Goal: Task Accomplishment & Management: Manage account settings

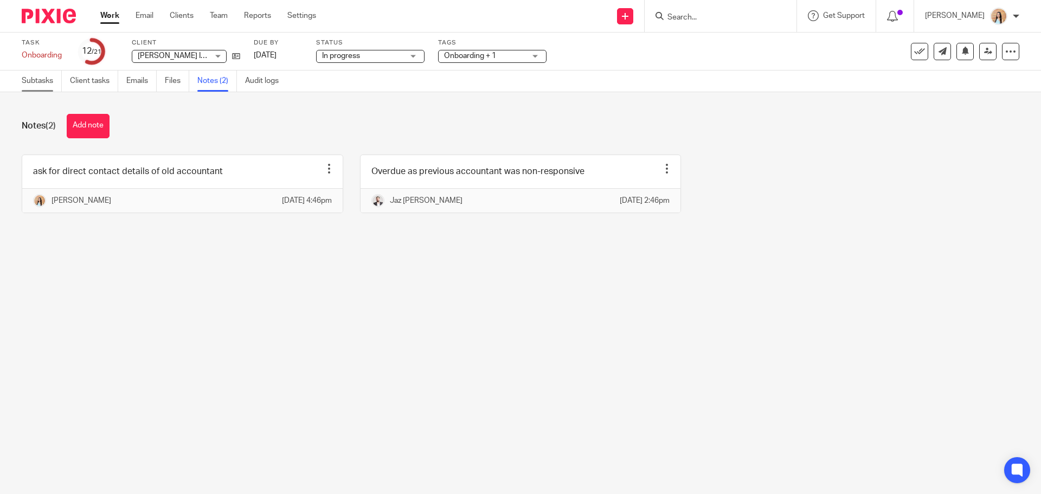
click at [36, 71] on link "Subtasks" at bounding box center [42, 81] width 40 height 21
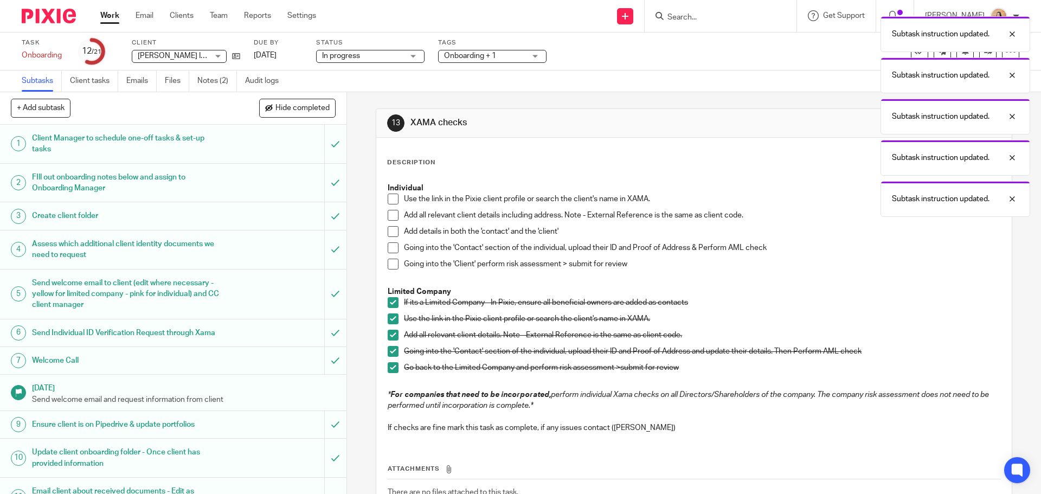
scroll to position [80, 0]
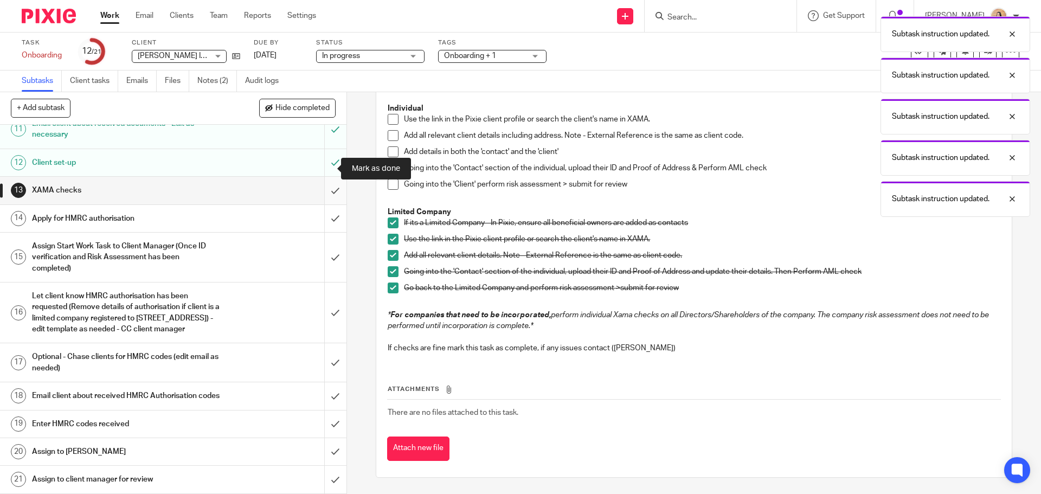
click at [329, 177] on input "submit" at bounding box center [173, 190] width 347 height 27
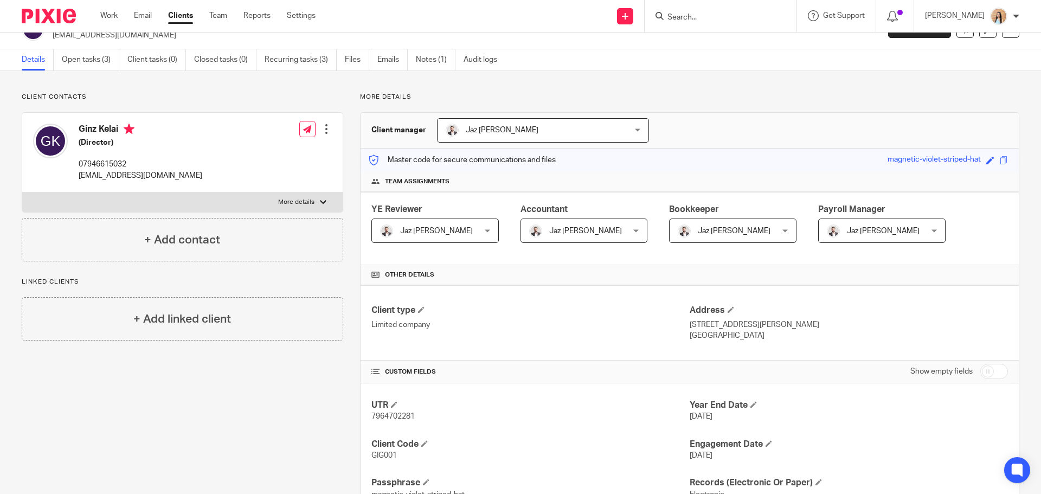
scroll to position [77, 0]
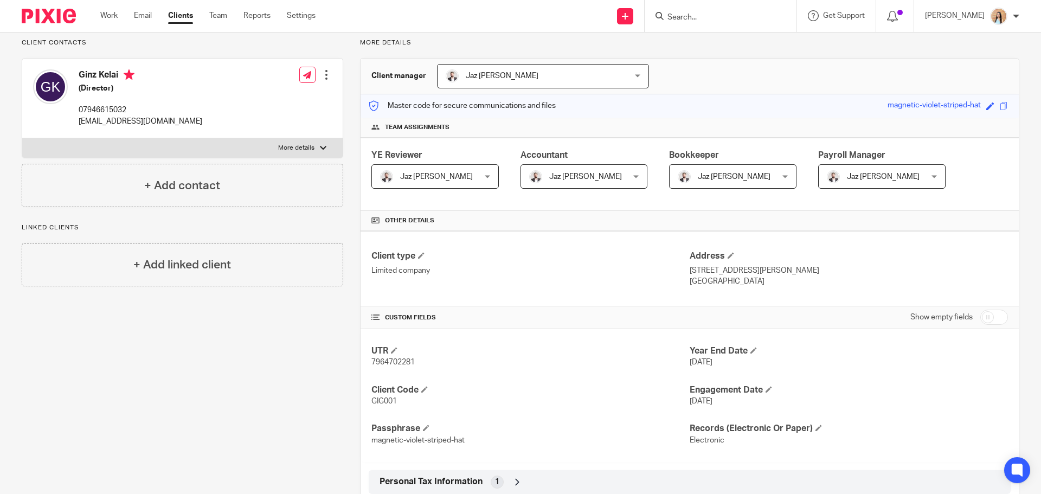
click at [391, 364] on span "7964702281" at bounding box center [393, 363] width 43 height 8
copy span "7964702281"
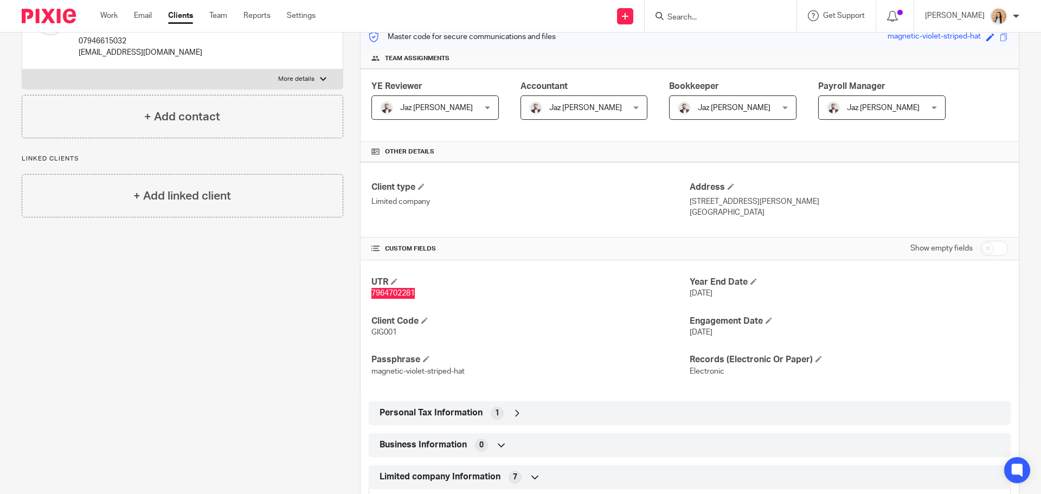
scroll to position [163, 0]
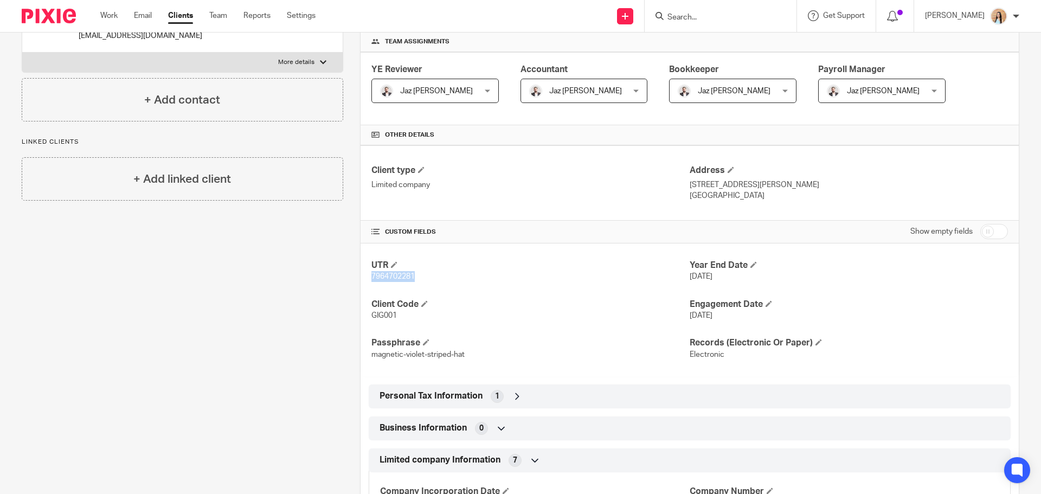
copy span "7964702281"
drag, startPoint x: 941, startPoint y: 187, endPoint x: 920, endPoint y: 182, distance: 21.6
click at [920, 182] on p "468 Welford Road Knighton Leicester Leicestershire United Kingdom LE2 6EL" at bounding box center [849, 185] width 318 height 11
copy p "LE2 6EL"
click at [385, 318] on span "GIG001" at bounding box center [384, 316] width 25 height 8
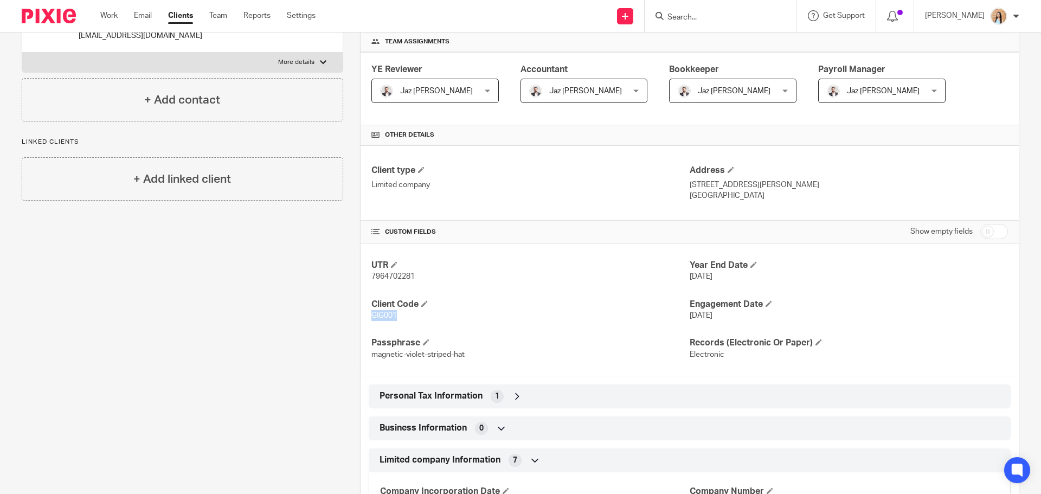
click at [385, 318] on span "GIG001" at bounding box center [384, 316] width 25 height 8
copy span "GIG001"
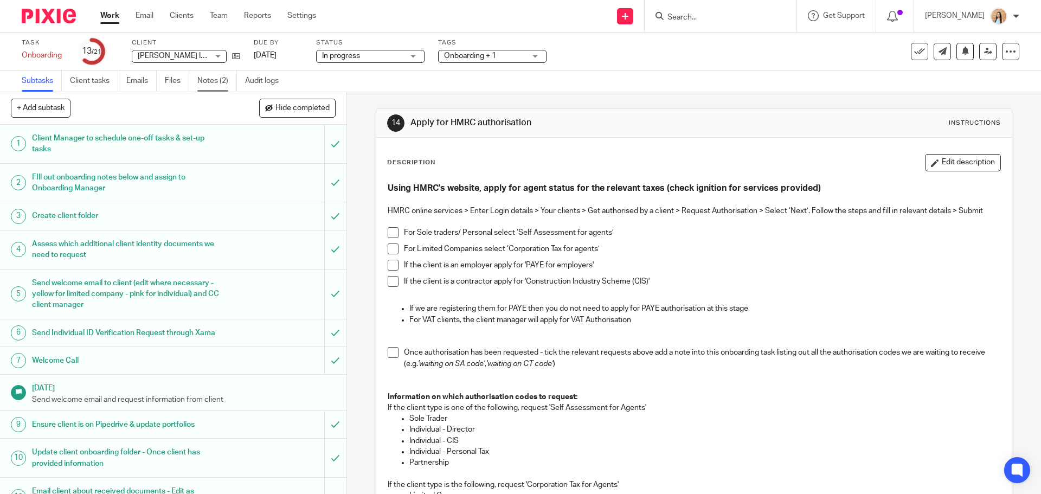
click at [220, 85] on link "Notes (2)" at bounding box center [217, 81] width 40 height 21
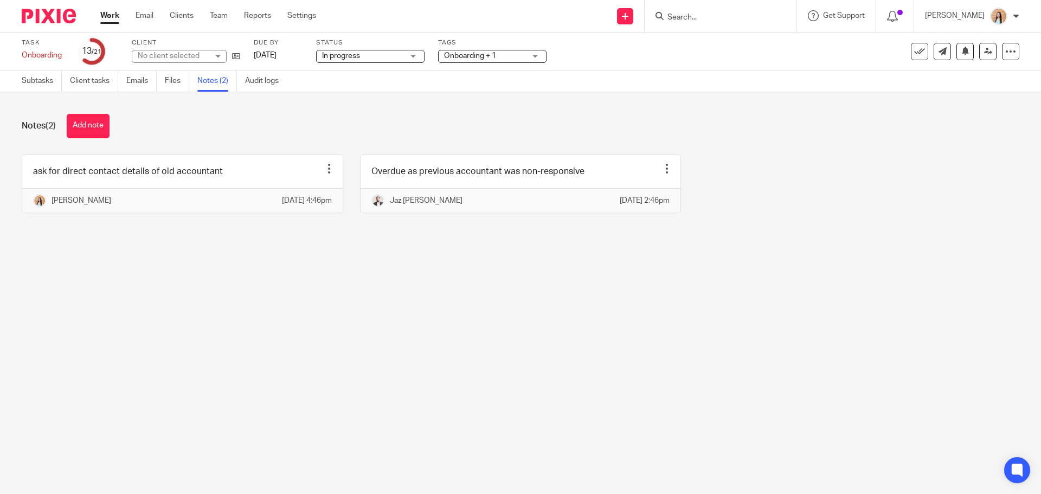
click at [112, 121] on div "Notes (2) Add note" at bounding box center [521, 126] width 998 height 24
click at [101, 125] on button "Add note" at bounding box center [88, 126] width 43 height 24
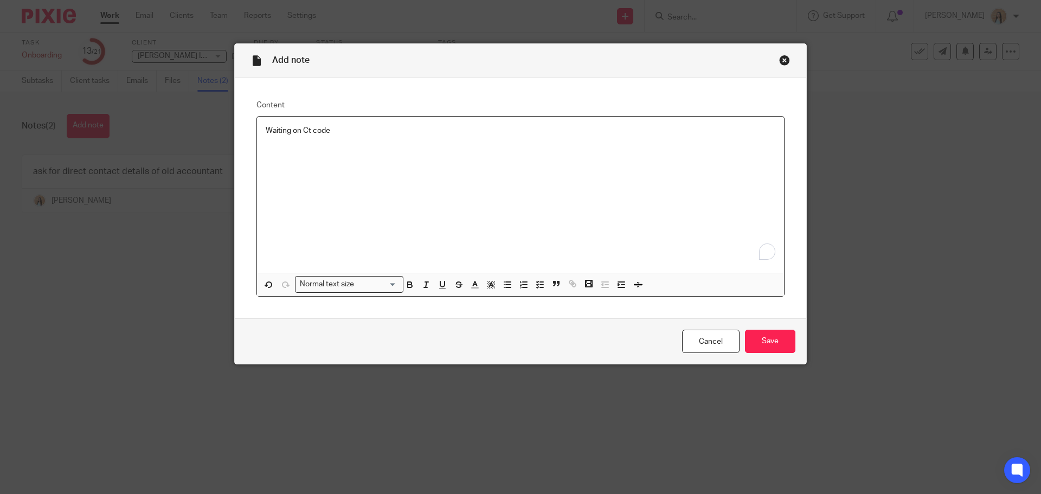
click at [309, 133] on p "Waiting on Ct code" at bounding box center [521, 130] width 510 height 11
click at [769, 345] on input "Save" at bounding box center [770, 341] width 50 height 23
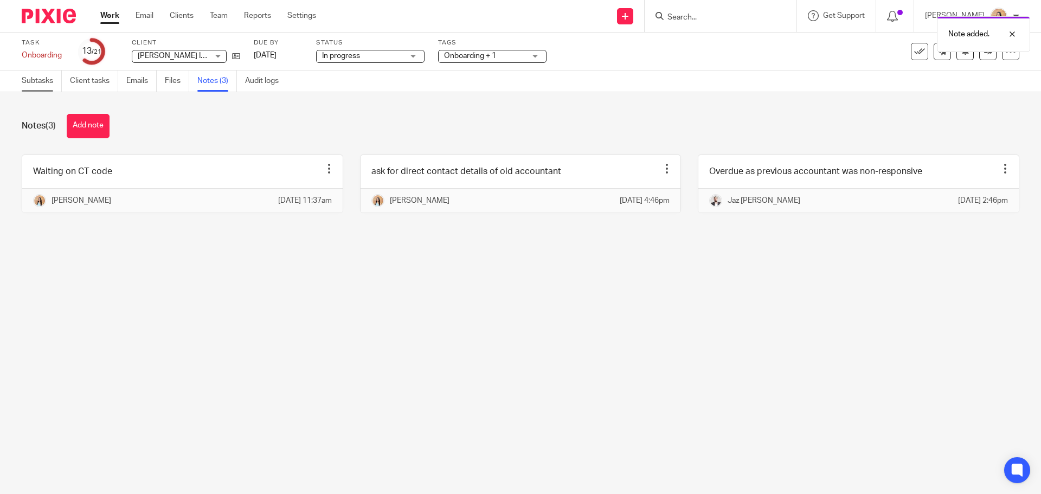
click at [39, 82] on link "Subtasks" at bounding box center [42, 81] width 40 height 21
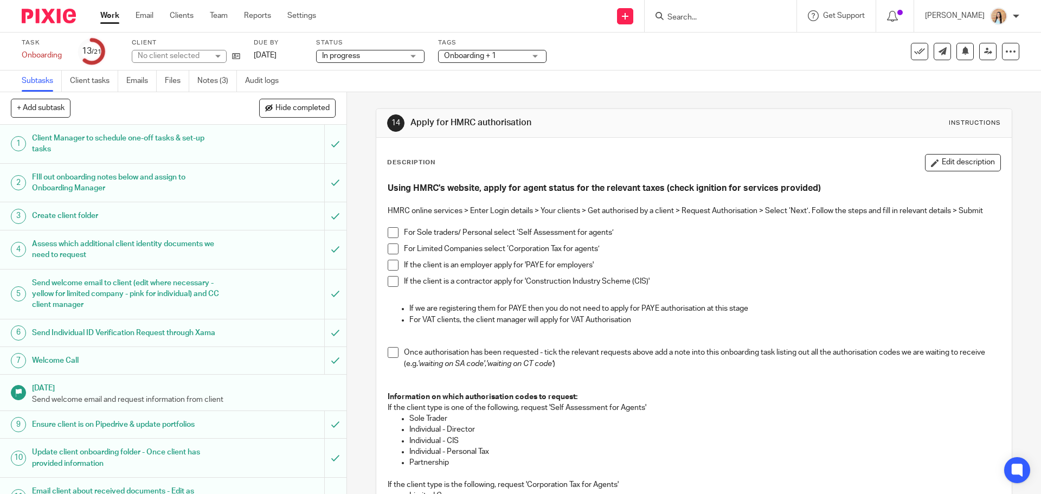
scroll to position [380, 0]
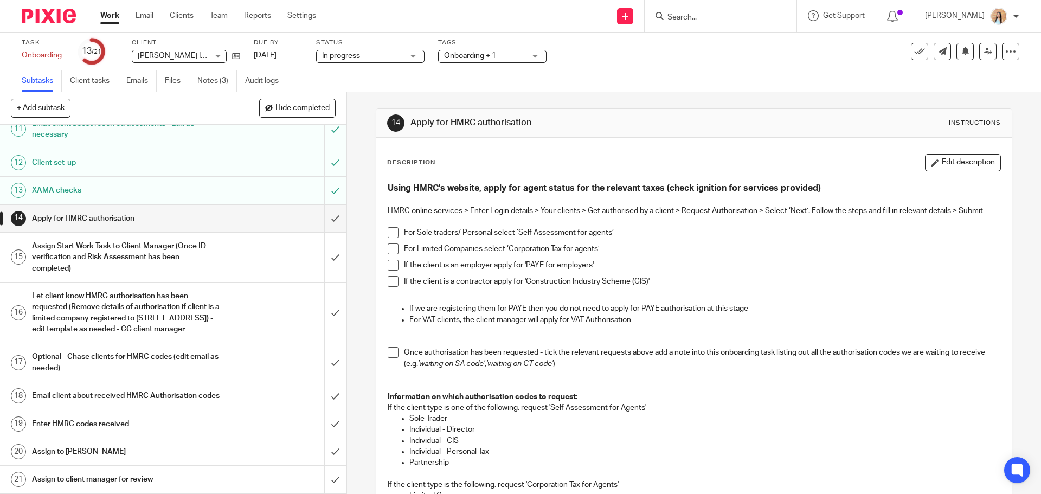
click at [392, 251] on span at bounding box center [393, 249] width 11 height 11
drag, startPoint x: 386, startPoint y: 351, endPoint x: 382, endPoint y: 342, distance: 9.5
click at [388, 351] on span at bounding box center [393, 352] width 11 height 11
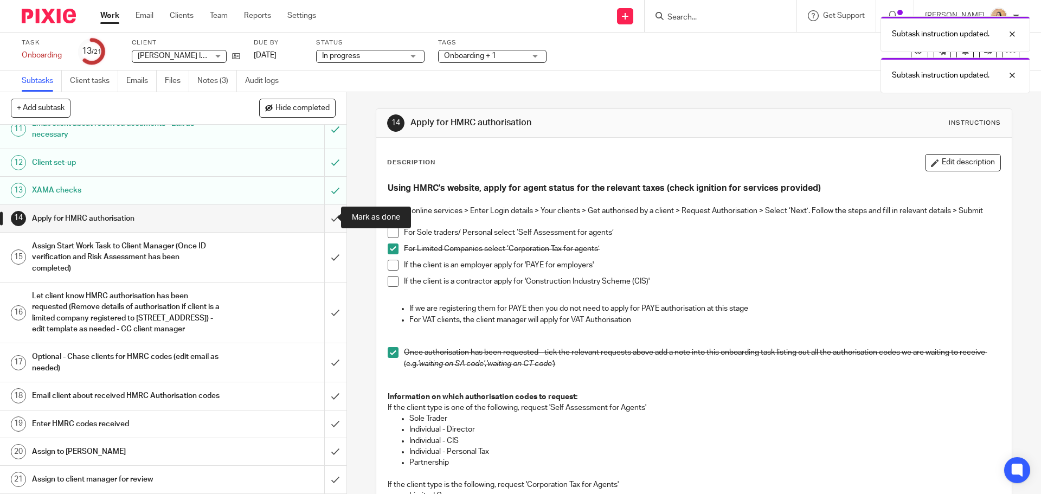
click at [325, 216] on input "submit" at bounding box center [173, 218] width 347 height 27
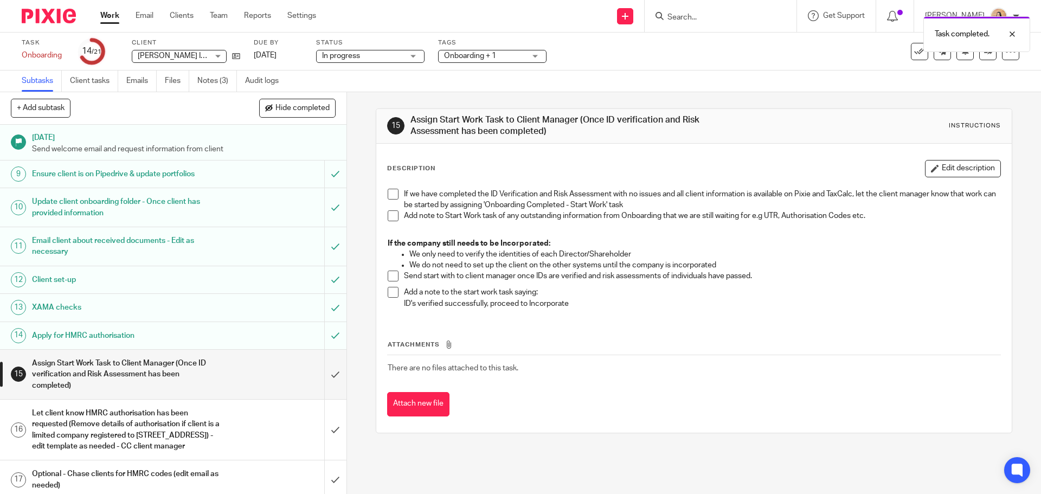
scroll to position [271, 0]
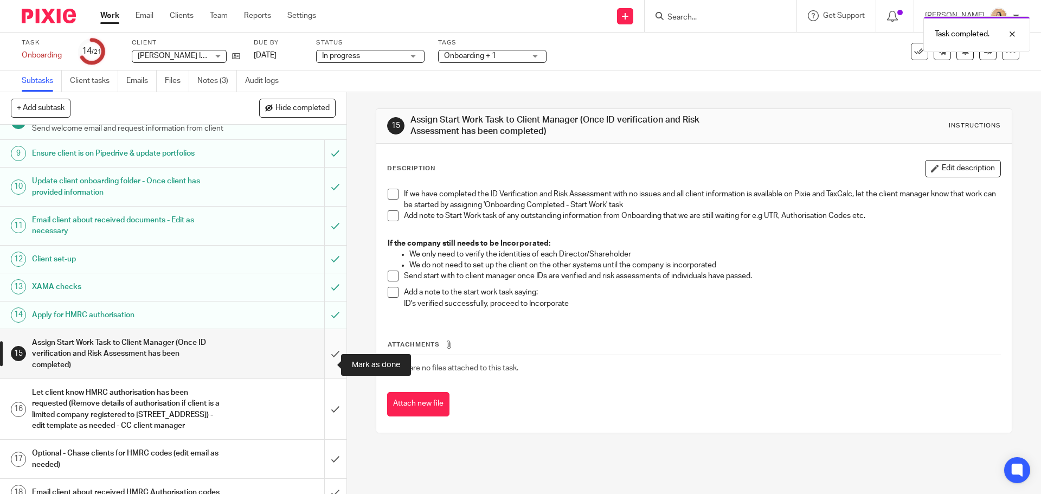
click at [331, 362] on input "submit" at bounding box center [173, 353] width 347 height 49
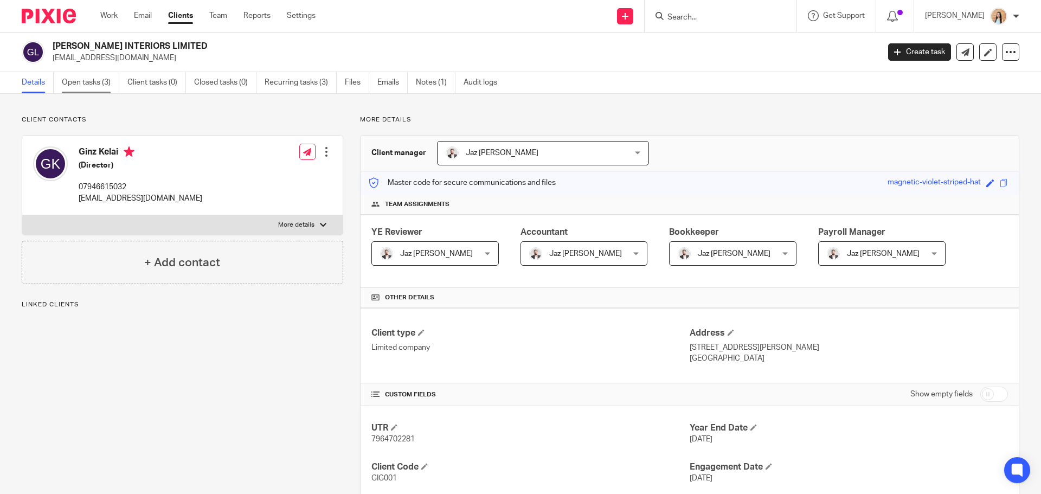
click at [89, 84] on link "Open tasks (3)" at bounding box center [90, 82] width 57 height 21
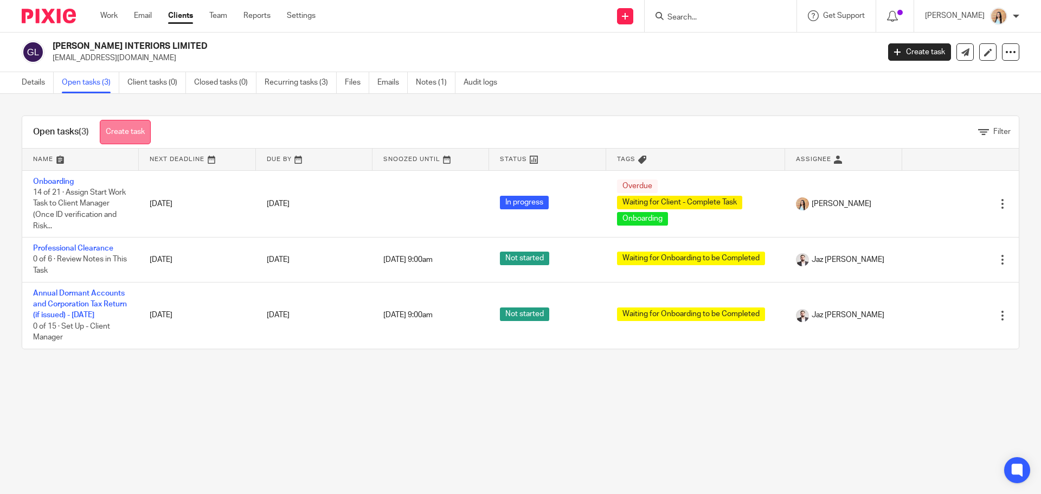
click at [132, 133] on link "Create task" at bounding box center [125, 132] width 51 height 24
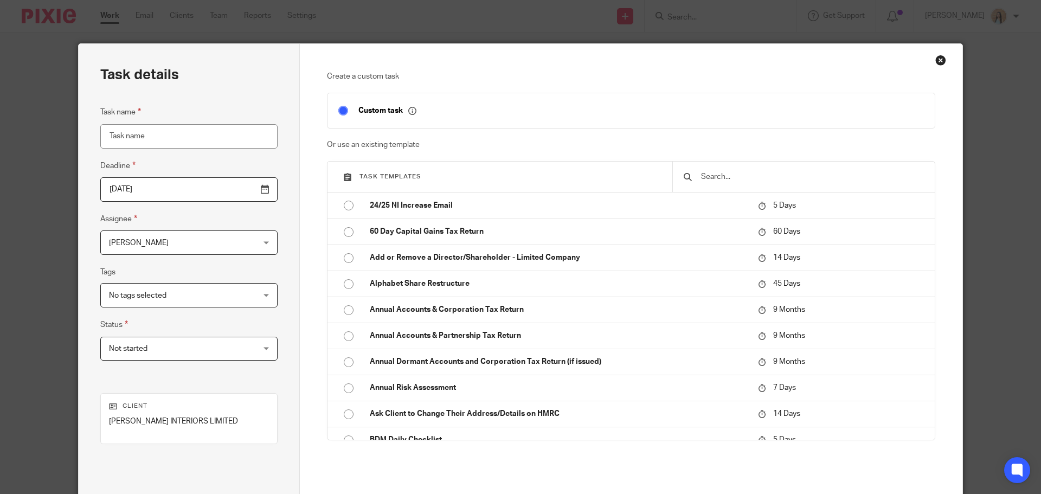
click at [741, 176] on input "text" at bounding box center [812, 177] width 224 height 12
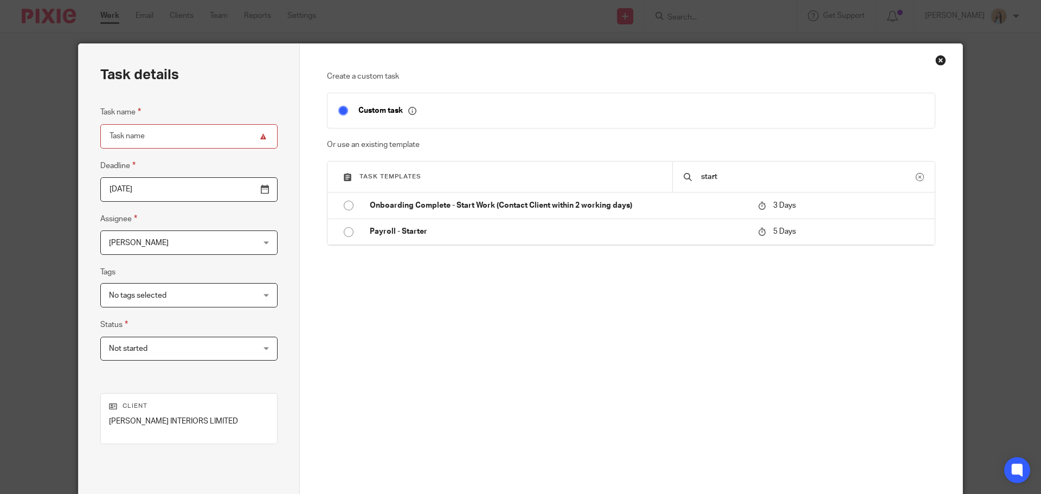
type input "start"
click at [715, 190] on div "start" at bounding box center [804, 177] width 263 height 30
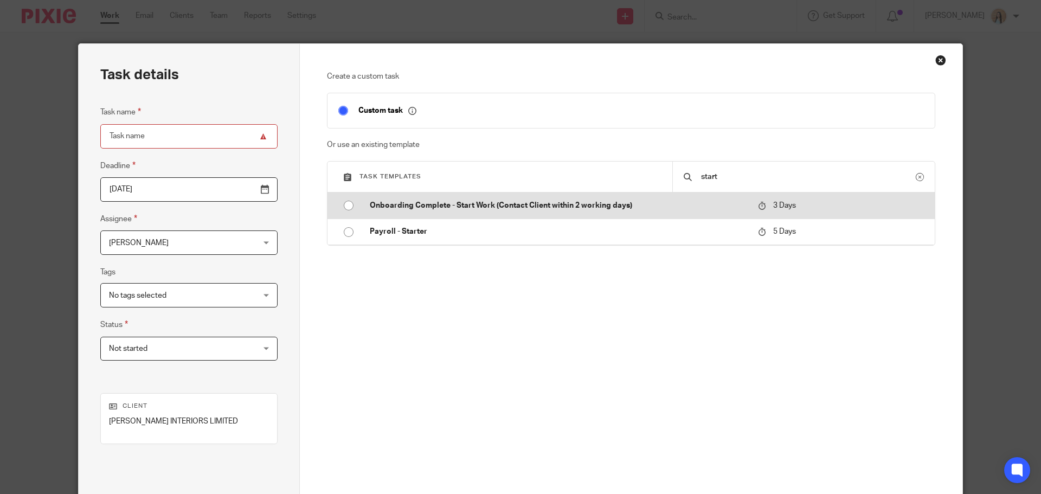
click at [704, 208] on p "Onboarding Complete - Start Work (Contact Client within 2 working days)" at bounding box center [559, 205] width 378 height 11
type input "2025-10-17"
type input "Onboarding Complete - Start Work (Contact Client within 2 working days)"
checkbox input "false"
radio input "true"
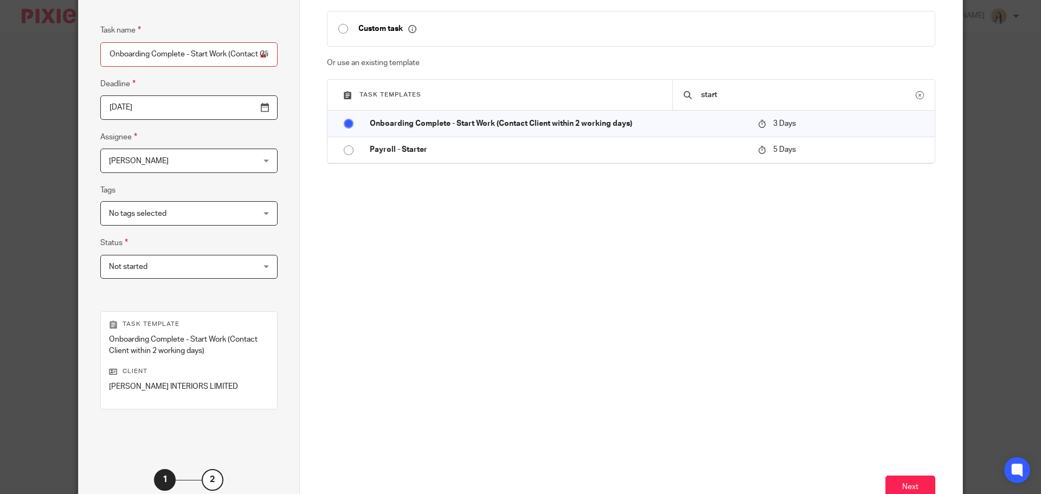
scroll to position [158, 0]
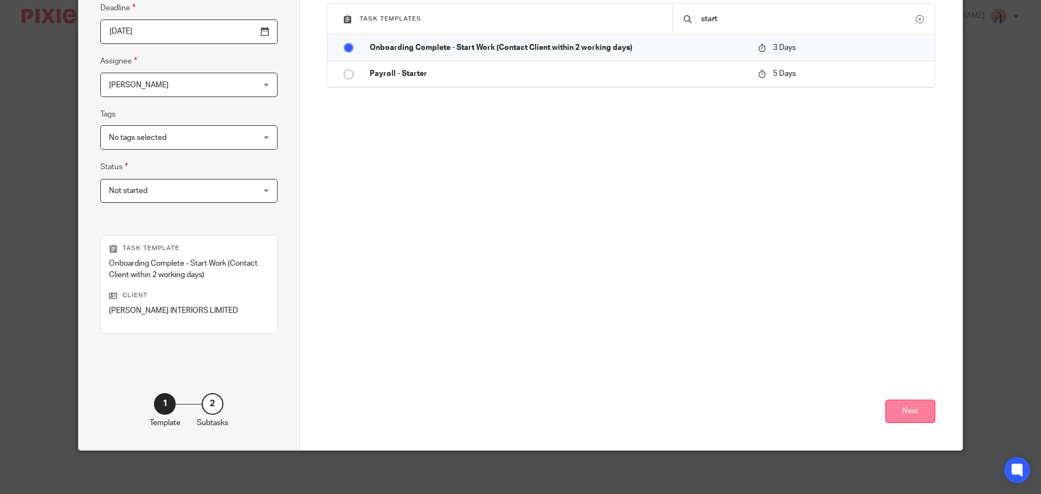
click at [911, 417] on button "Next" at bounding box center [911, 411] width 50 height 23
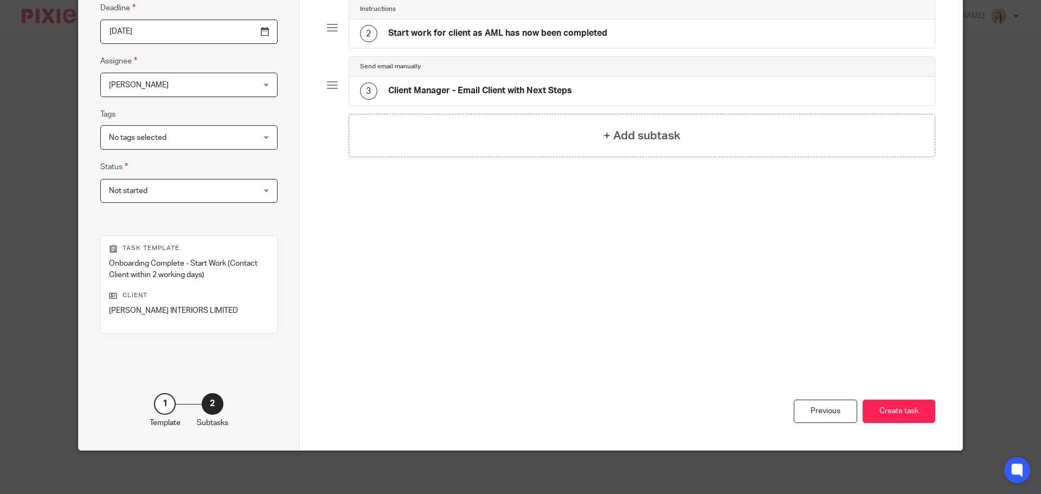
click at [911, 417] on button "Create task" at bounding box center [899, 411] width 73 height 23
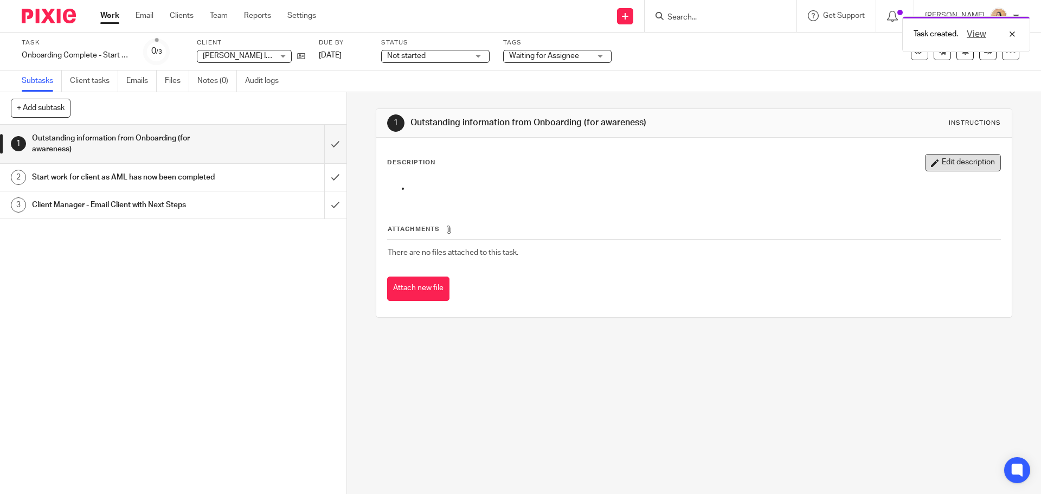
click at [948, 171] on button "Edit description" at bounding box center [963, 162] width 76 height 17
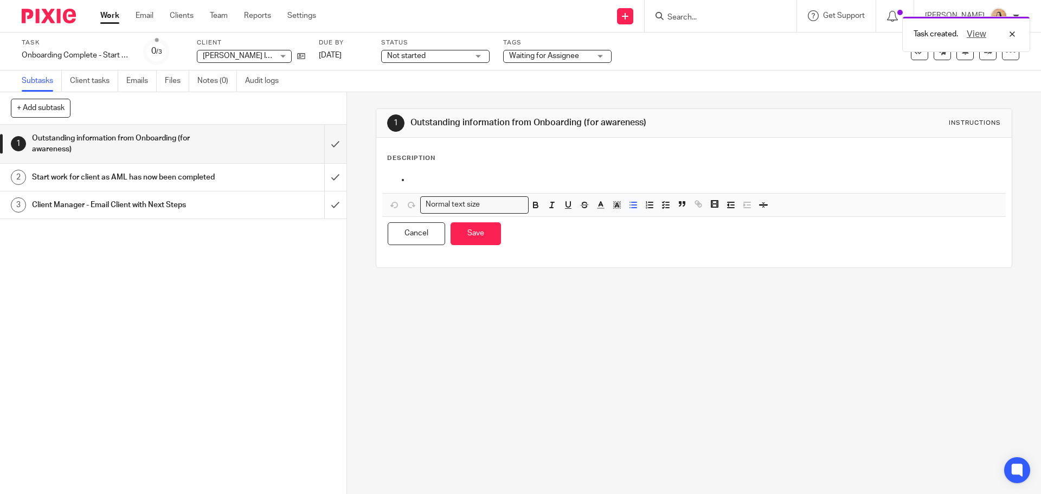
click at [509, 181] on p at bounding box center [705, 179] width 591 height 11
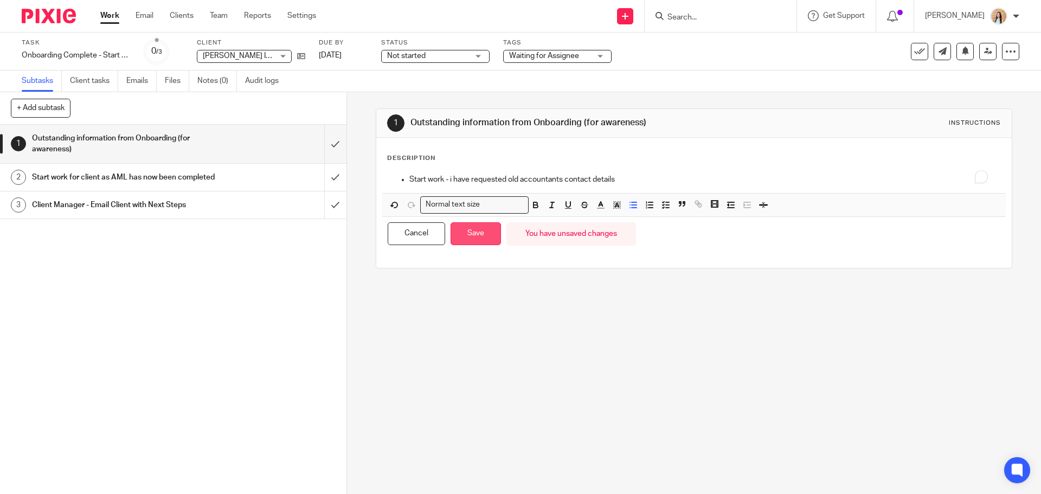
click at [463, 232] on button "Save" at bounding box center [476, 233] width 50 height 23
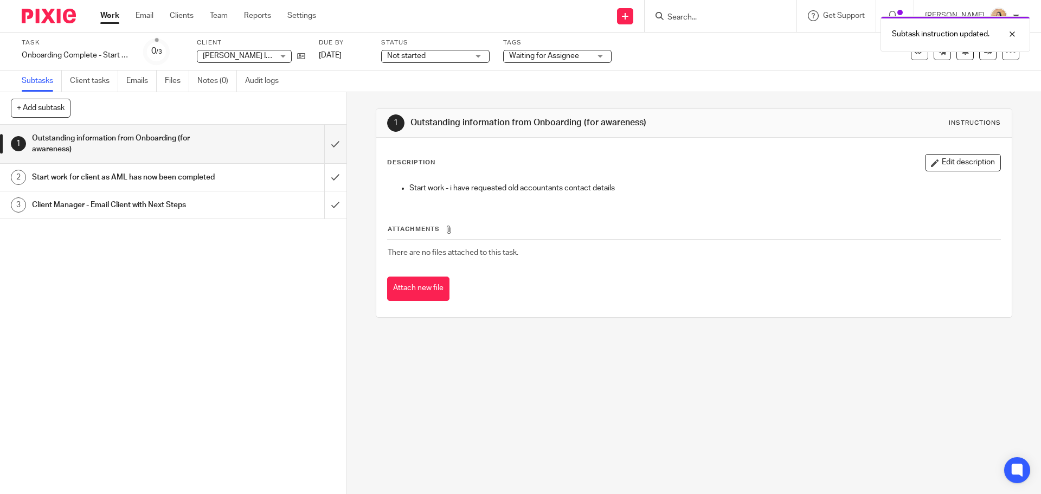
drag, startPoint x: 972, startPoint y: 164, endPoint x: 958, endPoint y: 167, distance: 14.3
click at [972, 164] on button "Edit description" at bounding box center [963, 162] width 76 height 17
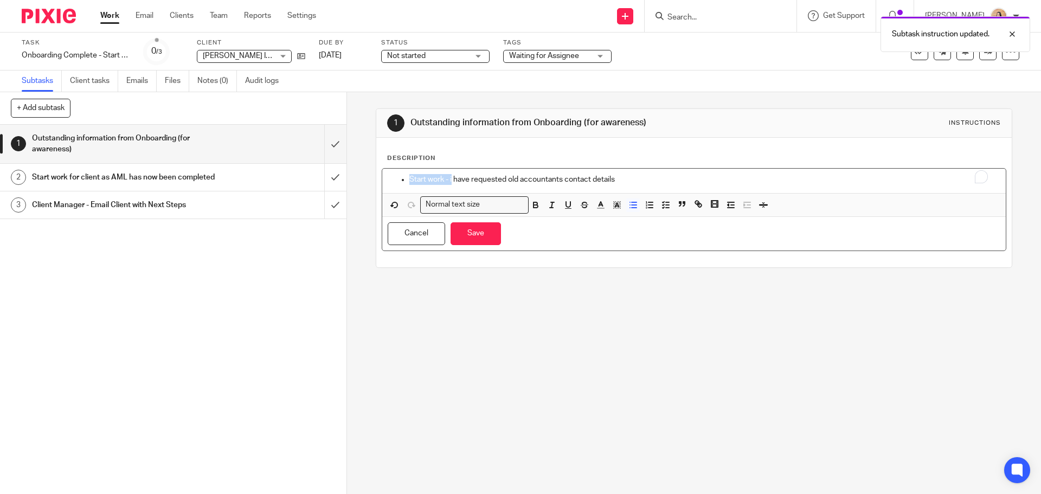
drag, startPoint x: 450, startPoint y: 180, endPoint x: 407, endPoint y: 179, distance: 42.9
click at [410, 179] on p "Start work - i have requested old accountants contact details" at bounding box center [705, 179] width 591 height 11
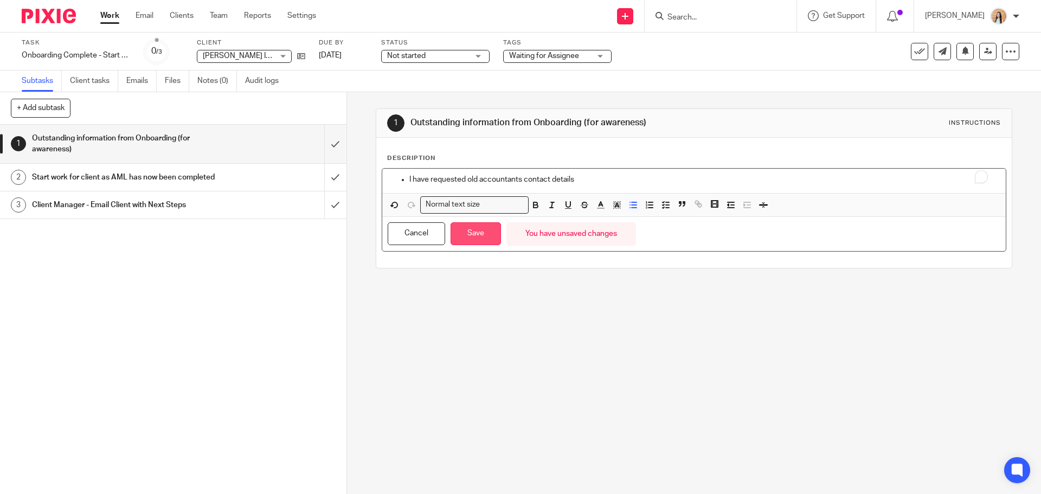
click at [480, 235] on button "Save" at bounding box center [476, 233] width 50 height 23
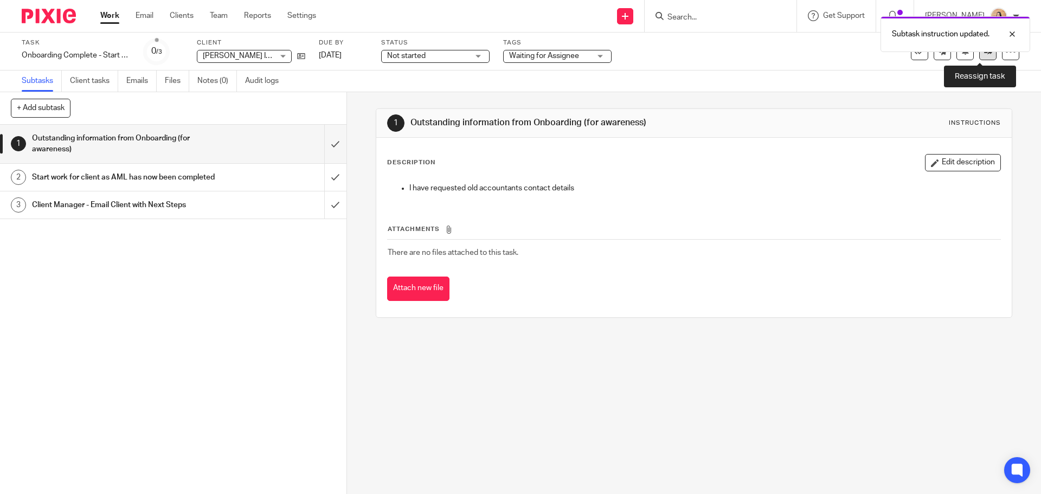
click at [980, 59] on link at bounding box center [988, 51] width 17 height 17
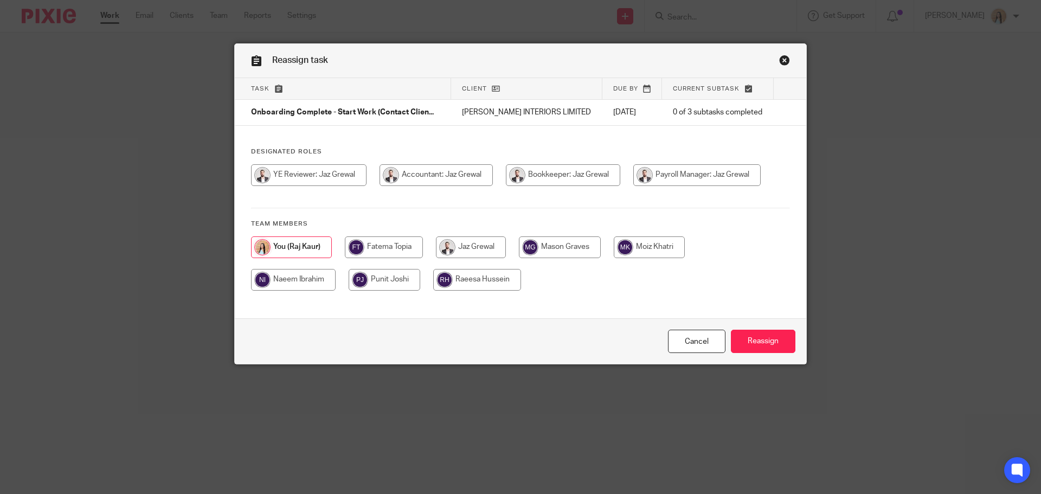
click at [493, 242] on input "radio" at bounding box center [471, 248] width 70 height 22
radio input "true"
click at [778, 347] on input "Reassign" at bounding box center [763, 341] width 65 height 23
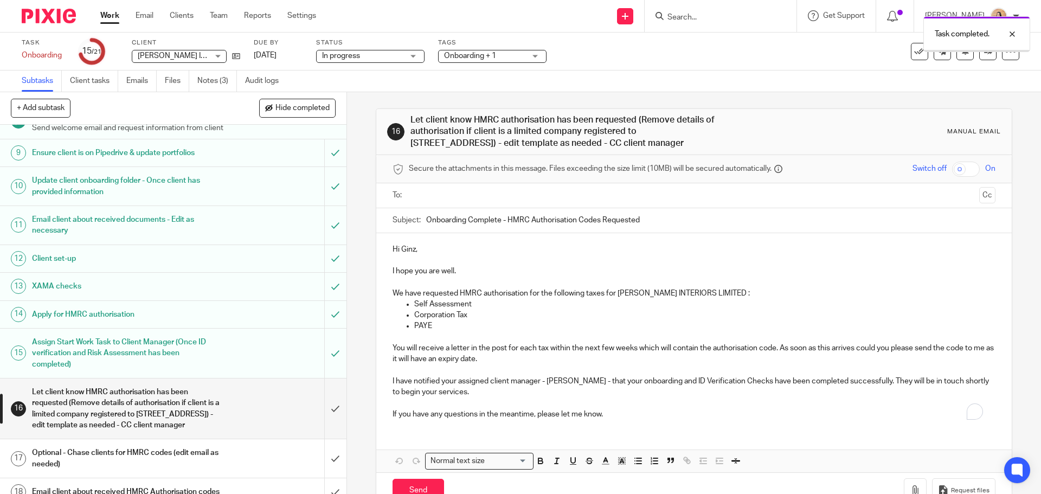
scroll to position [380, 0]
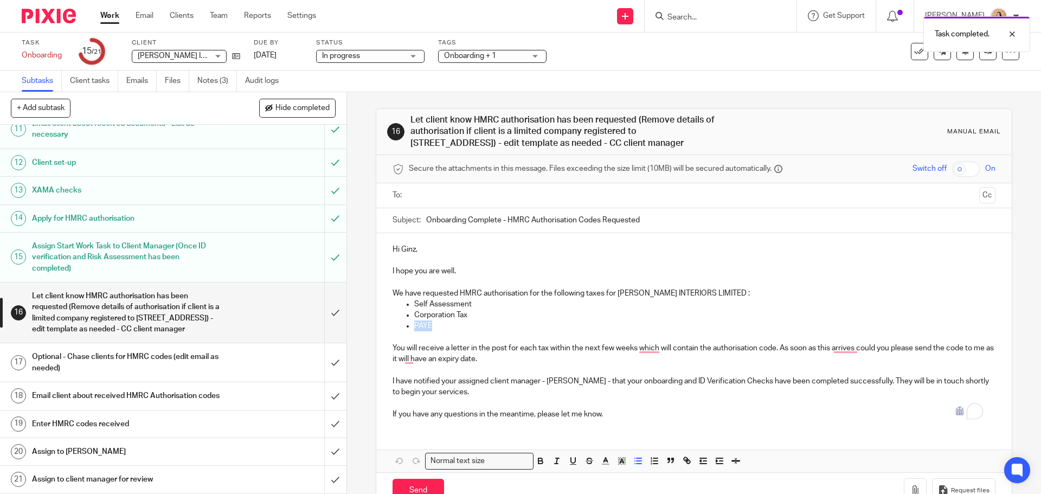
drag, startPoint x: 456, startPoint y: 329, endPoint x: 400, endPoint y: 328, distance: 55.9
click at [400, 328] on ul "Self Assessment Corporation Tax PAYE" at bounding box center [694, 315] width 603 height 33
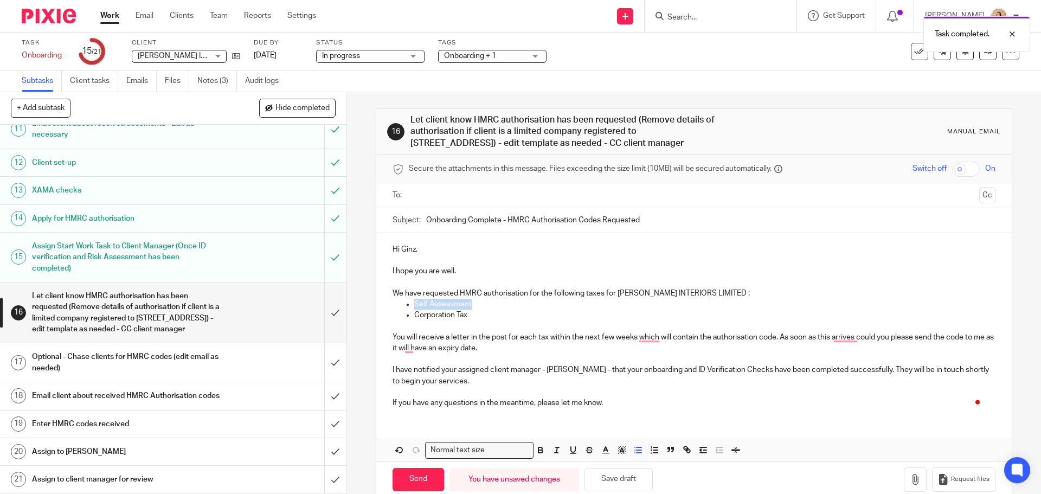
drag, startPoint x: 480, startPoint y: 305, endPoint x: 391, endPoint y: 305, distance: 88.4
click at [393, 305] on ul "Self Assessment Corporation Tax" at bounding box center [694, 310] width 603 height 22
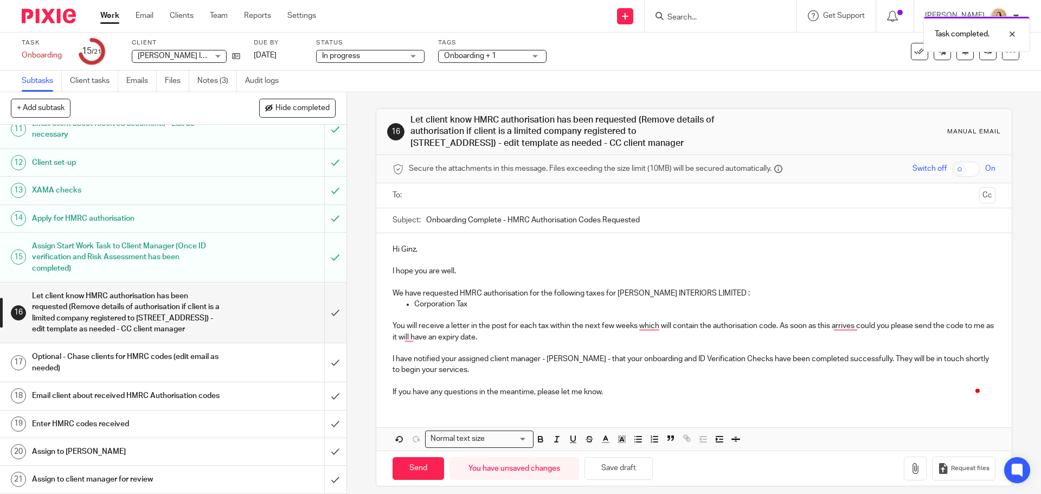
click at [718, 297] on p "We have requested HMRC authorisation for the following taxes for GIGI KAY INTER…" at bounding box center [694, 293] width 603 height 11
click at [717, 297] on p "We have requested HMRC authorisation for the following taxes for GIGI KAY INTER…" at bounding box center [694, 293] width 603 height 11
click at [486, 193] on input "text" at bounding box center [694, 195] width 562 height 12
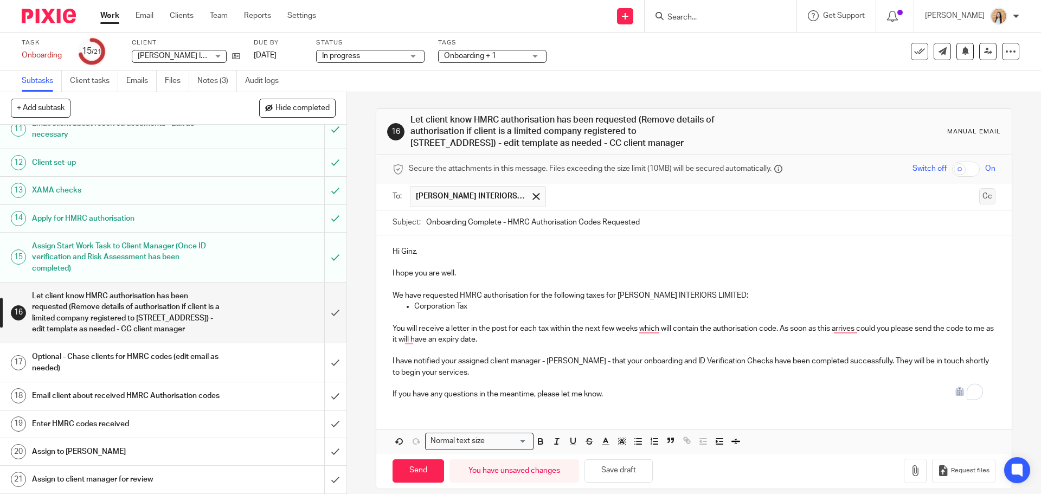
click at [980, 201] on button "Cc" at bounding box center [988, 196] width 16 height 16
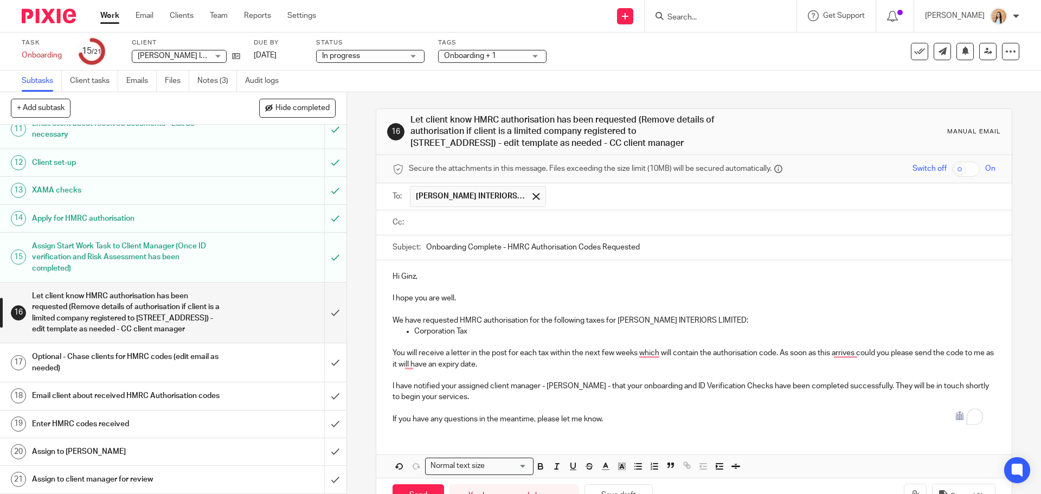
click at [462, 225] on input "text" at bounding box center [702, 222] width 578 height 12
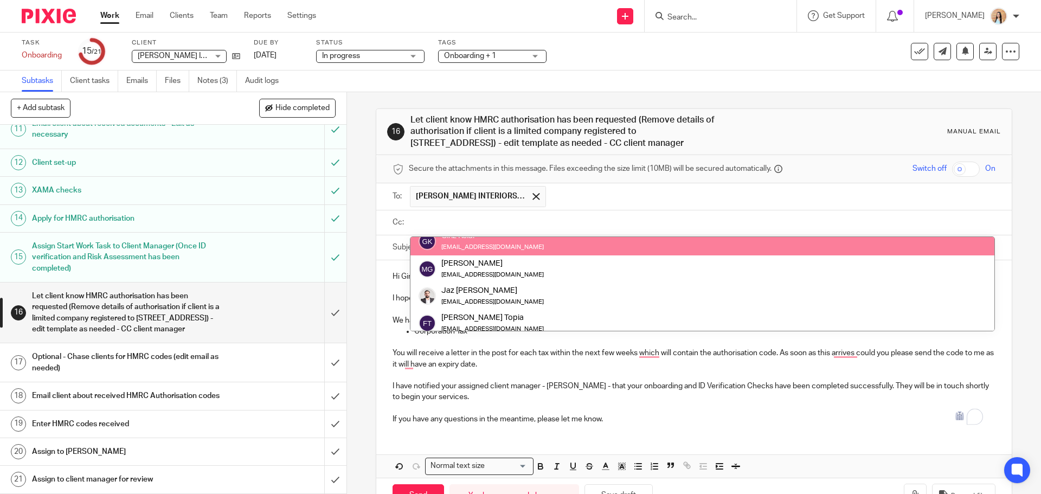
scroll to position [54, 0]
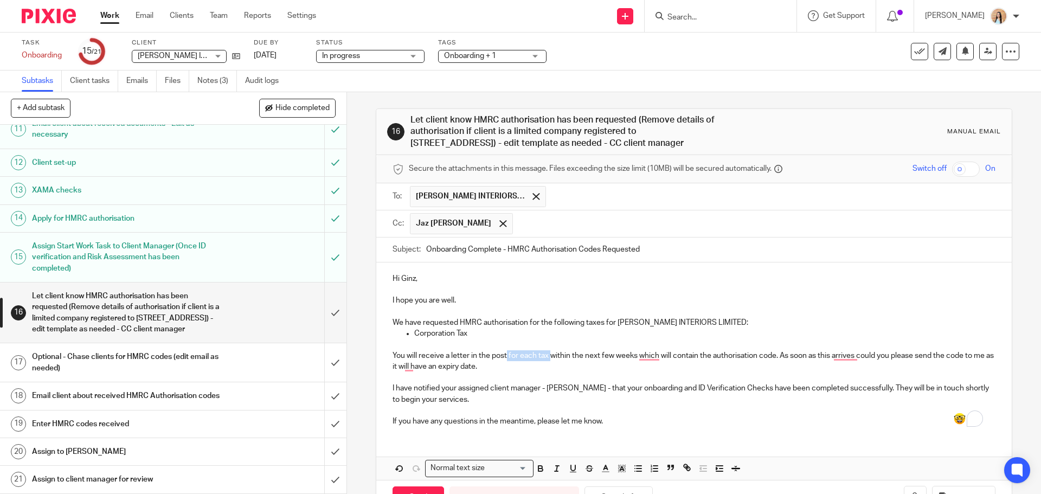
drag, startPoint x: 505, startPoint y: 355, endPoint x: 547, endPoint y: 358, distance: 42.4
click at [547, 358] on p "You will receive a letter in the post for each tax within the next few weeks wh…" at bounding box center [694, 361] width 603 height 22
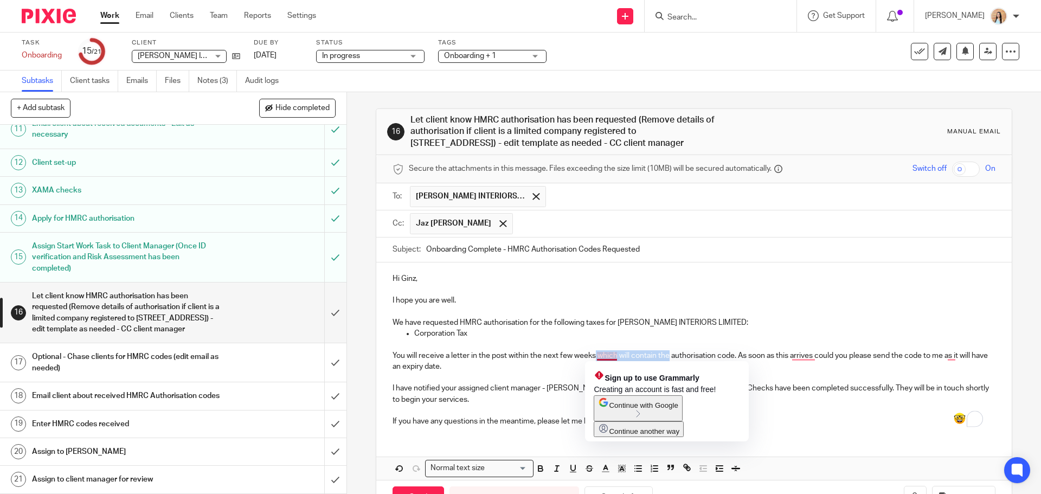
drag, startPoint x: 592, startPoint y: 359, endPoint x: 664, endPoint y: 361, distance: 72.2
click at [664, 361] on html "Work Email Clients Team Reports Settings Work Email Clients Team Reports Settin…" at bounding box center [520, 247] width 1041 height 494
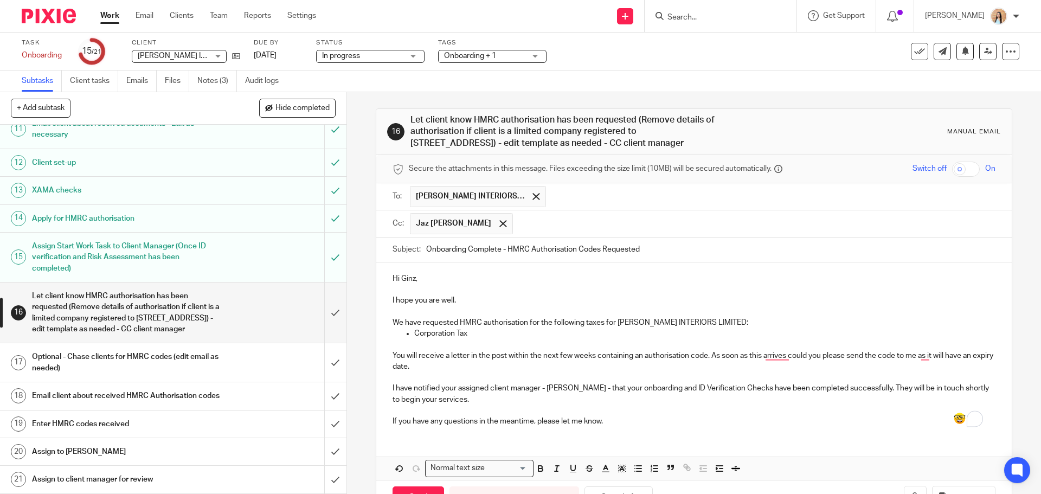
click at [497, 377] on p "To enrich screen reader interactions, please activate Accessibility in Grammarl…" at bounding box center [694, 377] width 603 height 11
click at [481, 399] on p "I have notified your assigned client manager - Jaz Grewal - that your onboardin…" at bounding box center [694, 394] width 603 height 22
click at [518, 400] on p "I have notified your assigned client manager - Jaz Grewal - that your onboardin…" at bounding box center [694, 394] width 603 height 22
click at [479, 373] on p "To enrich screen reader interactions, please activate Accessibility in Grammarl…" at bounding box center [694, 377] width 603 height 11
click at [457, 408] on p "To enrich screen reader interactions, please activate Accessibility in Grammarl…" at bounding box center [694, 410] width 603 height 11
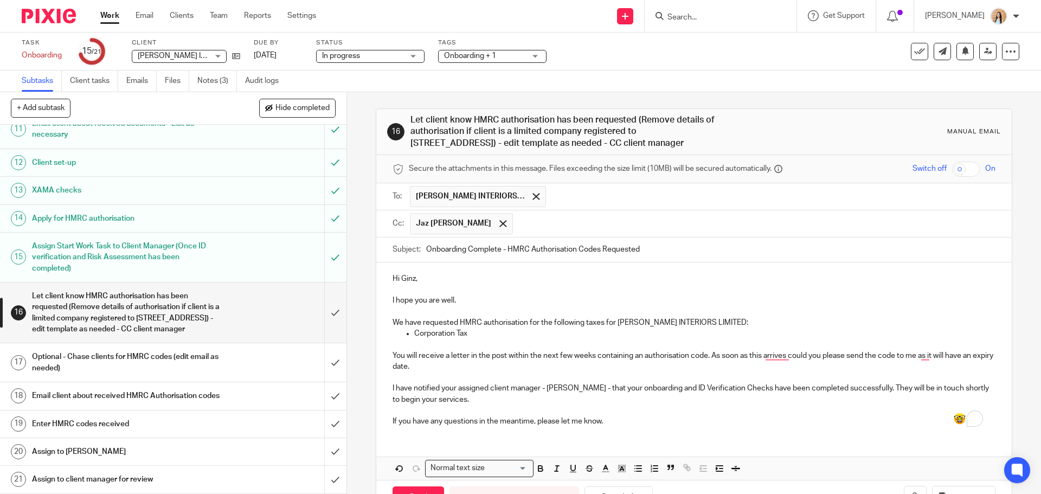
click at [464, 401] on p "I have notified your assigned client manager - Jaz Grewal - that your onboardin…" at bounding box center [694, 394] width 603 height 22
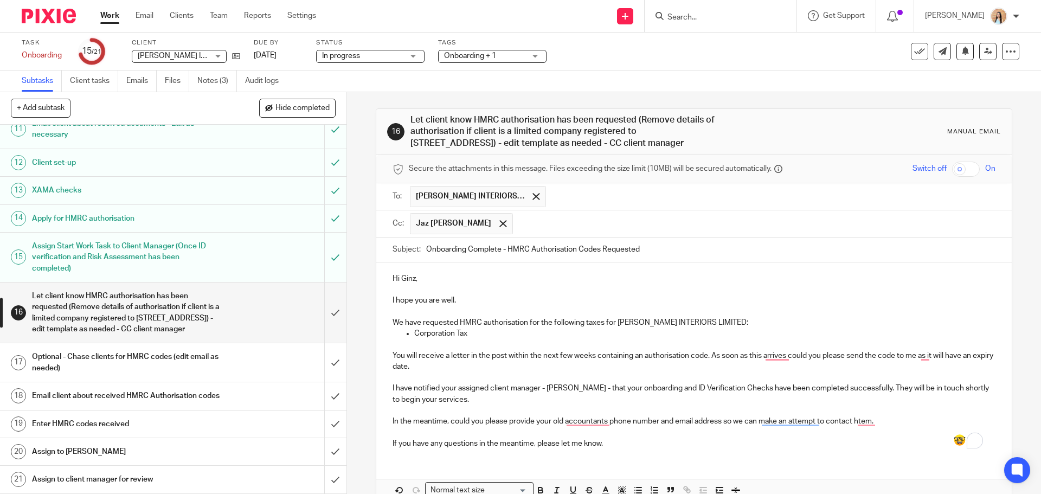
click at [470, 423] on p "In the meantime, could you please provide your old accountants phone number and…" at bounding box center [694, 421] width 603 height 11
click at [512, 420] on p "In the meantime, could kindly you please provide your old accountants phone num…" at bounding box center [694, 421] width 603 height 11
click at [465, 418] on p "In the meantime, could kindly provide your old accountants phone number and ema…" at bounding box center [694, 421] width 603 height 11
click at [669, 422] on p "In the meantime, could you kindly provide your old accountants phone number and…" at bounding box center [694, 421] width 603 height 11
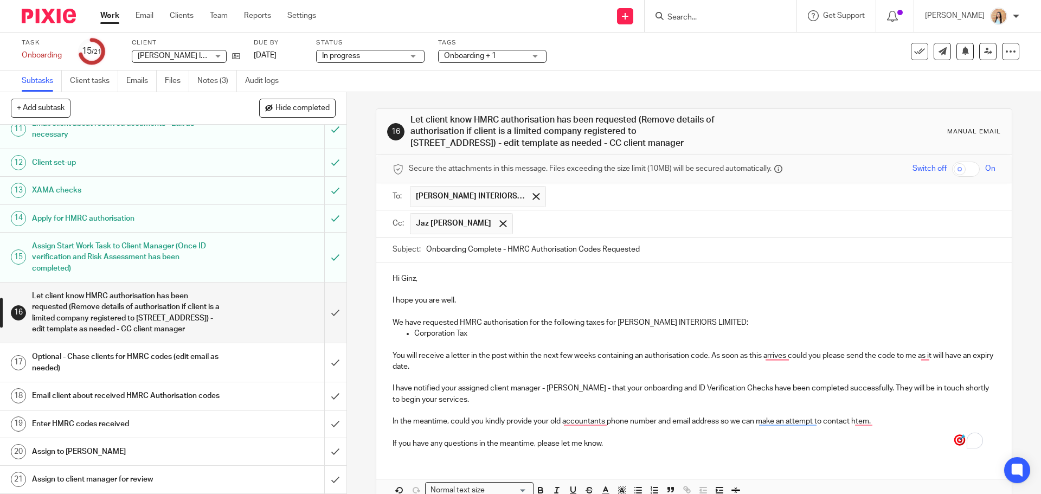
click at [678, 418] on p "In the meantime, could you kindly provide your old accountants phone number and…" at bounding box center [694, 421] width 603 height 11
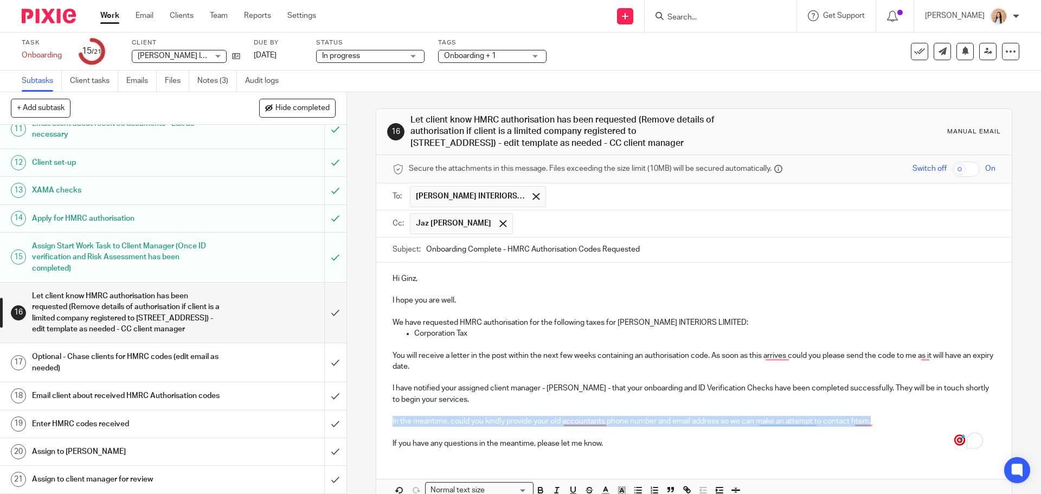
click at [678, 418] on p "In the meantime, could you kindly provide your old accountants phone number and…" at bounding box center [694, 421] width 603 height 11
copy p "In the meantime, could you kindly provide your old accountants phone number and…"
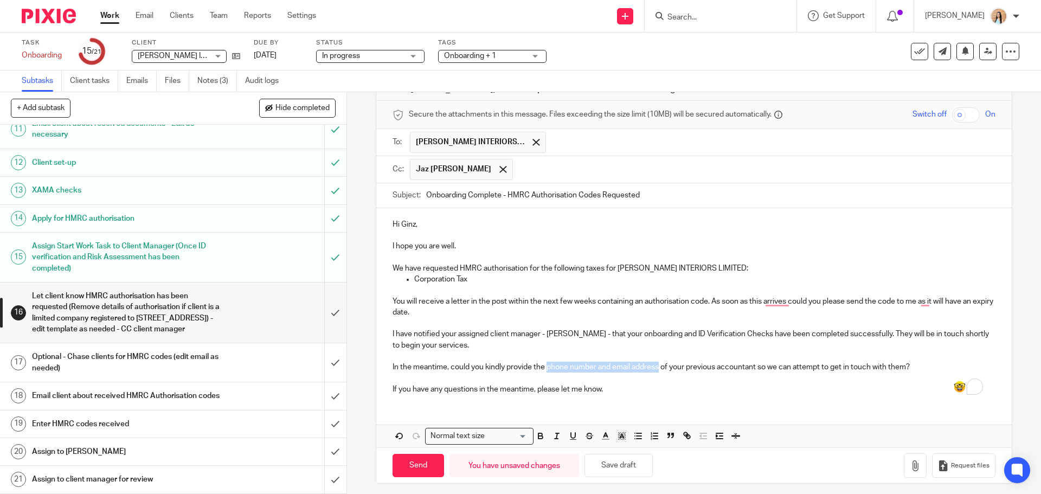
drag, startPoint x: 545, startPoint y: 369, endPoint x: 657, endPoint y: 370, distance: 112.3
click at [657, 370] on p "In the meantime, could you kindly provide the phone number and email address of…" at bounding box center [694, 367] width 603 height 11
click at [539, 434] on icon "button" at bounding box center [541, 435] width 4 height 3
click at [622, 376] on p "To enrich screen reader interactions, please activate Accessibility in Grammarl…" at bounding box center [694, 378] width 603 height 11
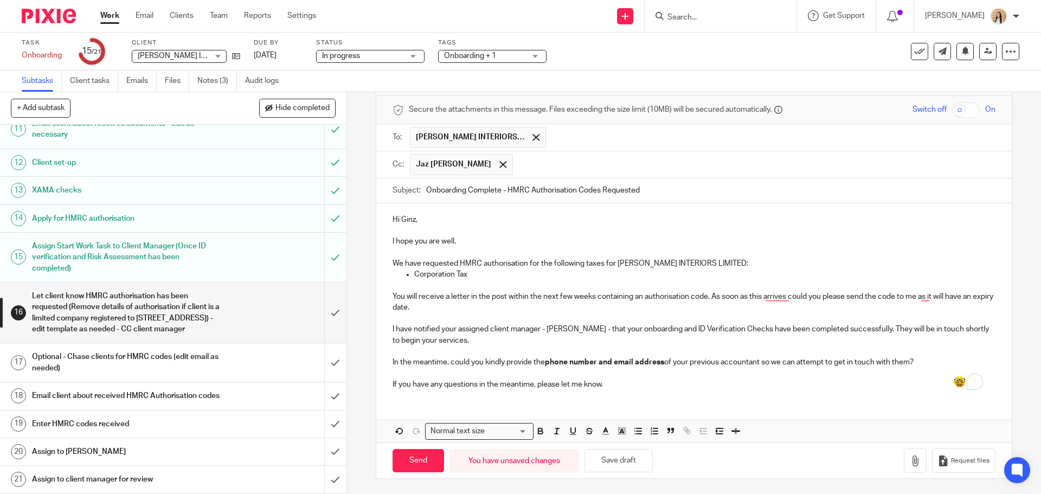
scroll to position [60, 0]
click at [524, 382] on p "If you have any questions in the meantime, please let me know." at bounding box center [694, 383] width 603 height 11
click at [782, 295] on p "You will receive a letter in the post within the next few weeks containing an a…" at bounding box center [694, 301] width 603 height 22
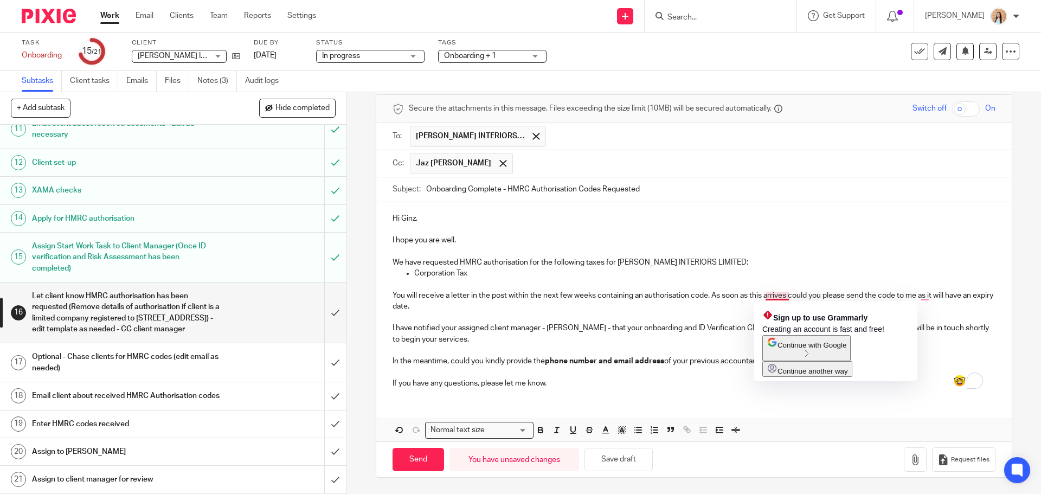
click at [782, 295] on p "You will receive a letter in the post within the next few weeks containing an a…" at bounding box center [694, 301] width 603 height 22
click at [791, 292] on p "You will receive a letter in the post within the next few weeks containing an a…" at bounding box center [694, 301] width 603 height 22
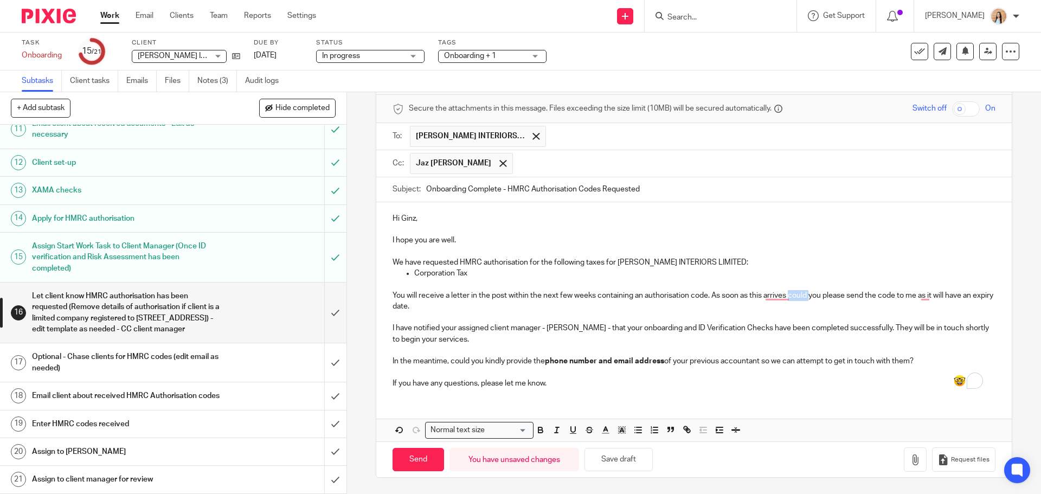
click at [791, 292] on p "You will receive a letter in the post within the next few weeks containing an a…" at bounding box center [694, 301] width 603 height 22
drag, startPoint x: 821, startPoint y: 296, endPoint x: 785, endPoint y: 297, distance: 35.3
click at [785, 297] on p "You will receive a letter in the post within the next few weeks containing an a…" at bounding box center [694, 301] width 603 height 22
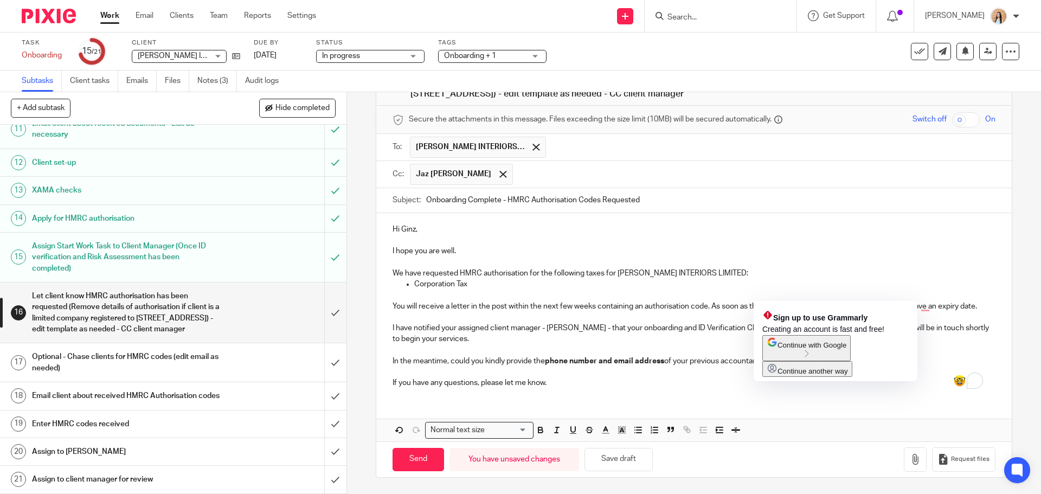
scroll to position [49, 0]
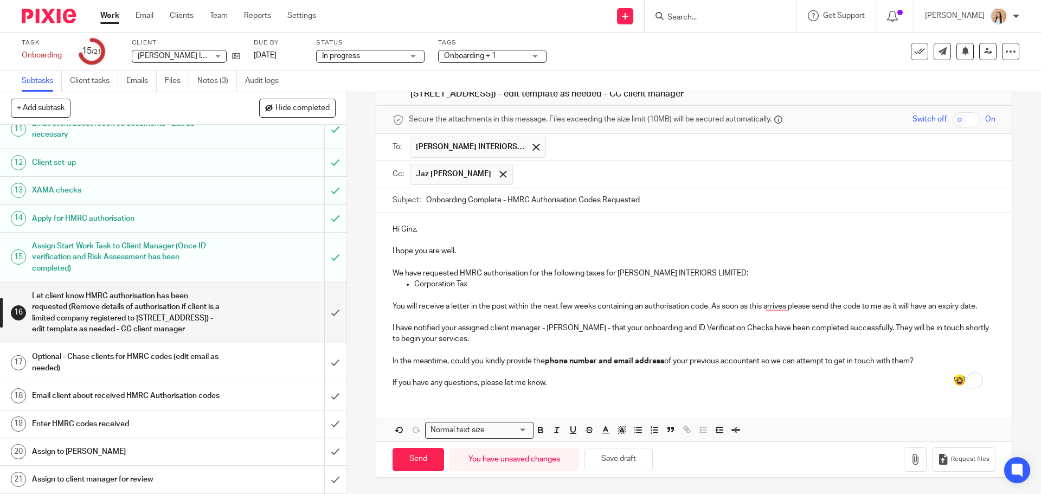
click at [783, 370] on p "To enrich screen reader interactions, please activate Accessibility in Grammarl…" at bounding box center [694, 372] width 603 height 11
click at [786, 308] on p "You will receive a letter in the post within the next few weeks containing an a…" at bounding box center [694, 306] width 603 height 11
click at [718, 16] on input "Search" at bounding box center [716, 18] width 98 height 10
type input "lyd"
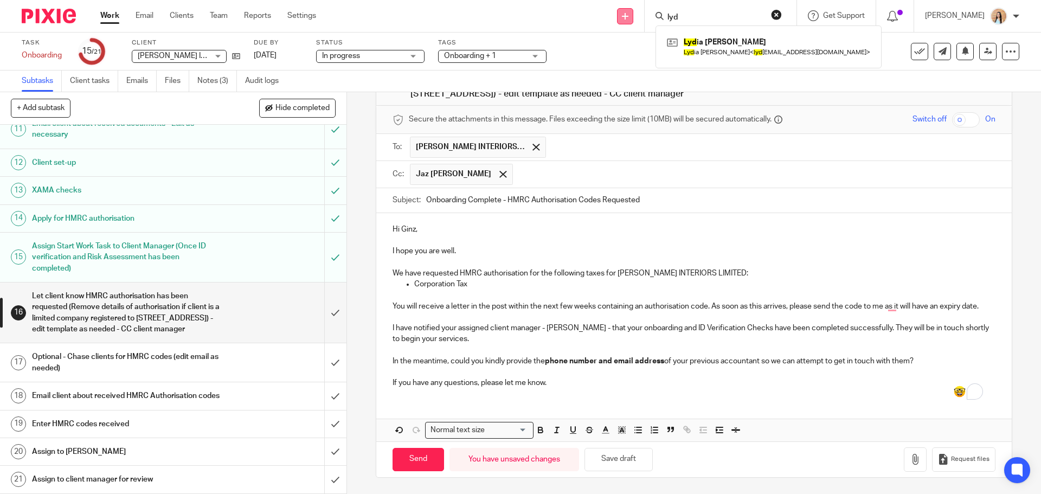
drag, startPoint x: 718, startPoint y: 24, endPoint x: 650, endPoint y: 11, distance: 68.9
click at [650, 11] on div "Send new email Create task Add client Request signature lyd Lyd ia Myers Lyd ia…" at bounding box center [687, 16] width 709 height 32
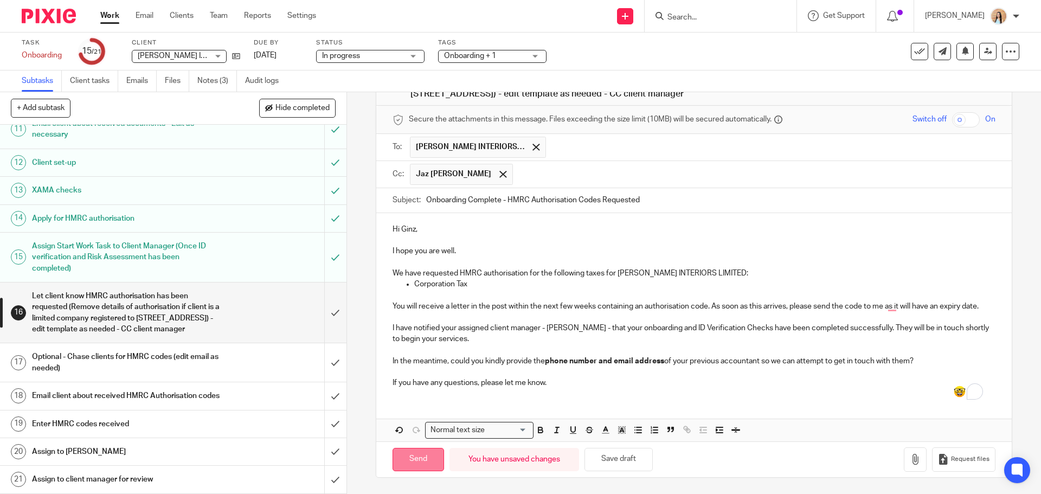
click at [417, 455] on input "Send" at bounding box center [419, 459] width 52 height 23
type input "Sent"
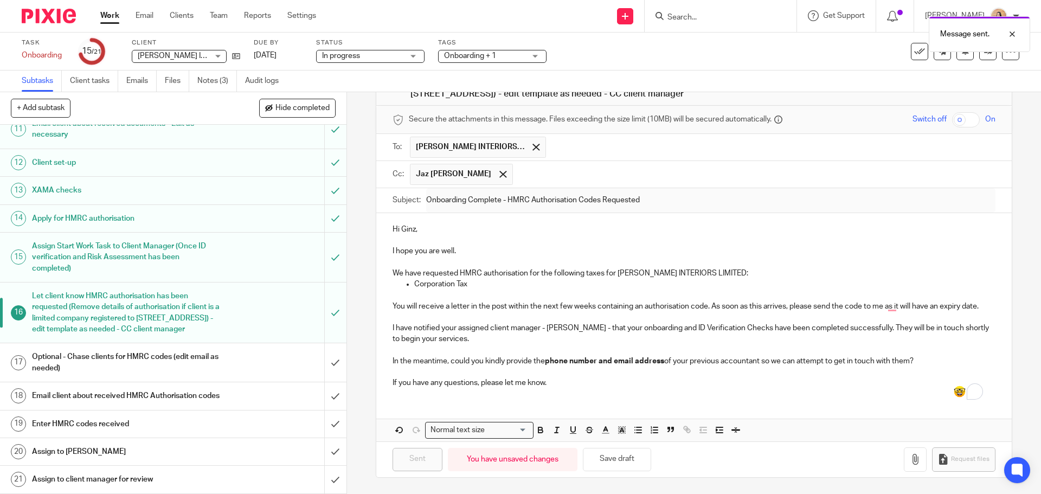
click at [515, 55] on span "Onboarding + 1" at bounding box center [484, 55] width 81 height 11
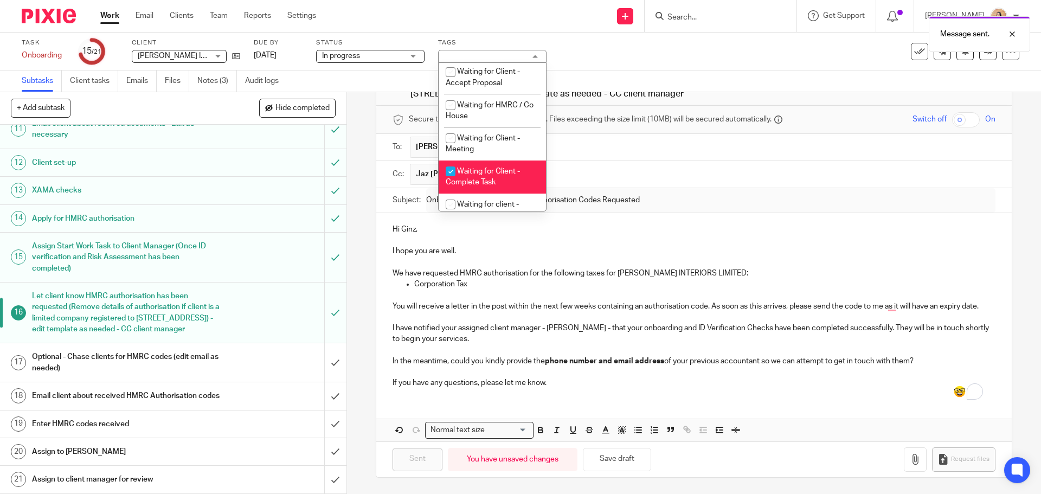
scroll to position [488, 0]
click at [447, 181] on input "checkbox" at bounding box center [450, 171] width 21 height 21
checkbox input "false"
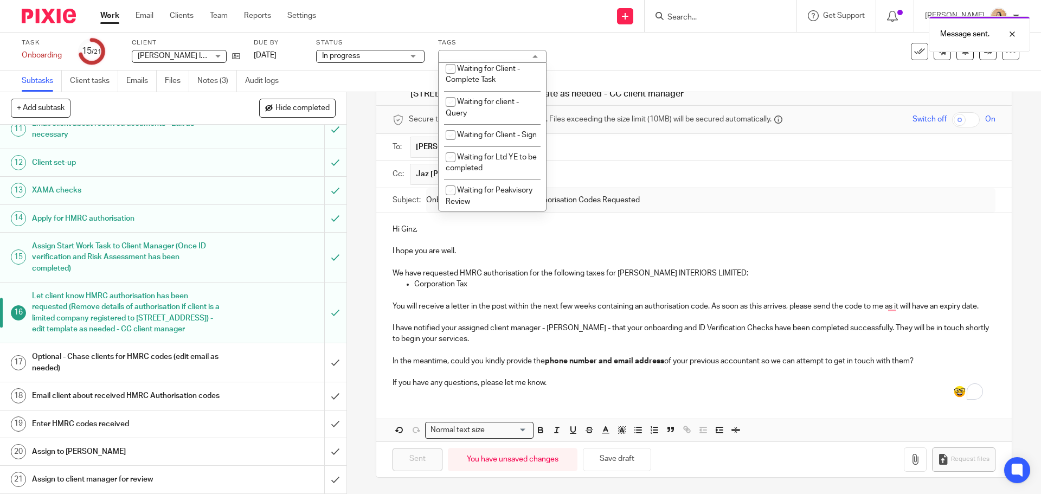
scroll to position [597, 0]
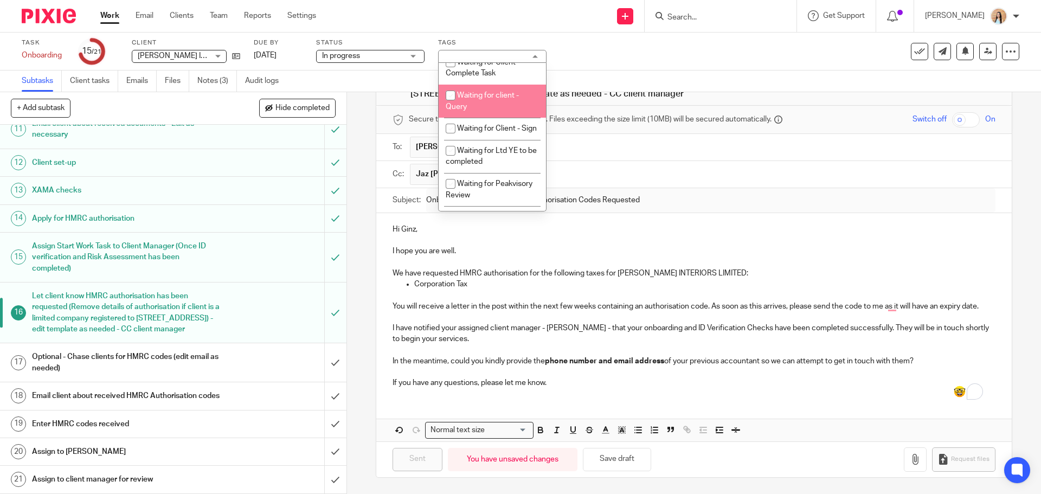
click at [478, 118] on li "Waiting for client - Query" at bounding box center [492, 101] width 107 height 33
checkbox input "true"
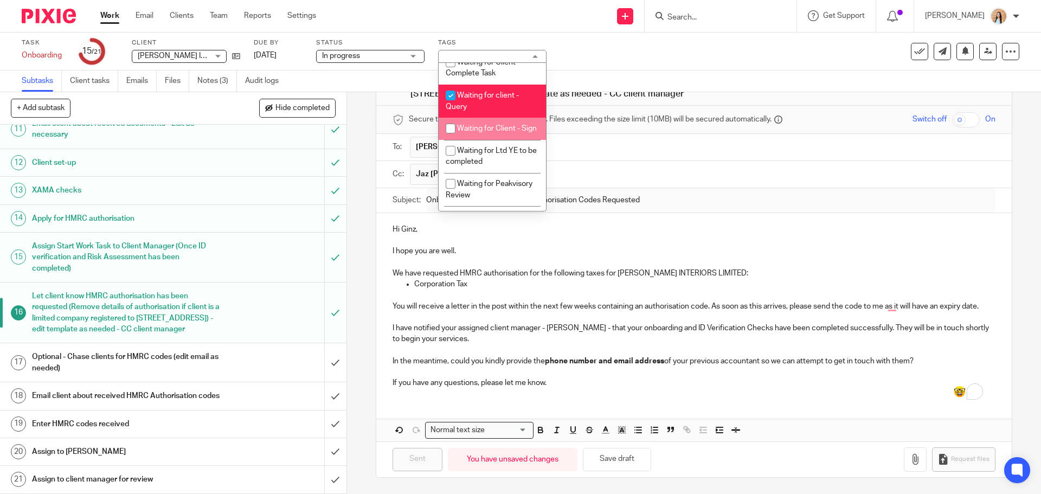
click at [360, 168] on div "16 Let client know HMRC authorisation has been requested (Remove details of aut…" at bounding box center [694, 293] width 694 height 402
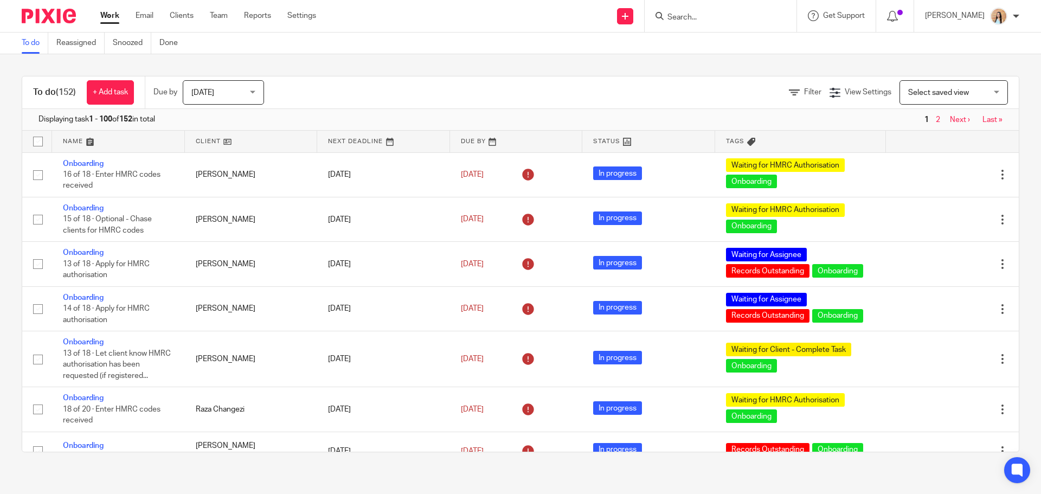
click at [745, 16] on input "Search" at bounding box center [716, 18] width 98 height 10
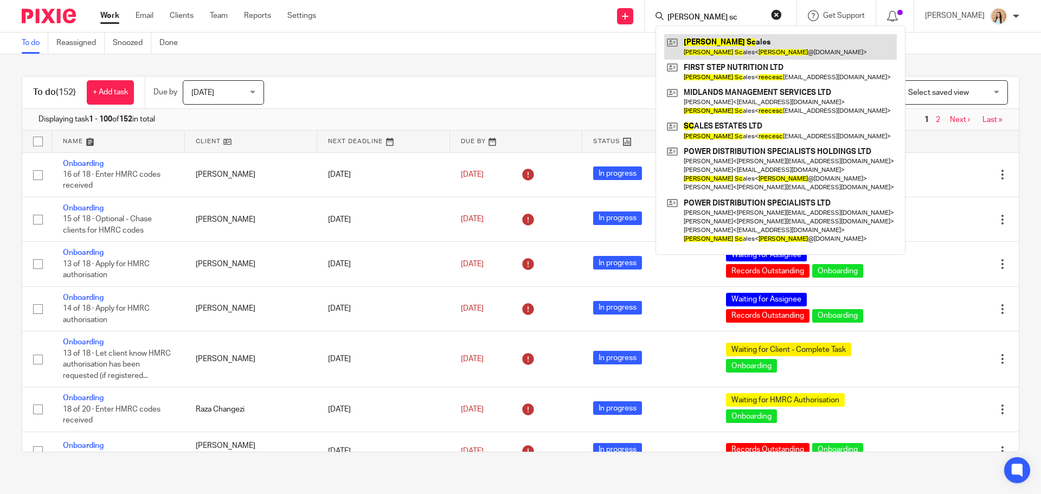
type input "reece sc"
click at [762, 46] on link at bounding box center [780, 46] width 233 height 25
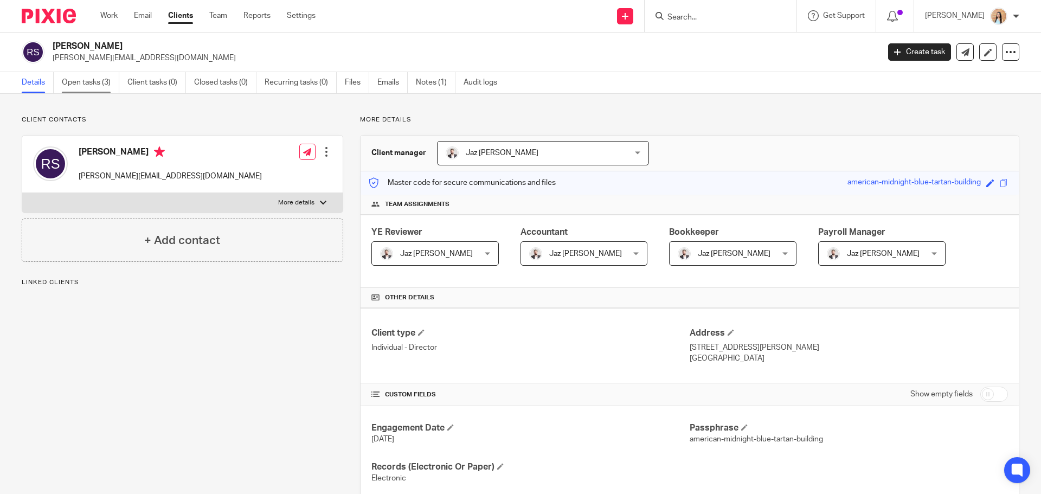
click at [99, 90] on link "Open tasks (3)" at bounding box center [90, 82] width 57 height 21
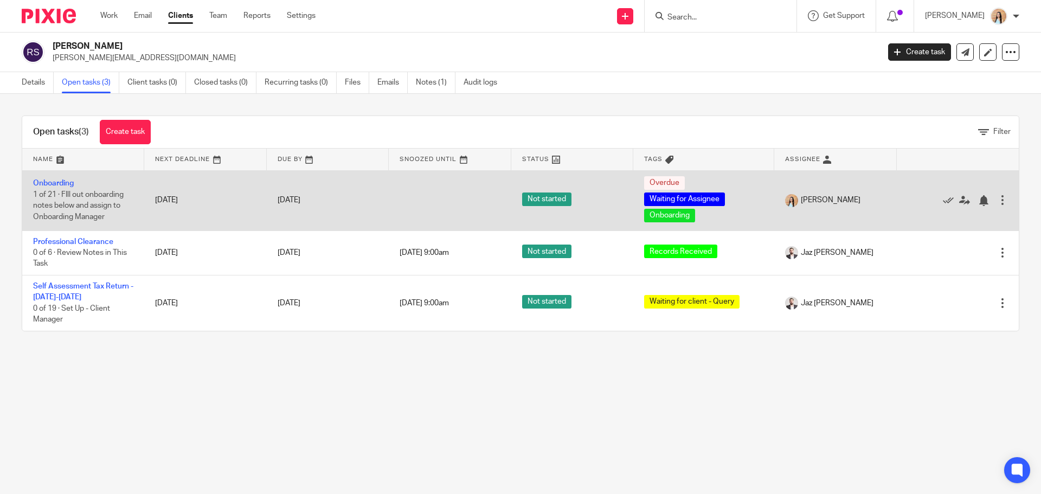
click at [62, 178] on td "Onboarding 1 of 21 · FIll out onboarding notes below and assign to Onboarding M…" at bounding box center [83, 200] width 122 height 60
click at [61, 182] on link "Onboarding" at bounding box center [53, 184] width 41 height 8
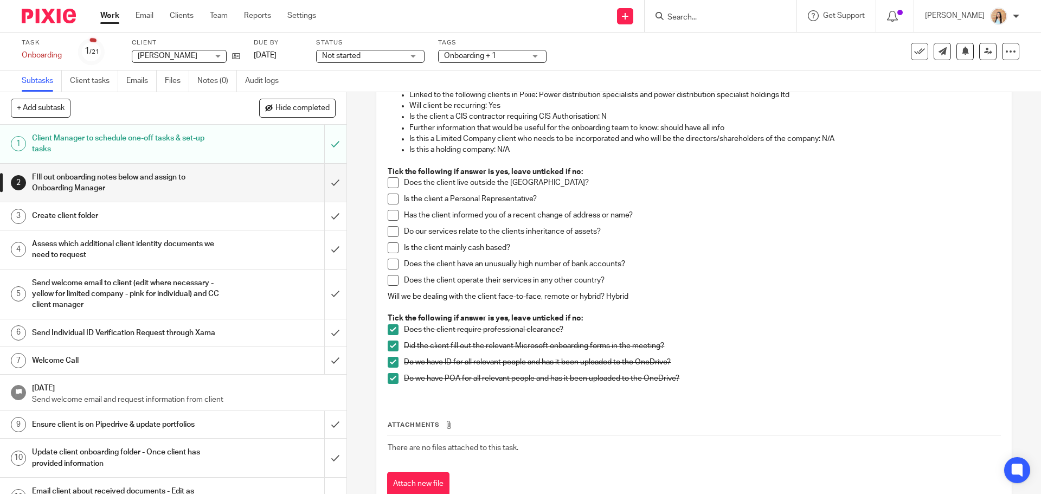
scroll to position [107, 0]
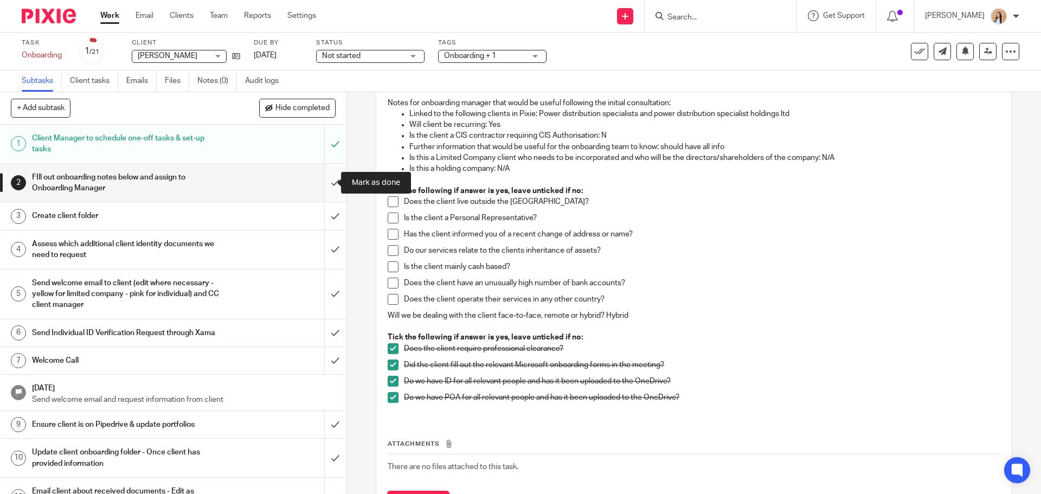
click at [323, 175] on input "submit" at bounding box center [173, 183] width 347 height 39
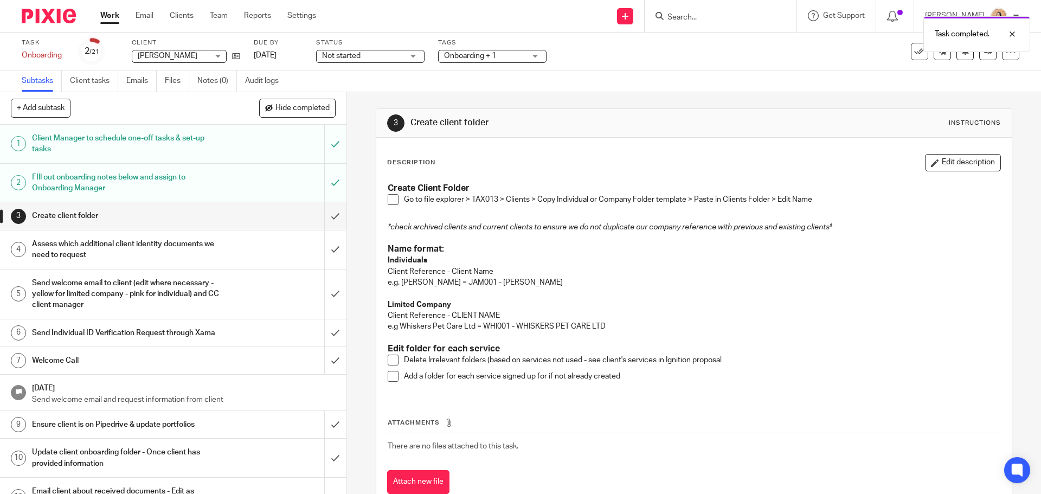
click at [258, 172] on div "FIll out onboarding notes below and assign to Onboarding Manager" at bounding box center [173, 183] width 282 height 28
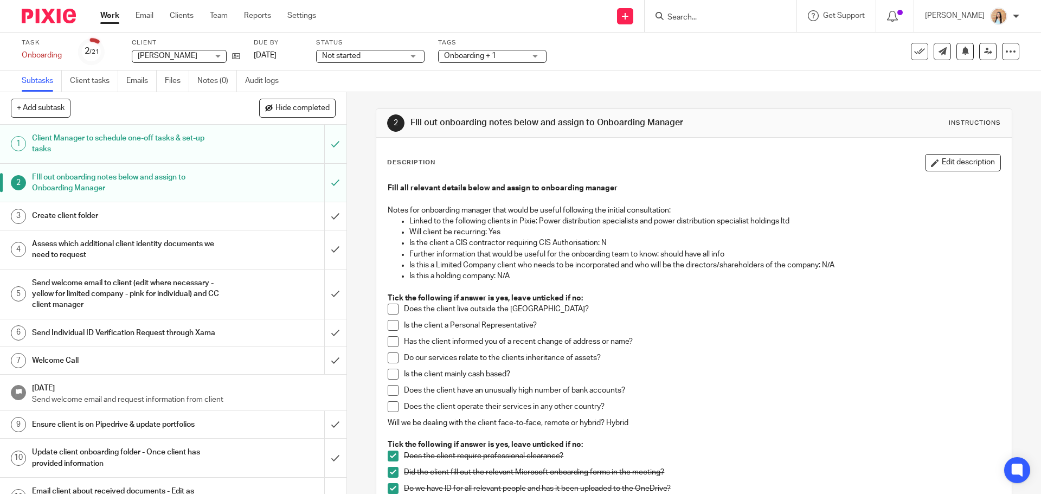
click at [239, 218] on div "Create client folder" at bounding box center [173, 216] width 282 height 16
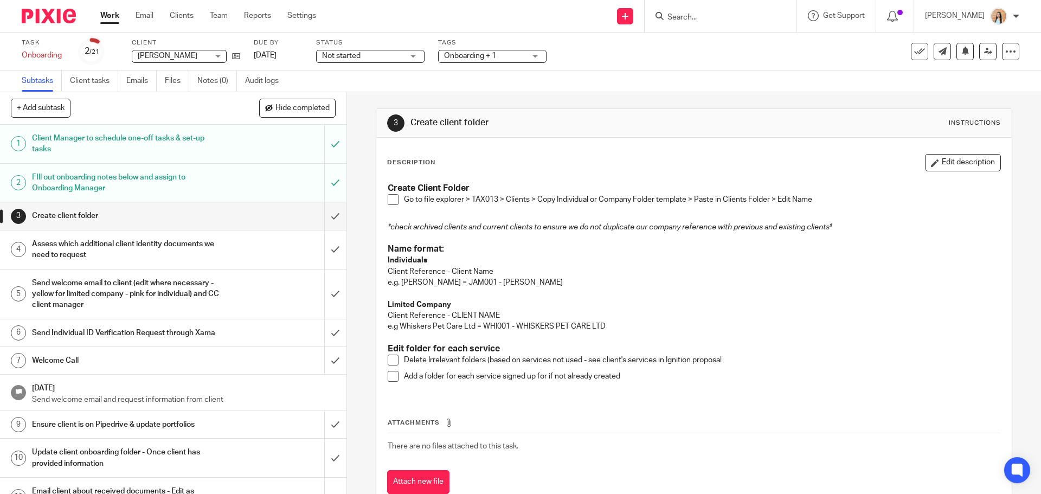
click at [724, 11] on form at bounding box center [725, 16] width 116 height 14
click at [724, 14] on input "Search" at bounding box center [716, 18] width 98 height 10
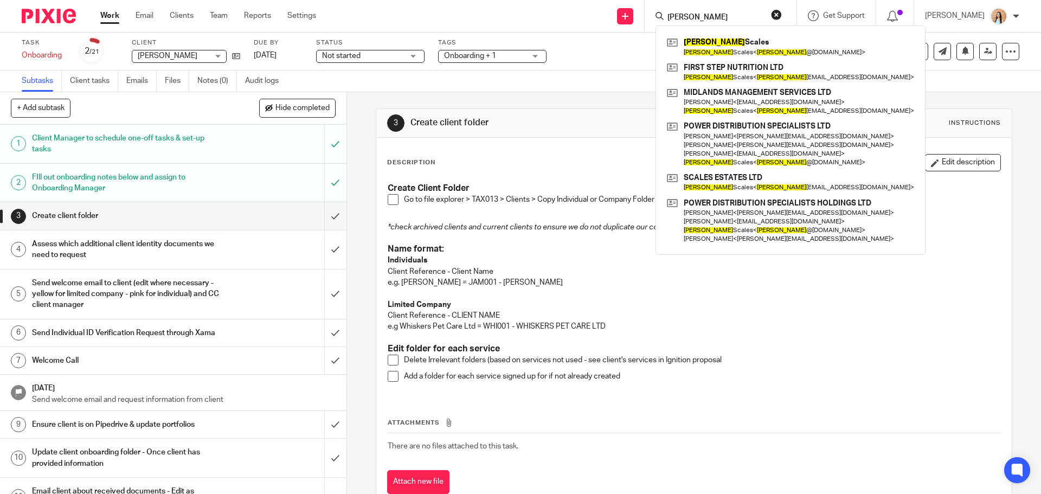
type input "[PERSON_NAME]"
click at [392, 203] on span at bounding box center [393, 199] width 11 height 11
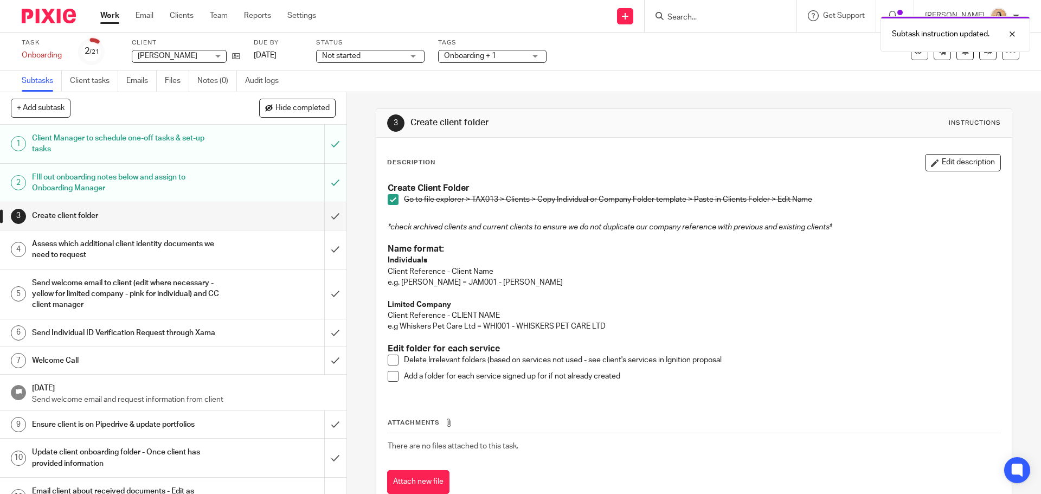
click at [391, 357] on span at bounding box center [393, 360] width 11 height 11
click at [389, 372] on span at bounding box center [393, 376] width 11 height 11
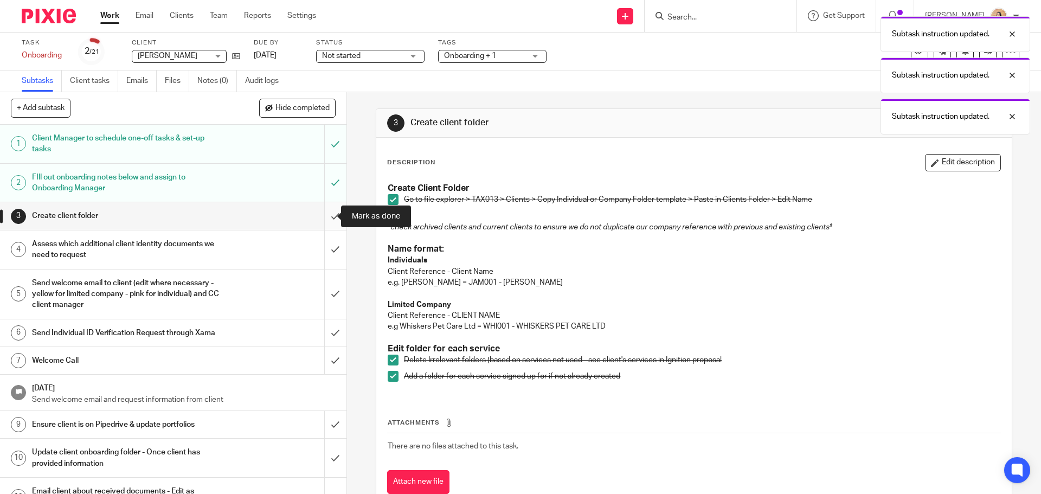
click at [325, 216] on input "submit" at bounding box center [173, 215] width 347 height 27
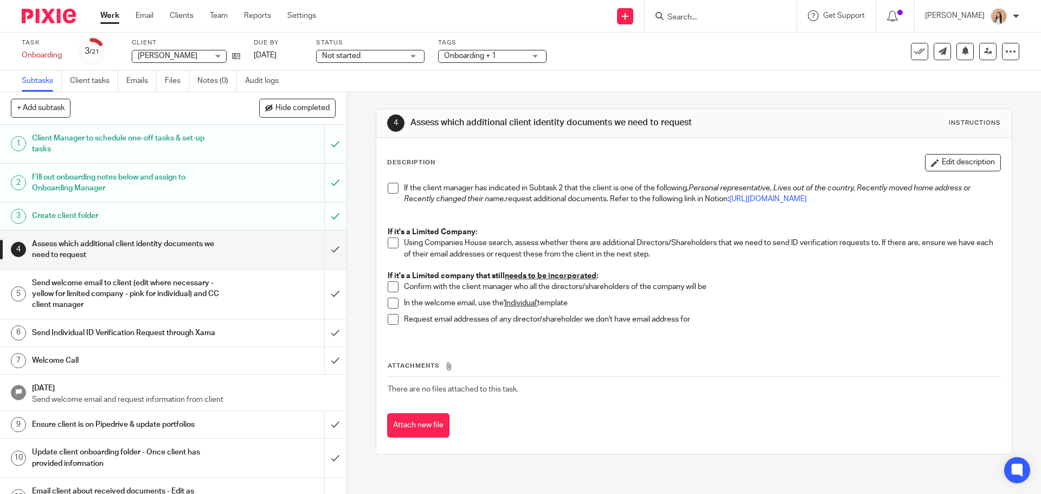
click at [359, 260] on div "4 Assess which additional client identity documents we need to request Instruct…" at bounding box center [694, 293] width 694 height 402
click at [355, 259] on div "4 Assess which additional client identity documents we need to request Instruct…" at bounding box center [694, 293] width 694 height 402
click at [356, 260] on div "4 Assess which additional client identity documents we need to request Instruct…" at bounding box center [694, 293] width 694 height 402
click at [357, 251] on div "4 Assess which additional client identity documents we need to request Instruct…" at bounding box center [694, 293] width 694 height 402
click at [356, 251] on div "4 Assess which additional client identity documents we need to request Instruct…" at bounding box center [694, 293] width 694 height 402
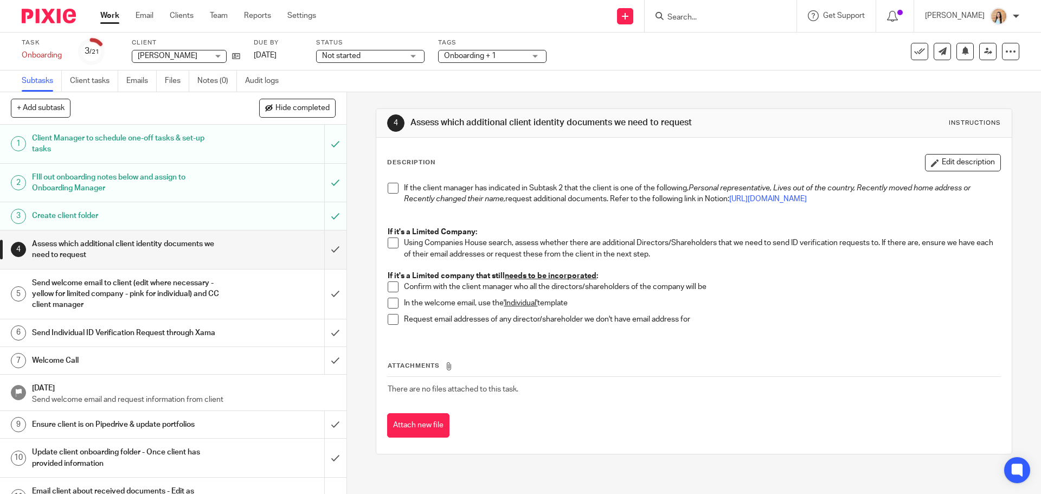
click at [355, 239] on div "4 Assess which additional client identity documents we need to request Instruct…" at bounding box center [694, 293] width 694 height 402
click at [356, 240] on div "4 Assess which additional client identity documents we need to request Instruct…" at bounding box center [694, 293] width 694 height 402
click at [357, 242] on div "4 Assess which additional client identity documents we need to request Instruct…" at bounding box center [694, 293] width 694 height 402
click at [322, 250] on input "submit" at bounding box center [173, 250] width 347 height 39
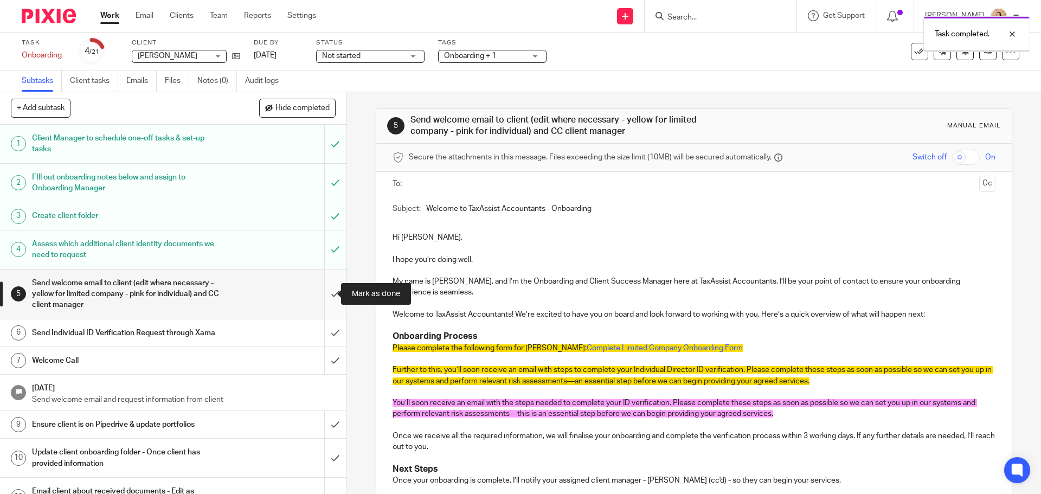
click at [326, 287] on input "submit" at bounding box center [173, 294] width 347 height 49
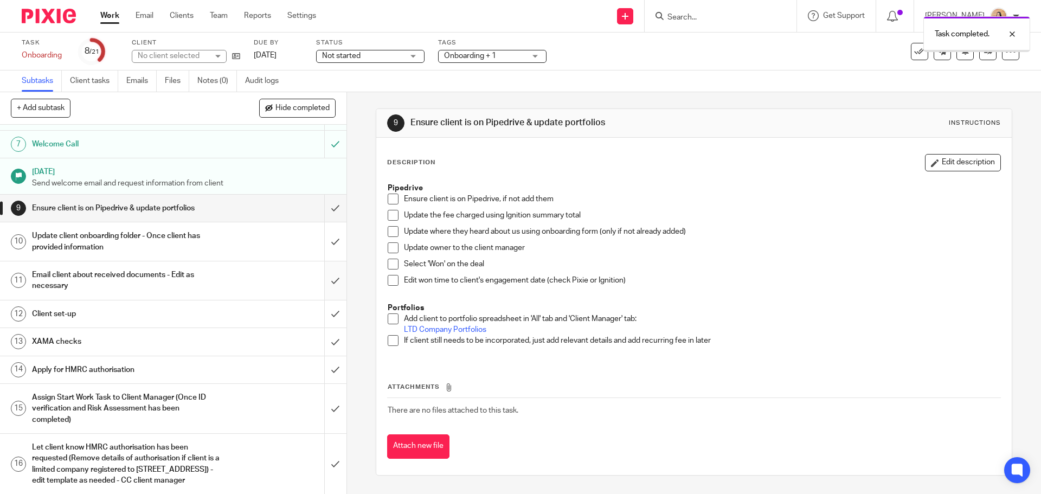
scroll to position [217, 0]
click at [233, 62] on div "Reece Scales Reece Scales No client selected AA PRINT LTD AARI INVESTMENTS LTD …" at bounding box center [186, 56] width 108 height 13
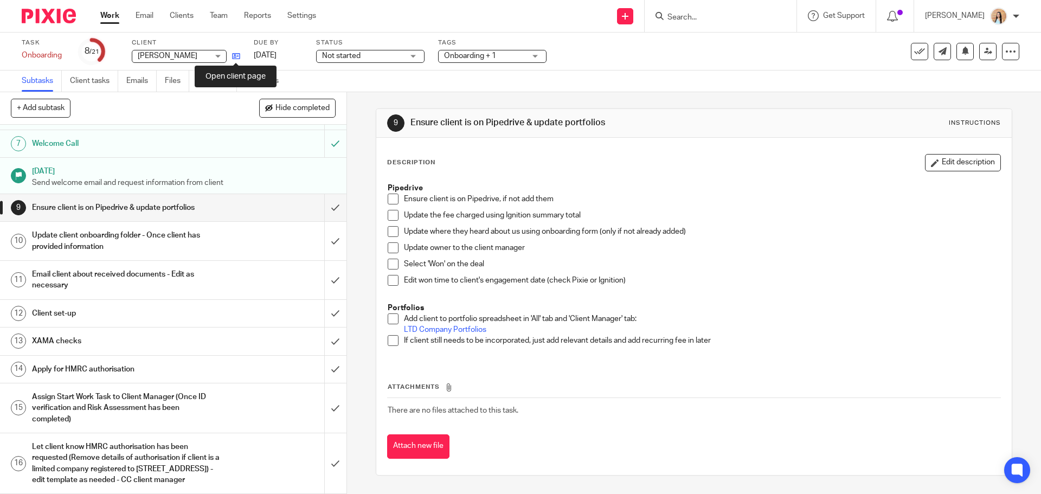
click at [235, 54] on icon at bounding box center [236, 56] width 8 height 8
click at [360, 267] on div "9 Ensure client is on Pipedrive & update portfolios Instructions Description Ed…" at bounding box center [694, 293] width 694 height 402
click at [394, 202] on span at bounding box center [393, 199] width 11 height 11
click at [404, 225] on div "Update the fee charged using Ignition summary total" at bounding box center [702, 218] width 596 height 16
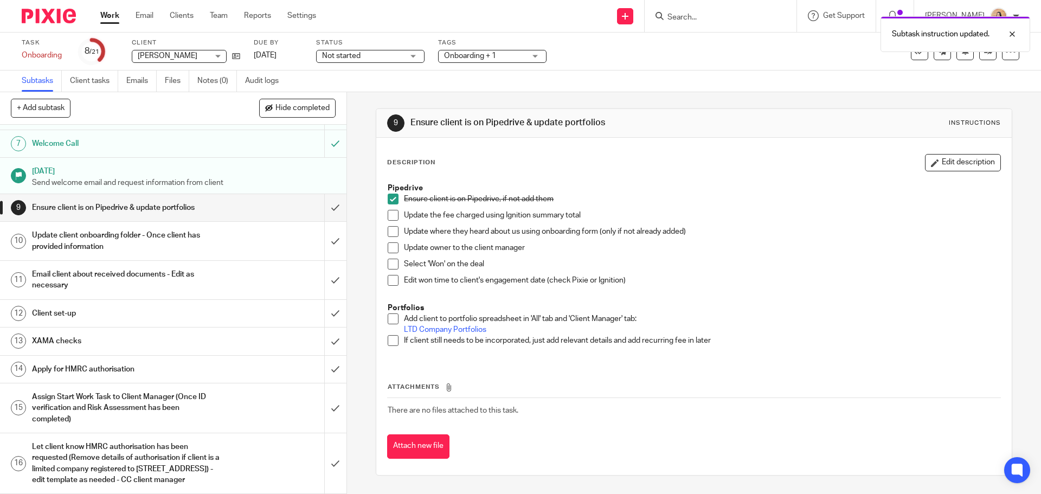
click at [394, 217] on span at bounding box center [393, 215] width 11 height 11
click at [391, 232] on span at bounding box center [393, 231] width 11 height 11
click at [388, 246] on span at bounding box center [393, 247] width 11 height 11
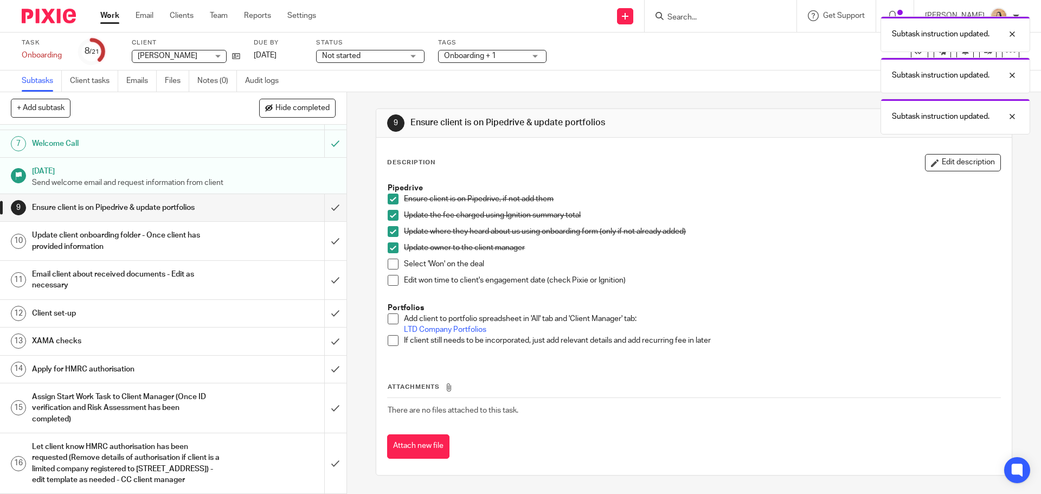
click at [389, 263] on span at bounding box center [393, 264] width 11 height 11
click at [388, 274] on li "Select 'Won' on the deal" at bounding box center [694, 267] width 612 height 16
click at [388, 289] on li "Edit won time to client's engagement date (check Pixie or Ignition)" at bounding box center [694, 283] width 612 height 16
click at [388, 282] on span at bounding box center [393, 280] width 11 height 11
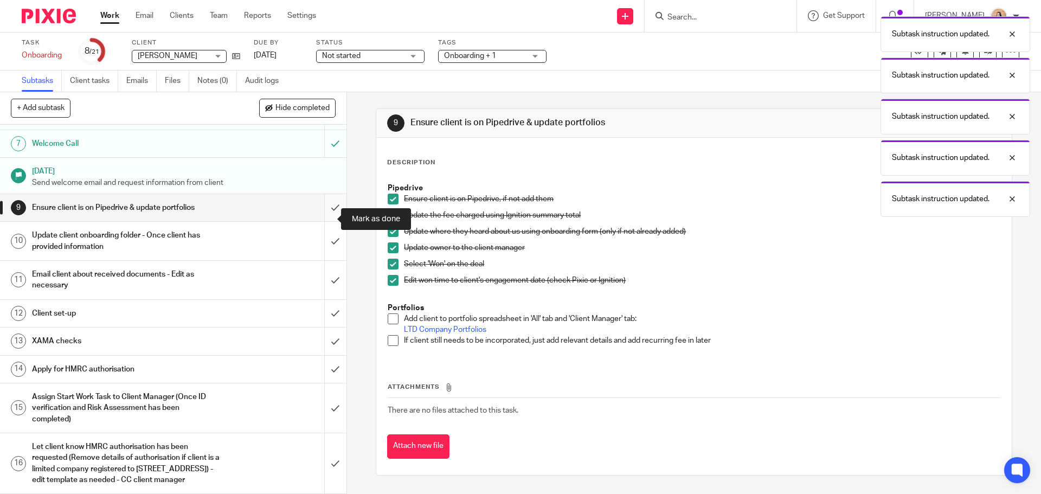
click at [328, 221] on input "submit" at bounding box center [173, 207] width 347 height 27
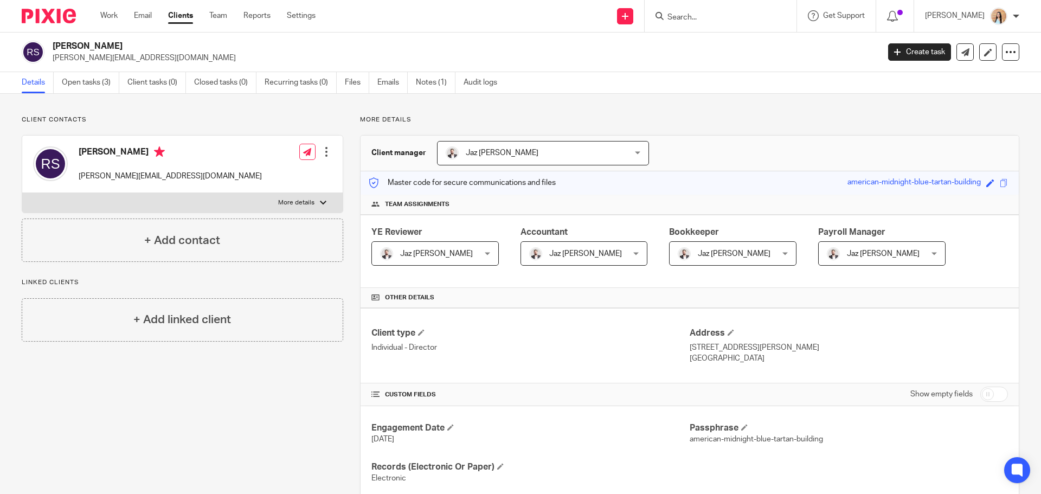
click at [151, 410] on div "Client contacts [PERSON_NAME] [PERSON_NAME][EMAIL_ADDRESS][DOMAIN_NAME] Edit co…" at bounding box center [174, 402] width 338 height 572
click at [323, 154] on div at bounding box center [326, 151] width 11 height 11
drag, startPoint x: 701, startPoint y: 28, endPoint x: 713, endPoint y: 16, distance: 16.9
paste input "[PERSON_NAME]"
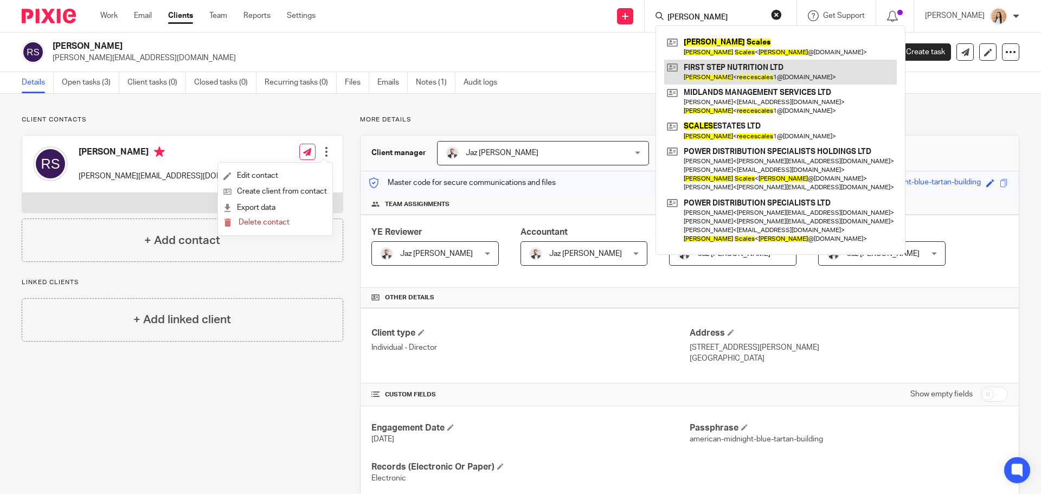
type input "[PERSON_NAME]"
click at [778, 74] on link at bounding box center [780, 72] width 233 height 25
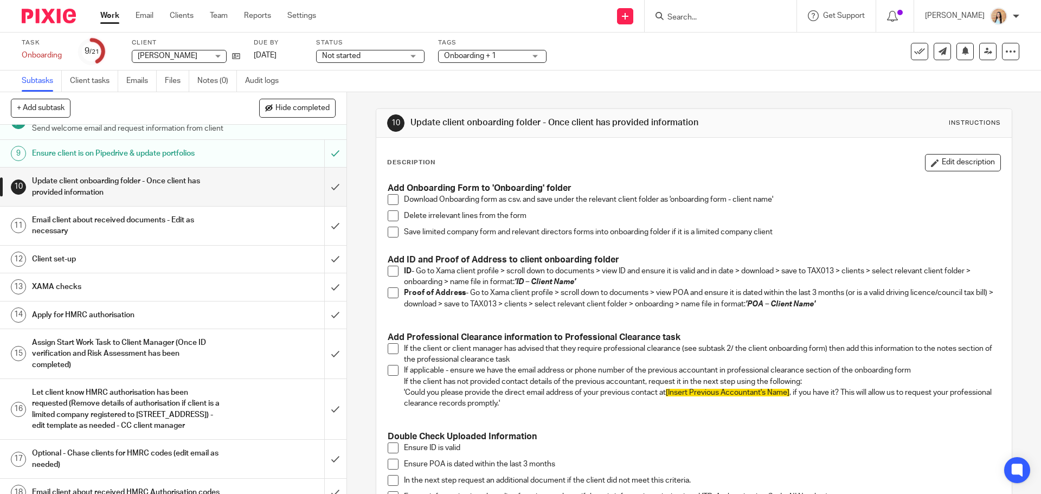
click at [390, 292] on span at bounding box center [393, 292] width 11 height 11
click at [389, 274] on span at bounding box center [393, 271] width 11 height 11
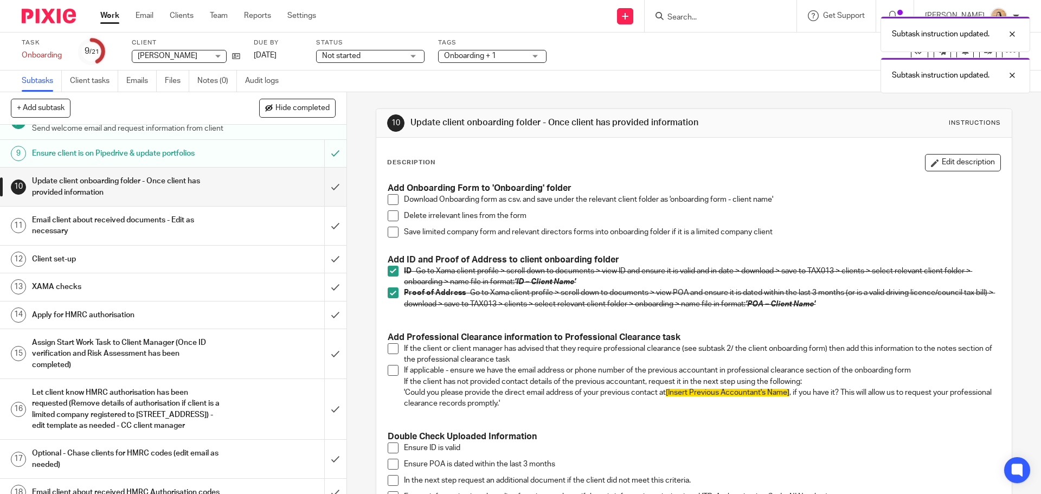
click at [393, 232] on span at bounding box center [393, 232] width 11 height 11
click at [393, 208] on li "Download Onboarding form as csv. and save under the relevant client folder as '…" at bounding box center [694, 202] width 612 height 16
click at [390, 194] on h3 "Add Onboarding Form to 'Onboarding' folder" at bounding box center [694, 188] width 612 height 11
click at [395, 213] on span at bounding box center [393, 215] width 11 height 11
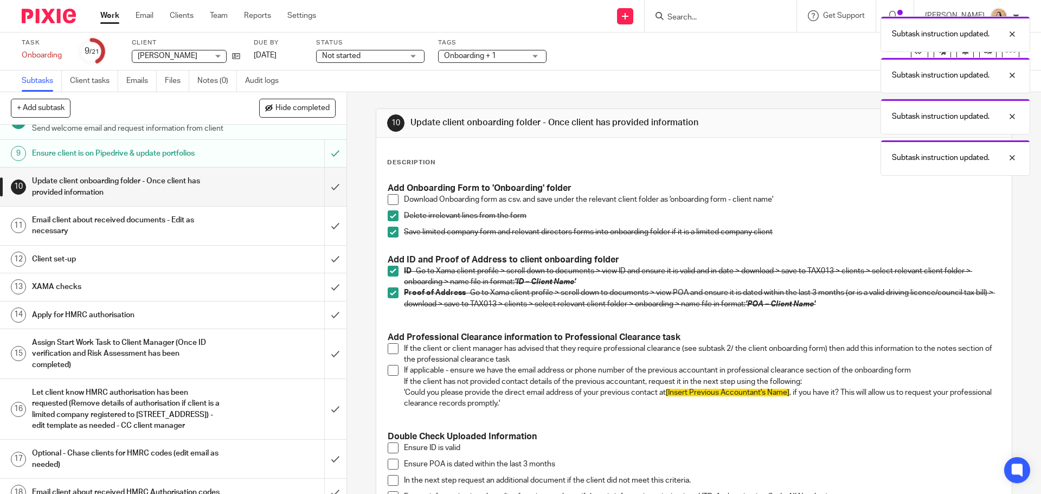
click at [394, 199] on span at bounding box center [393, 199] width 11 height 11
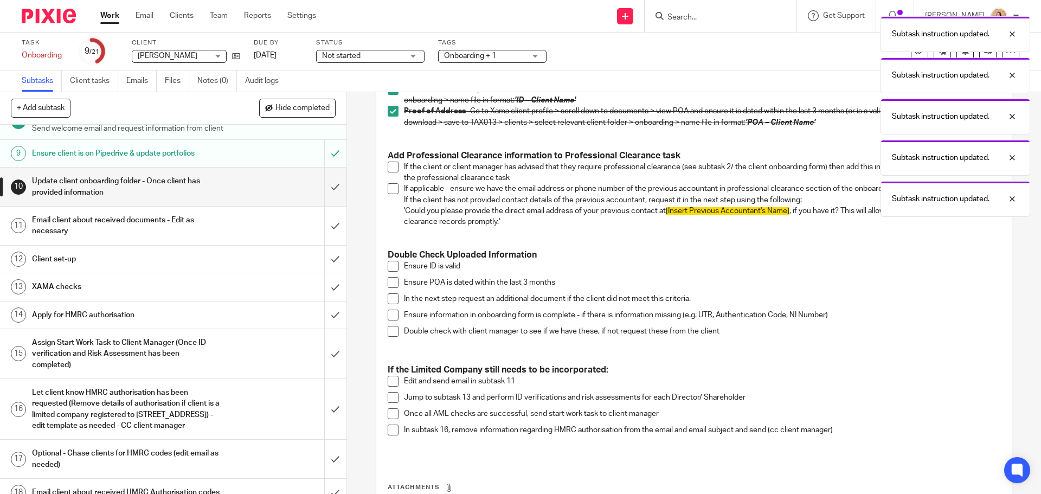
scroll to position [163, 0]
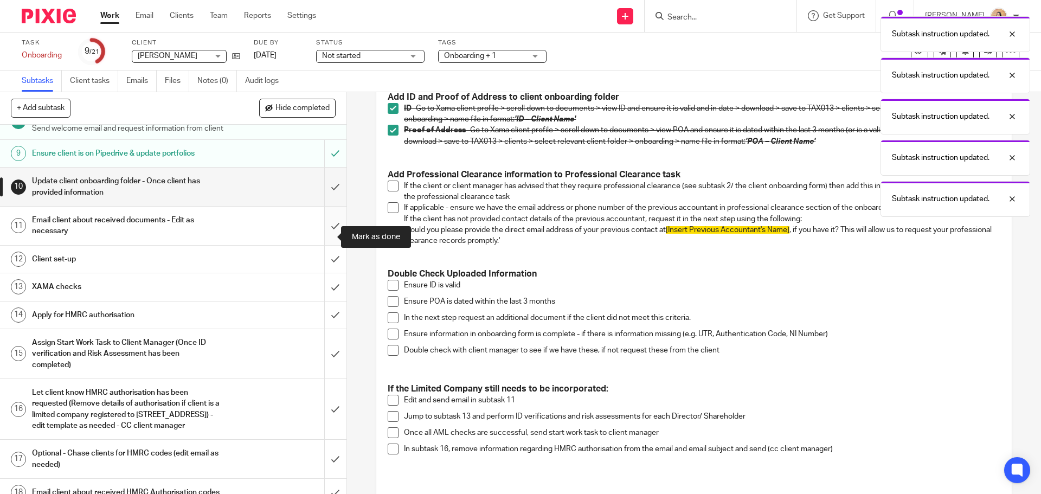
click at [321, 237] on input "submit" at bounding box center [173, 226] width 347 height 39
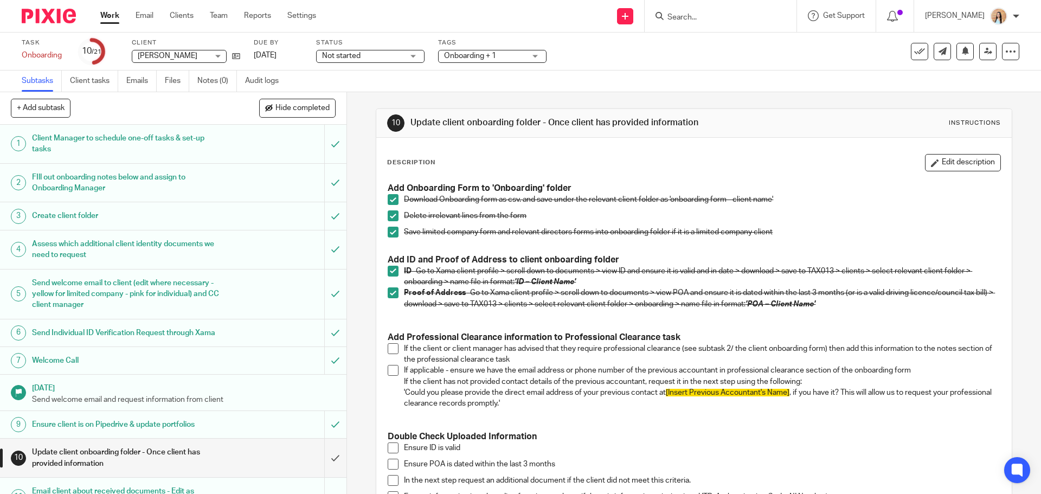
click at [732, 20] on input "Search" at bounding box center [716, 18] width 98 height 10
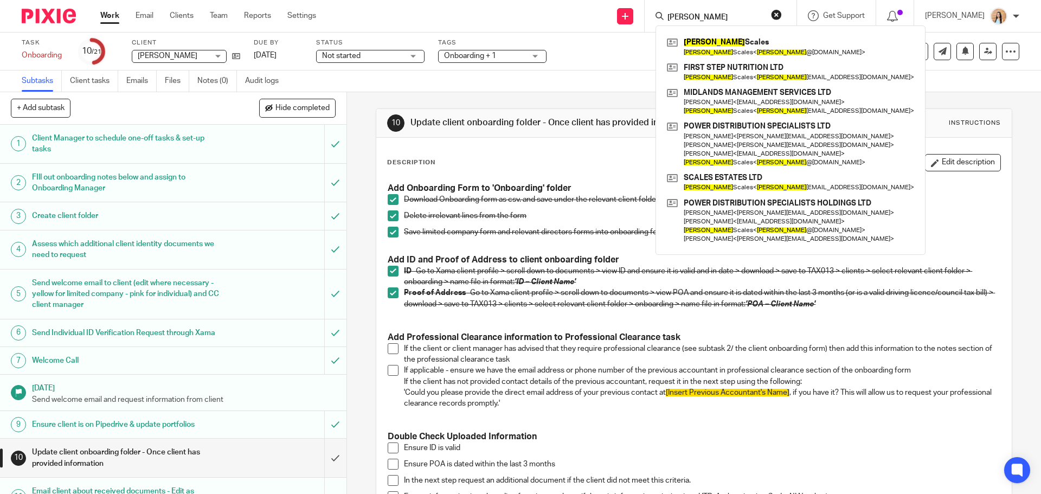
type input "[PERSON_NAME]"
click at [359, 244] on div "10 Update client onboarding folder - Once client has provided information Instr…" at bounding box center [694, 293] width 694 height 402
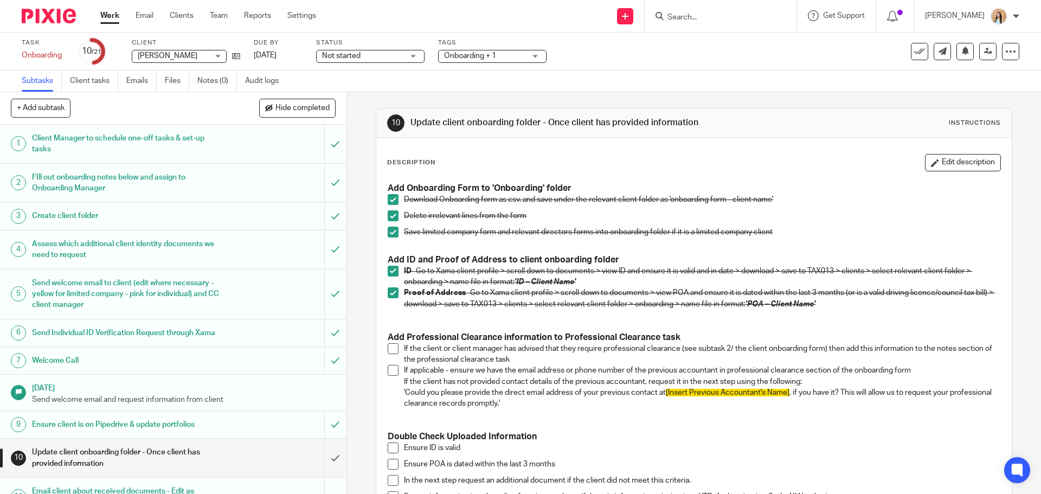
click at [356, 246] on div "10 Update client onboarding folder - Once client has provided information Instr…" at bounding box center [694, 293] width 694 height 402
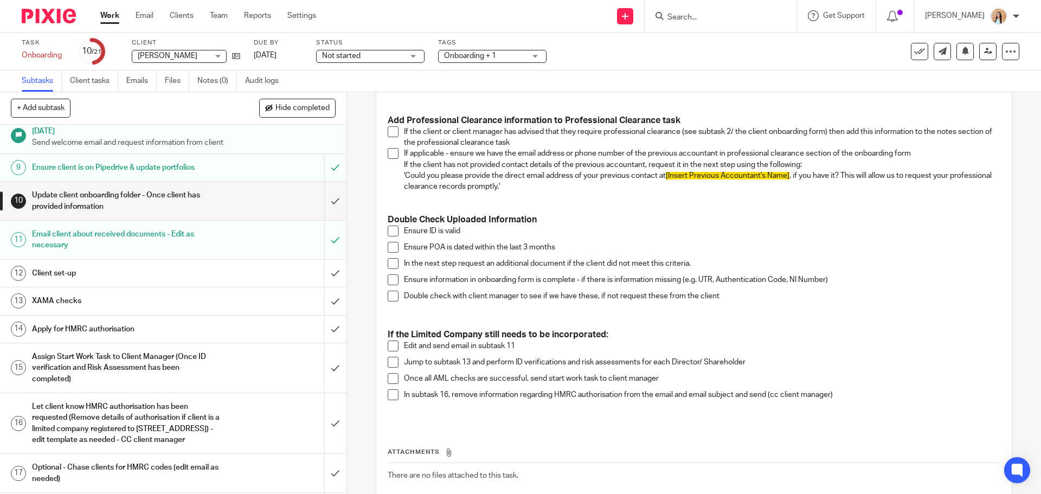
scroll to position [271, 0]
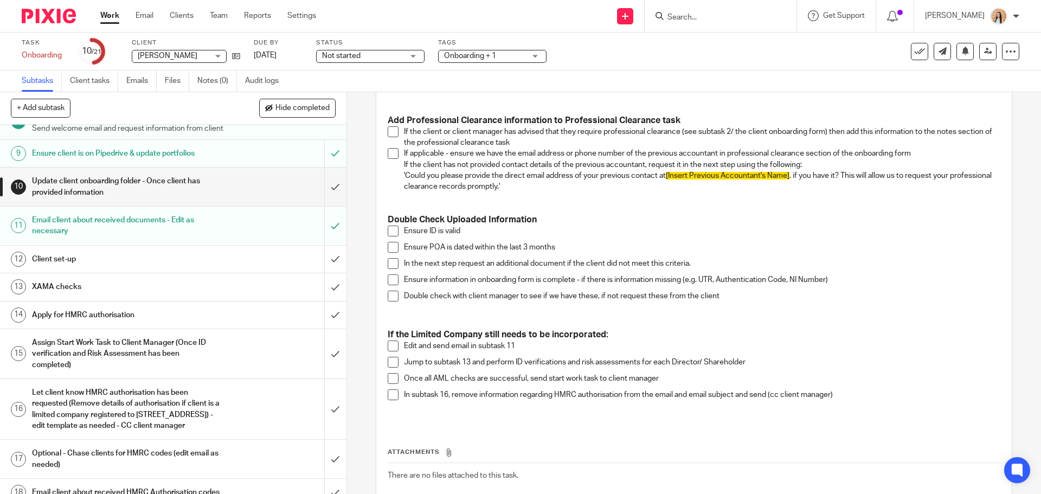
click at [272, 267] on div "Client set-up" at bounding box center [173, 259] width 282 height 16
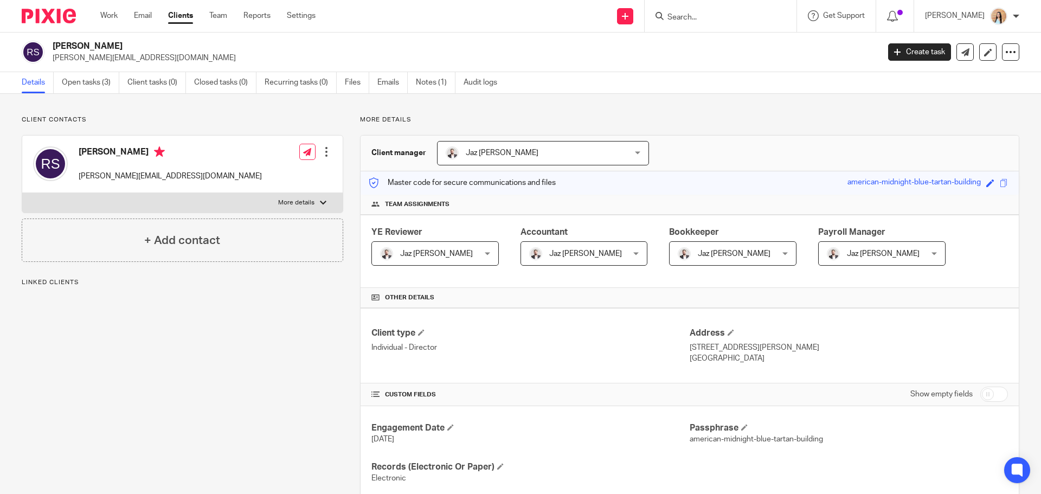
drag, startPoint x: 0, startPoint y: 0, endPoint x: 720, endPoint y: 21, distance: 720.1
click at [720, 21] on input "Search" at bounding box center [716, 18] width 98 height 10
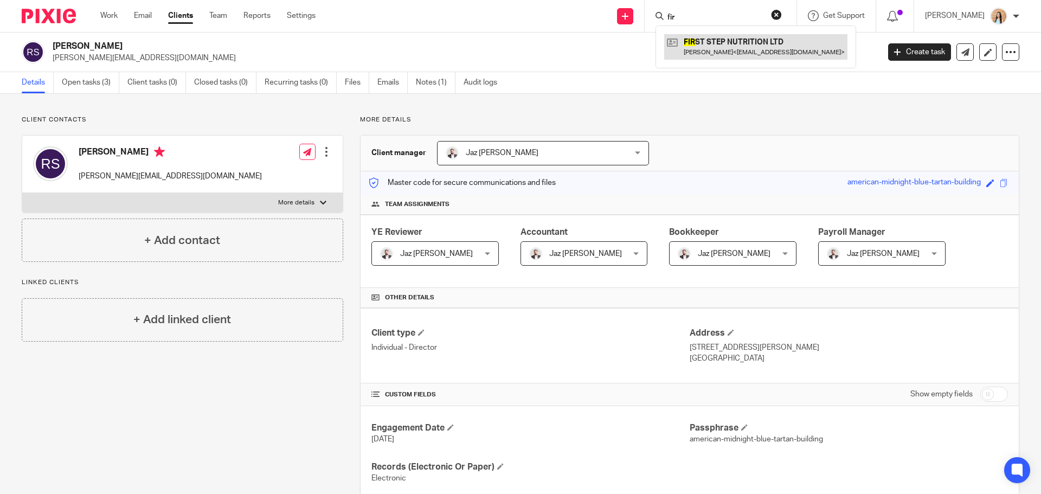
type input "fir"
click at [326, 150] on div at bounding box center [326, 151] width 11 height 11
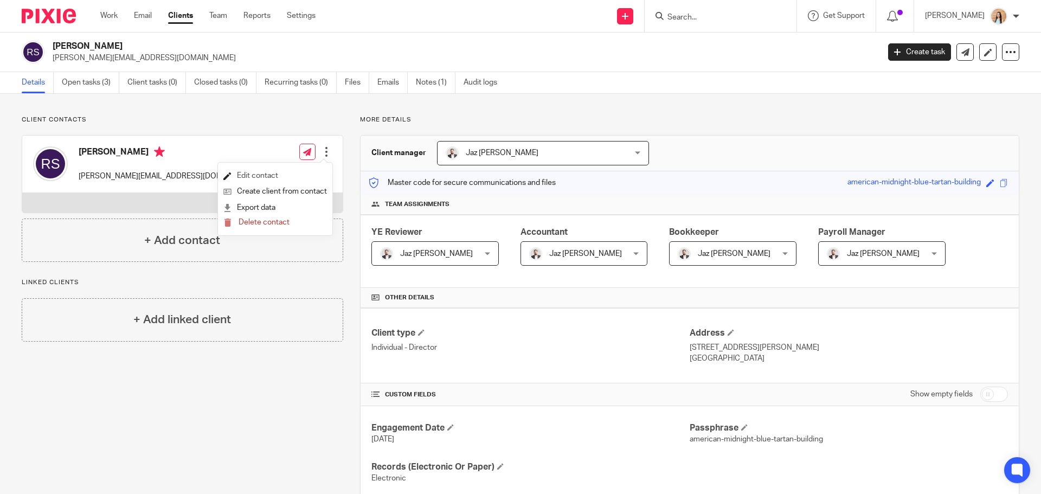
click at [253, 176] on link "Edit contact" at bounding box center [275, 176] width 104 height 16
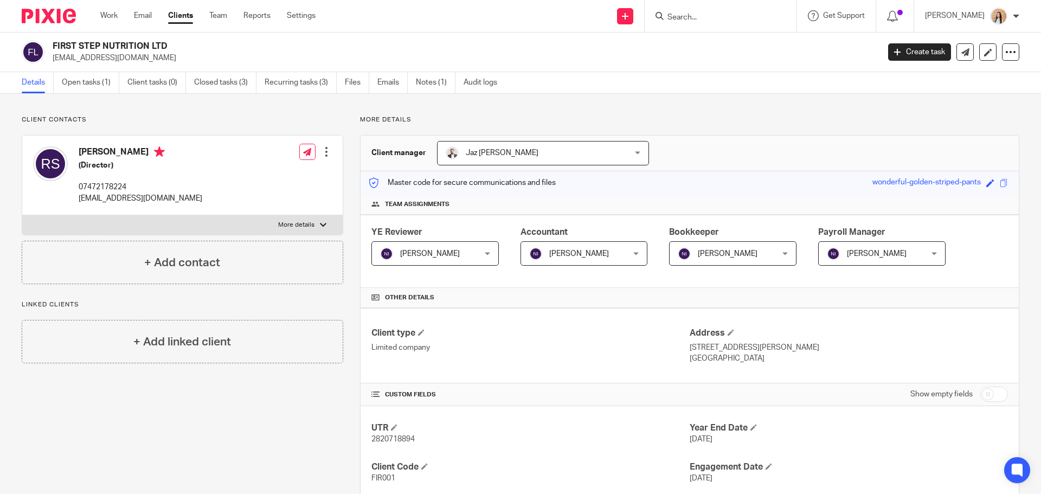
click at [699, 187] on div "Master code for secure communications and files wonderful-golden-striped-pants …" at bounding box center [690, 182] width 659 height 23
click at [118, 186] on p "07472178224" at bounding box center [141, 187] width 124 height 11
click at [117, 186] on p "07472178224" at bounding box center [141, 187] width 124 height 11
click at [113, 186] on p "07472178224" at bounding box center [141, 187] width 124 height 11
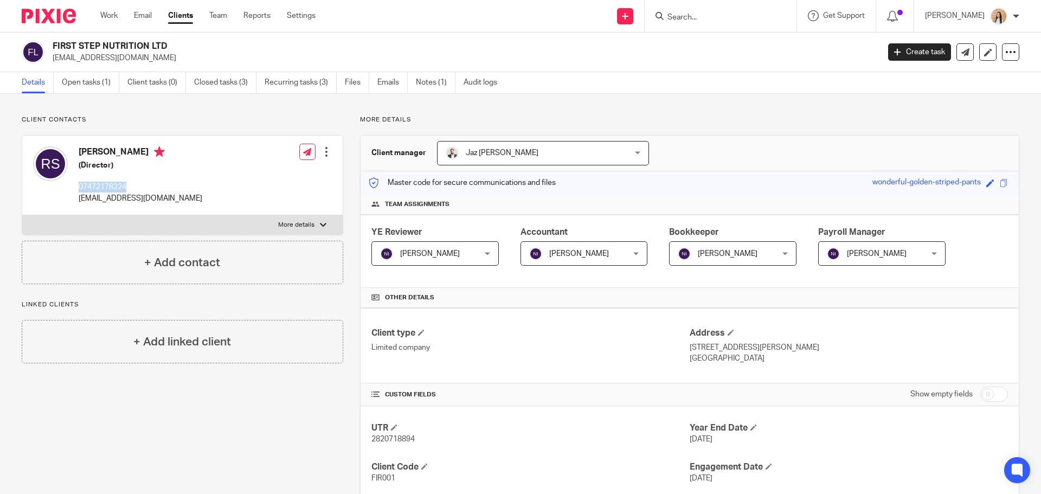
copy p "07472178224"
click at [291, 219] on label "More details" at bounding box center [182, 225] width 321 height 20
click at [22, 215] on input "More details" at bounding box center [22, 215] width 1 height 1
checkbox input "true"
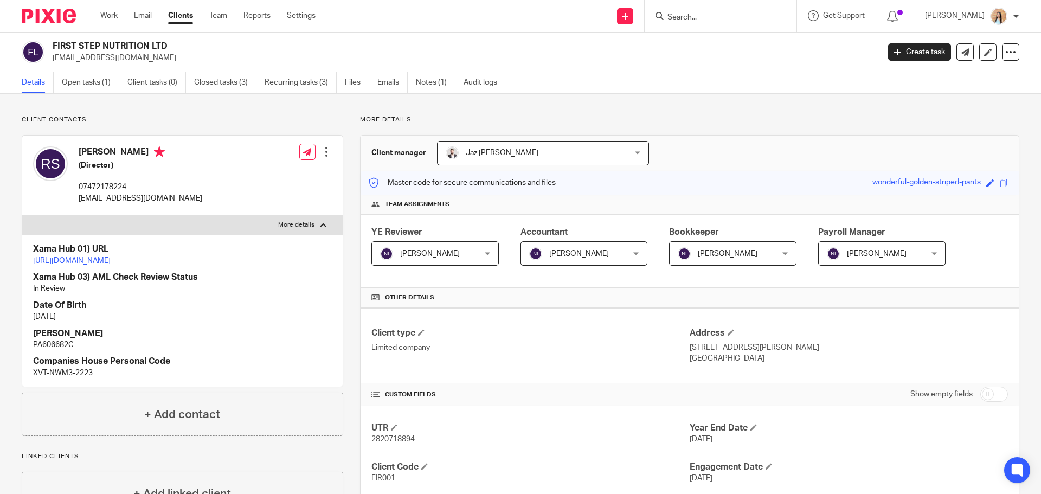
click at [50, 350] on p "PA606682C" at bounding box center [182, 345] width 299 height 11
copy p "PA606682C"
click at [68, 379] on p "XVT-NWM3-2223" at bounding box center [182, 373] width 299 height 11
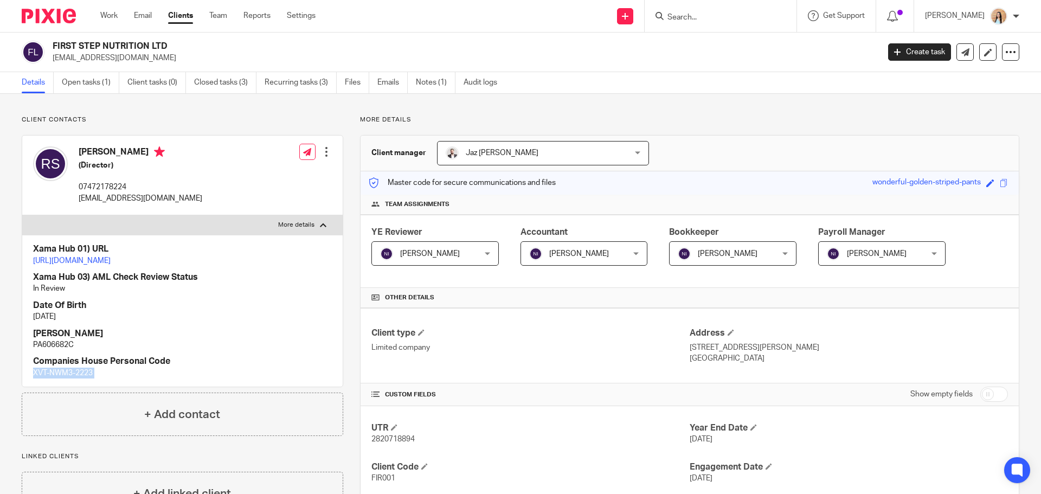
click at [68, 379] on p "XVT-NWM3-2223" at bounding box center [182, 373] width 299 height 11
copy div "XVT-NWM3-2223"
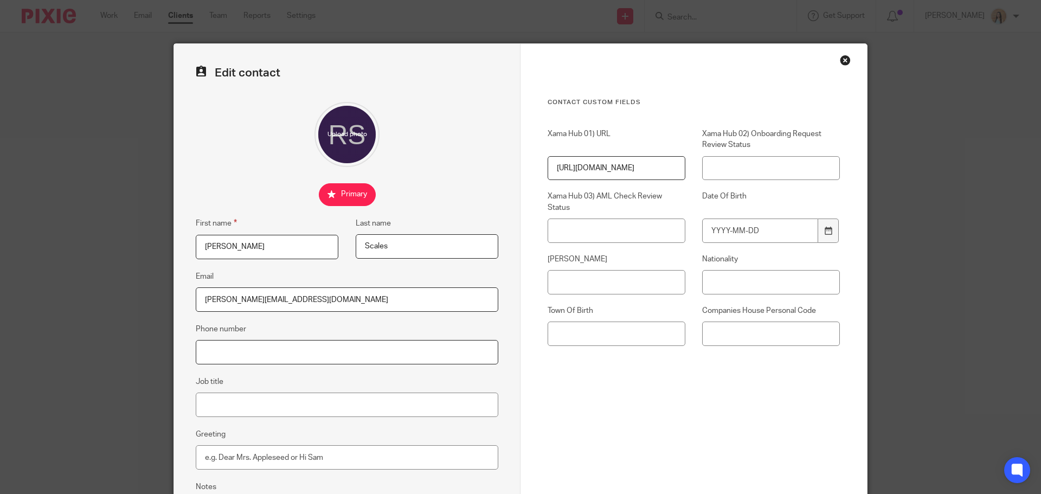
drag, startPoint x: 265, startPoint y: 367, endPoint x: 262, endPoint y: 353, distance: 14.4
paste input "07472178224"
type input "07472178224"
click at [285, 386] on fieldset "Job title" at bounding box center [347, 396] width 303 height 42
drag, startPoint x: 645, startPoint y: 290, endPoint x: 637, endPoint y: 274, distance: 17.2
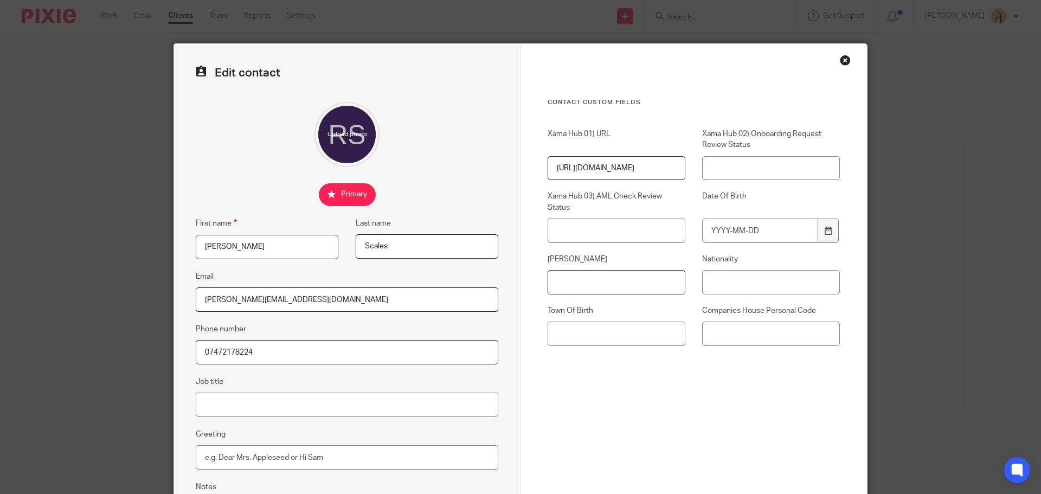
click at [652, 296] on div "Xama Hub 01) URL https://platform.xamatech.com/portal/crm/clients/68cf77b0-9f81…" at bounding box center [685, 243] width 309 height 228
click at [576, 286] on input "[PERSON_NAME]" at bounding box center [617, 282] width 138 height 24
paste input "PA606682C"
type input "PA606682C"
paste input "XVT-NWM3-2223"
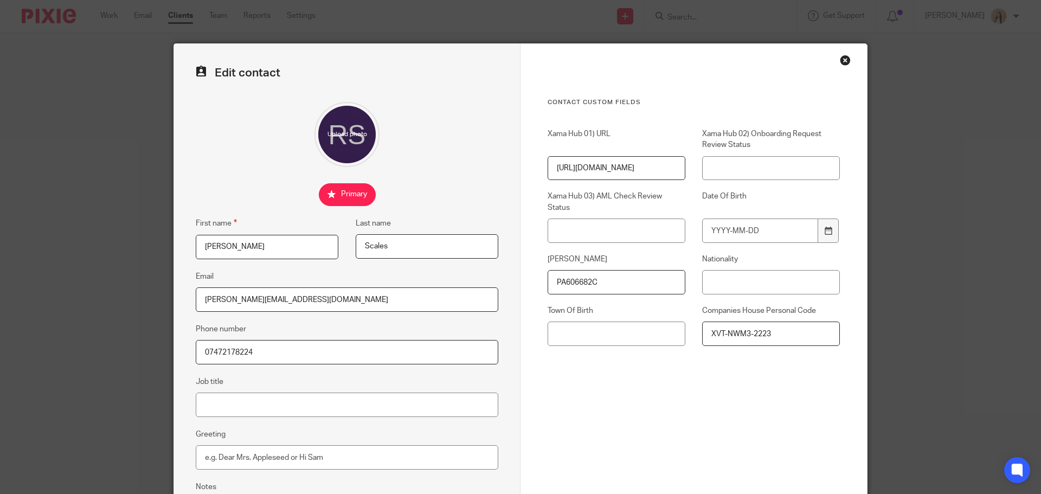
type input "XVT-NWM3-2223"
click at [712, 276] on input "Nationality" at bounding box center [771, 282] width 138 height 24
click at [736, 242] on input "Date Of Birth" at bounding box center [760, 231] width 116 height 24
click at [702, 278] on input "Nationality" at bounding box center [771, 282] width 138 height 24
type input "British"
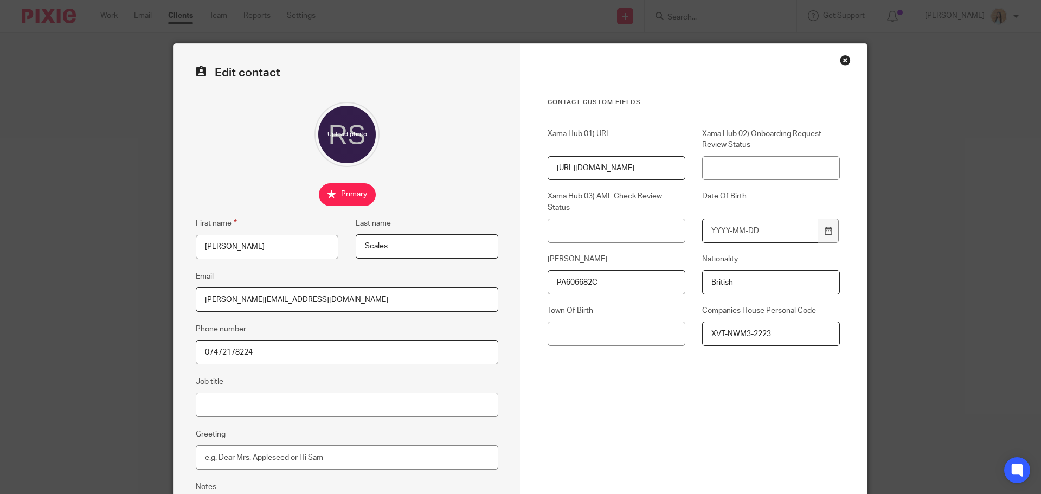
click at [784, 231] on input "Date Of Birth" at bounding box center [760, 231] width 116 height 24
click at [581, 343] on input "Town Of Birth" at bounding box center [617, 334] width 138 height 24
type input "Croydon"
click at [580, 360] on div "Contact Custom fields Xama Hub 01) URL https://platform.xamatech.com/portal/crm…" at bounding box center [694, 268] width 292 height 341
click at [713, 225] on input "Date Of Birth" at bounding box center [760, 231] width 116 height 24
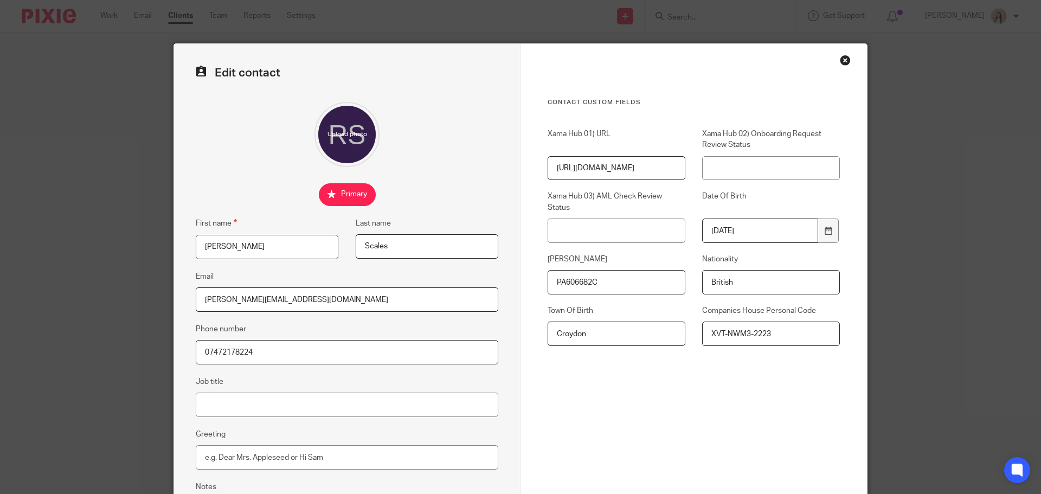
type input "1995-12-29"
click at [711, 422] on div "Contact Custom fields Xama Hub 01) URL https://platform.xamatech.com/portal/crm…" at bounding box center [694, 307] width 347 height 527
click at [653, 412] on div "Contact Custom fields Xama Hub 01) URL https://platform.xamatech.com/portal/crm…" at bounding box center [694, 268] width 292 height 341
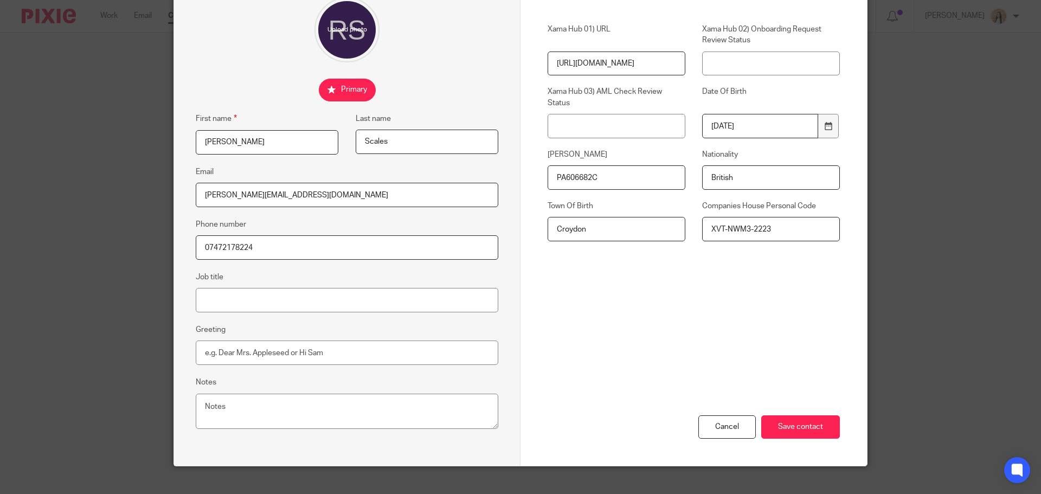
scroll to position [108, 0]
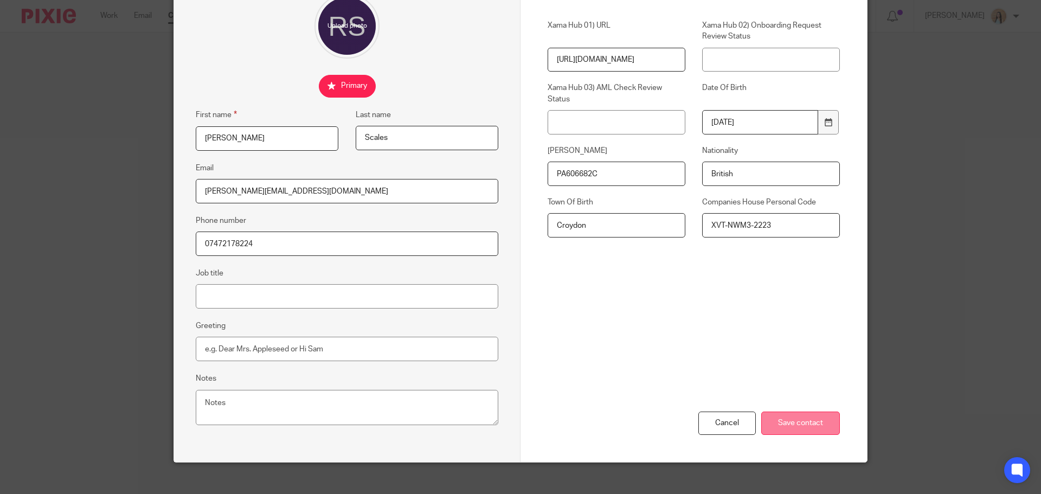
click at [782, 424] on input "Save contact" at bounding box center [801, 423] width 79 height 23
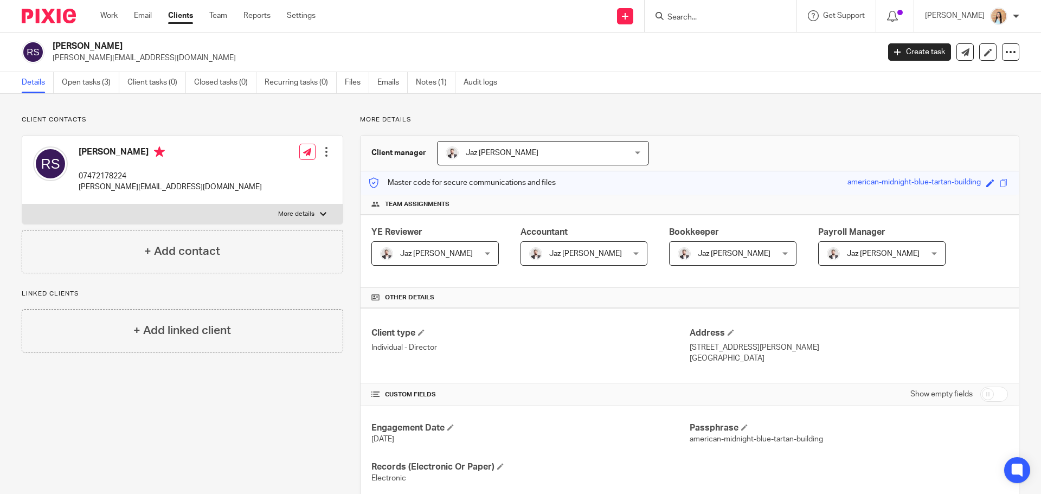
click at [173, 432] on div "Client contacts [PERSON_NAME] 07472178224 [PERSON_NAME][EMAIL_ADDRESS][DOMAIN_N…" at bounding box center [174, 402] width 338 height 572
click at [200, 433] on div "Client contacts [PERSON_NAME] 07472178224 [PERSON_NAME][EMAIL_ADDRESS][DOMAIN_N…" at bounding box center [174, 402] width 338 height 572
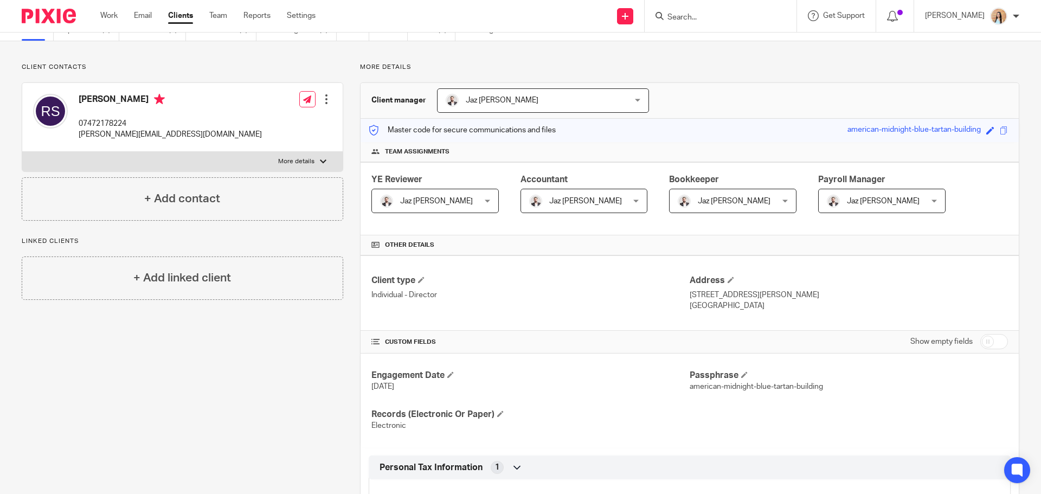
scroll to position [52, 0]
click at [222, 365] on div "Client contacts [PERSON_NAME] 07472178224 [PERSON_NAME][EMAIL_ADDRESS][DOMAIN_N…" at bounding box center [174, 349] width 338 height 572
click at [202, 442] on div "Client contacts [PERSON_NAME] 07472178224 [PERSON_NAME][EMAIL_ADDRESS][DOMAIN_N…" at bounding box center [174, 349] width 338 height 572
click at [290, 163] on p "More details" at bounding box center [296, 162] width 36 height 9
click at [22, 152] on input "More details" at bounding box center [22, 152] width 1 height 1
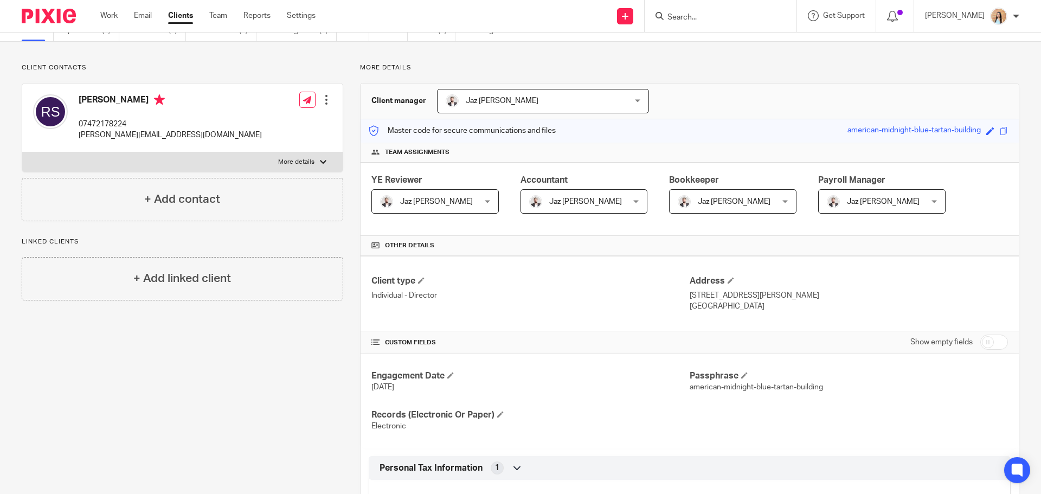
checkbox input "true"
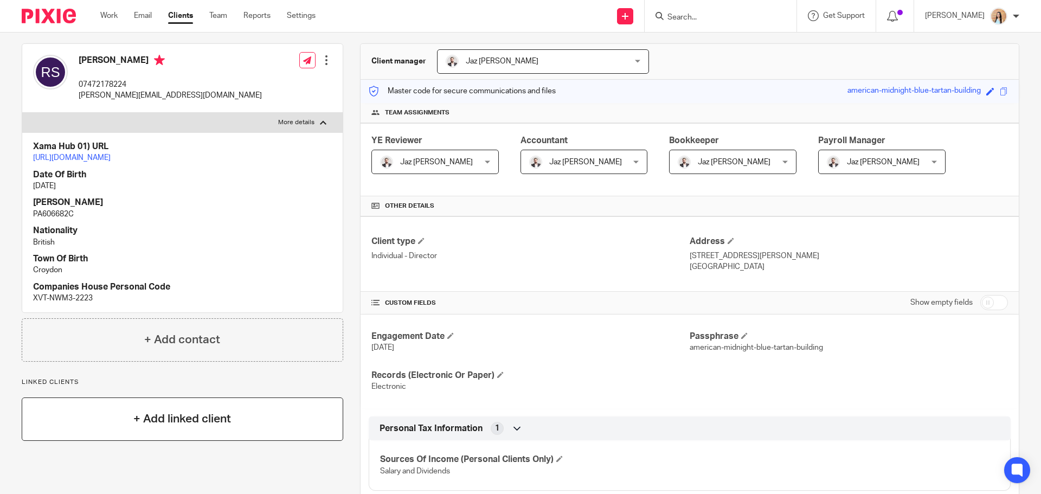
scroll to position [215, 0]
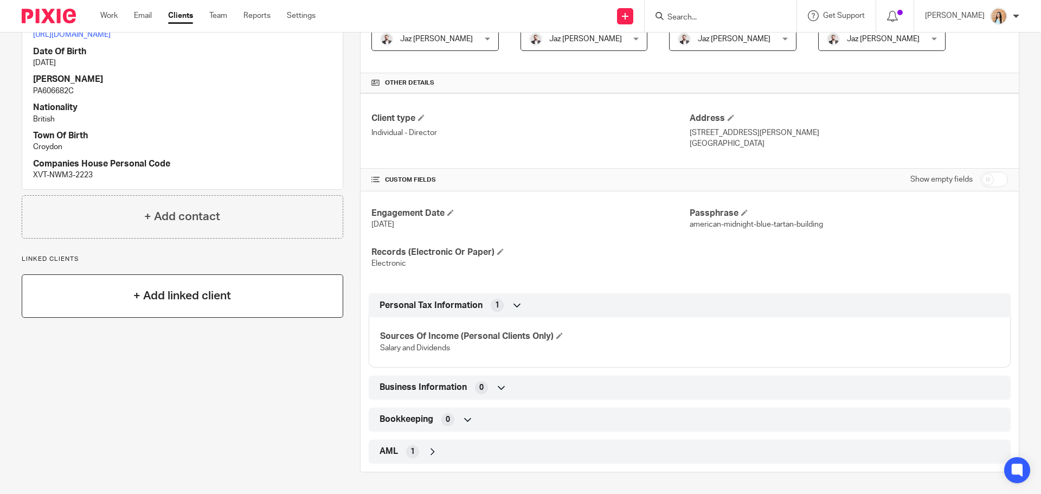
click at [236, 304] on div "+ Add linked client" at bounding box center [183, 295] width 322 height 43
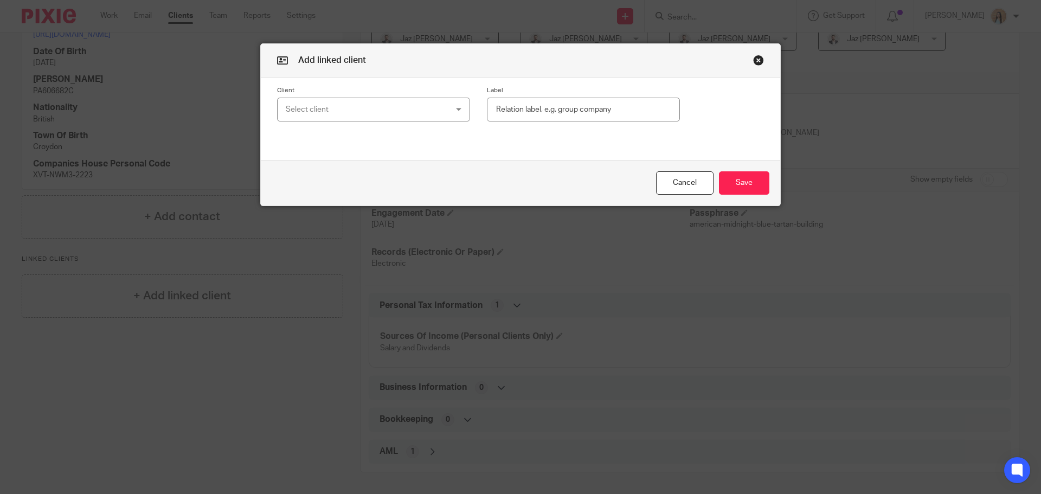
click at [428, 114] on div "Select client" at bounding box center [359, 109] width 147 height 23
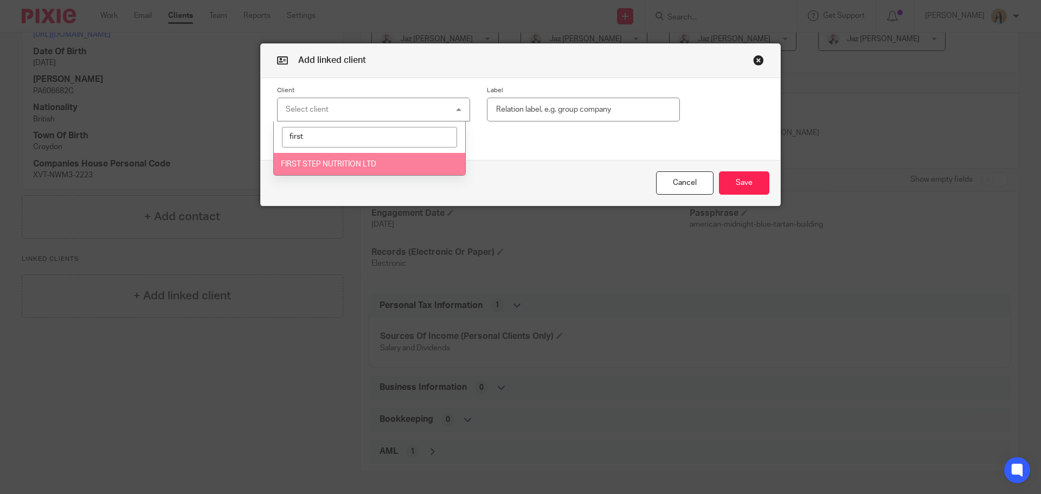
type input "first"
click at [370, 165] on span "FIRST STEP NUTRITION LTD" at bounding box center [328, 165] width 95 height 8
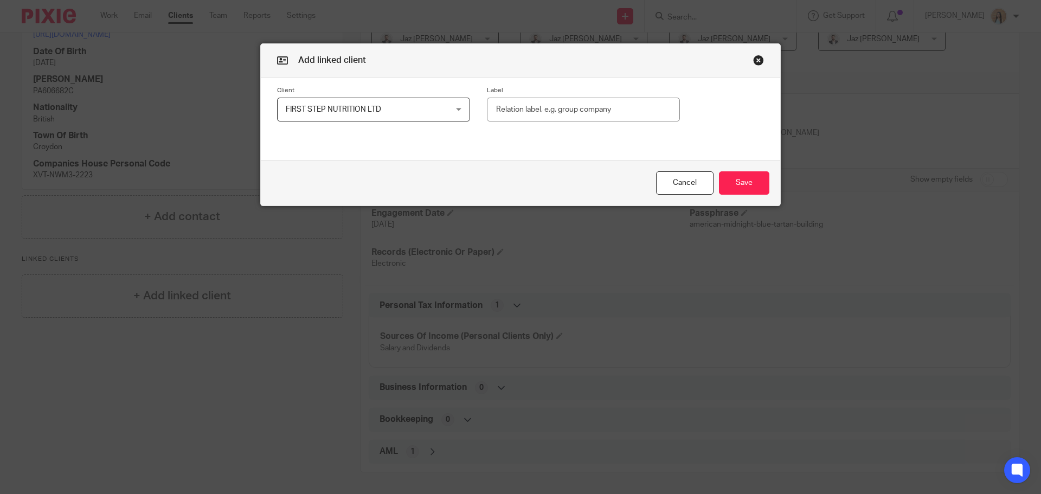
click at [508, 112] on input "text" at bounding box center [583, 110] width 193 height 24
type input "Director"
click at [759, 178] on button "Save" at bounding box center [744, 182] width 50 height 23
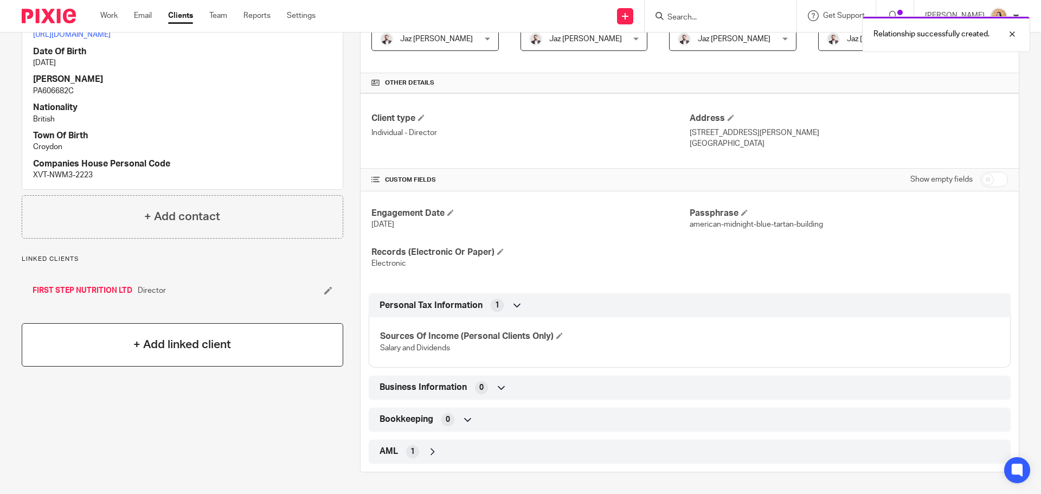
click at [178, 353] on h4 "+ Add linked client" at bounding box center [182, 344] width 98 height 17
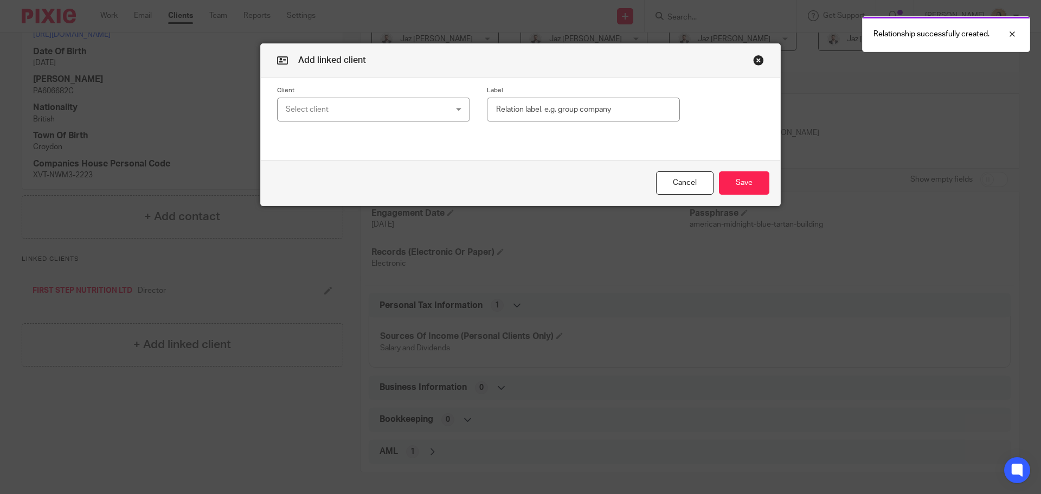
click at [446, 113] on div "Select client" at bounding box center [373, 110] width 193 height 24
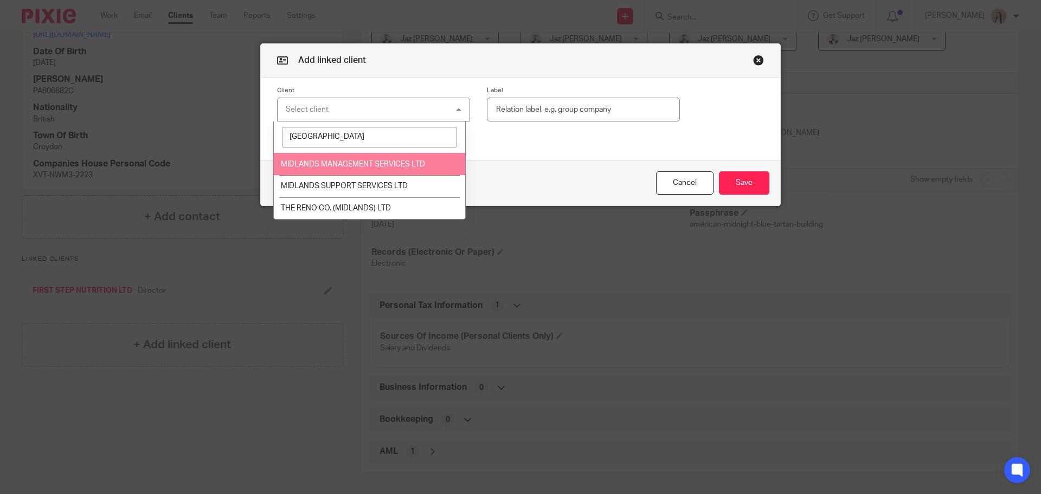
type input "[GEOGRAPHIC_DATA]"
click at [394, 163] on span "MIDLANDS MANAGEMENT SERVICES LTD" at bounding box center [353, 165] width 144 height 8
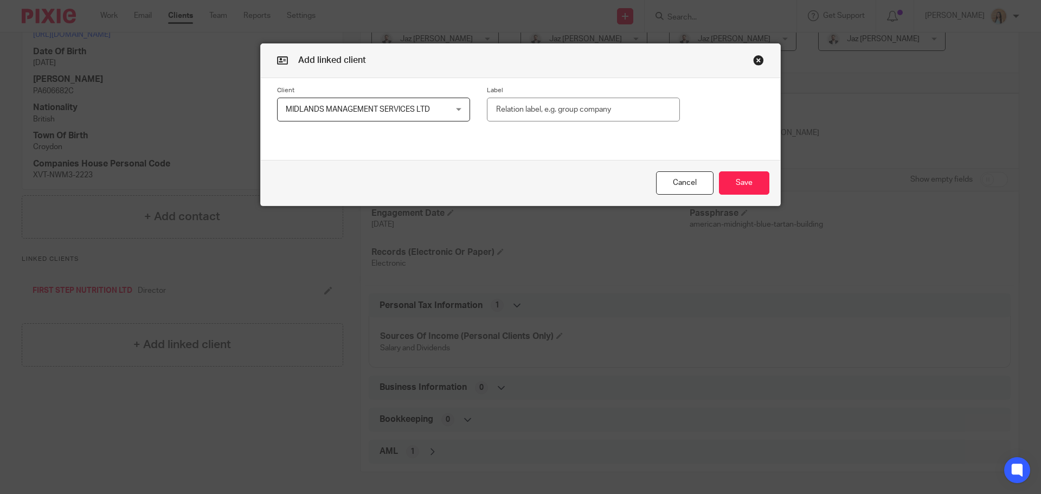
click at [552, 107] on input "text" at bounding box center [583, 110] width 193 height 24
type input "Director"
click at [762, 191] on button "Save" at bounding box center [744, 182] width 50 height 23
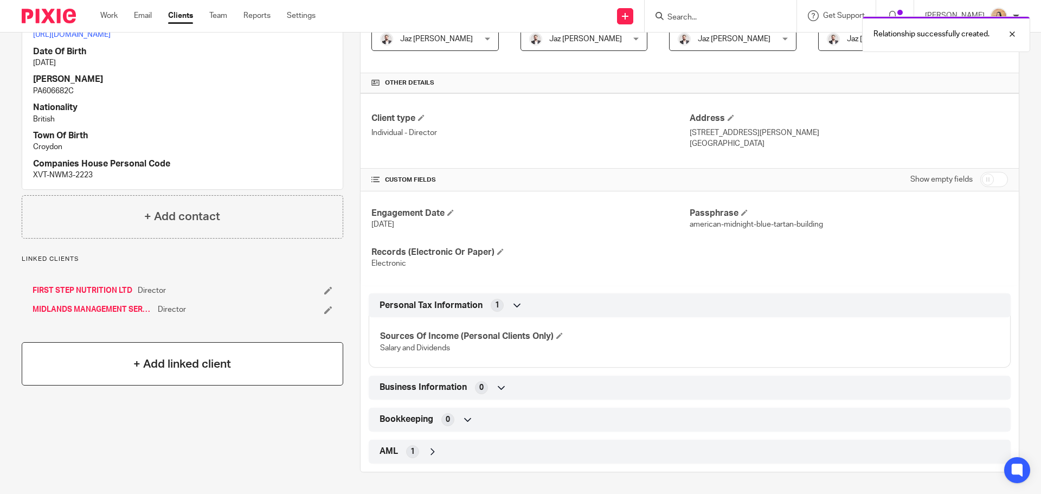
click at [175, 357] on div "+ Add linked client" at bounding box center [183, 363] width 322 height 43
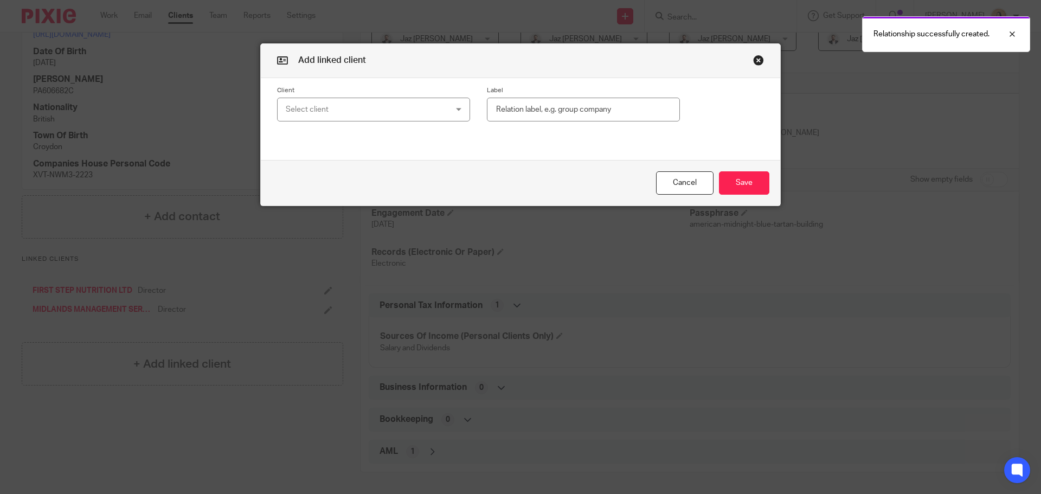
click at [357, 111] on div "Select client" at bounding box center [359, 109] width 147 height 23
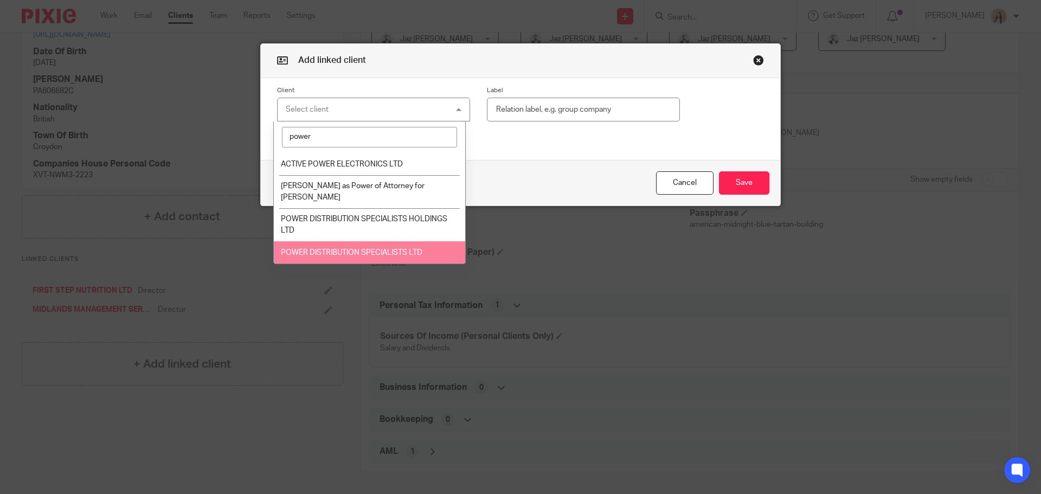
type input "power"
click at [366, 250] on span "POWER DISTRIBUTION SPECIALISTS LTD" at bounding box center [352, 253] width 142 height 8
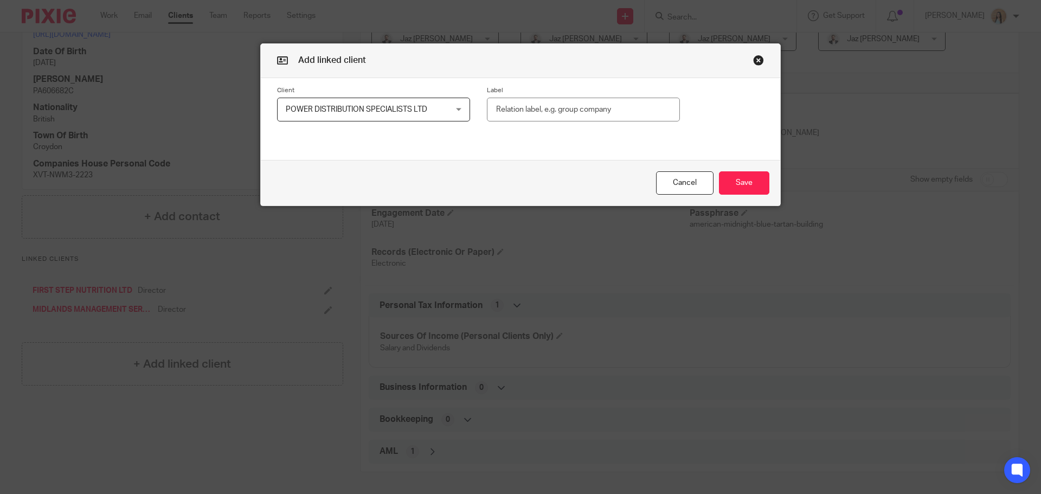
click at [536, 93] on label "Label" at bounding box center [583, 90] width 193 height 9
click at [529, 107] on input "text" at bounding box center [583, 110] width 193 height 24
type input "Director"
click at [729, 175] on button "Save" at bounding box center [744, 182] width 50 height 23
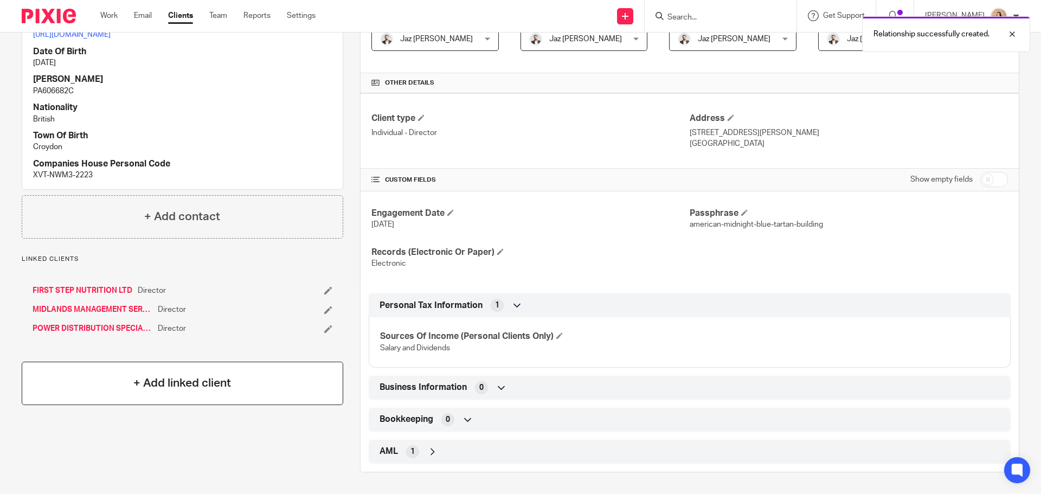
click at [212, 405] on div "+ Add linked client" at bounding box center [183, 383] width 322 height 43
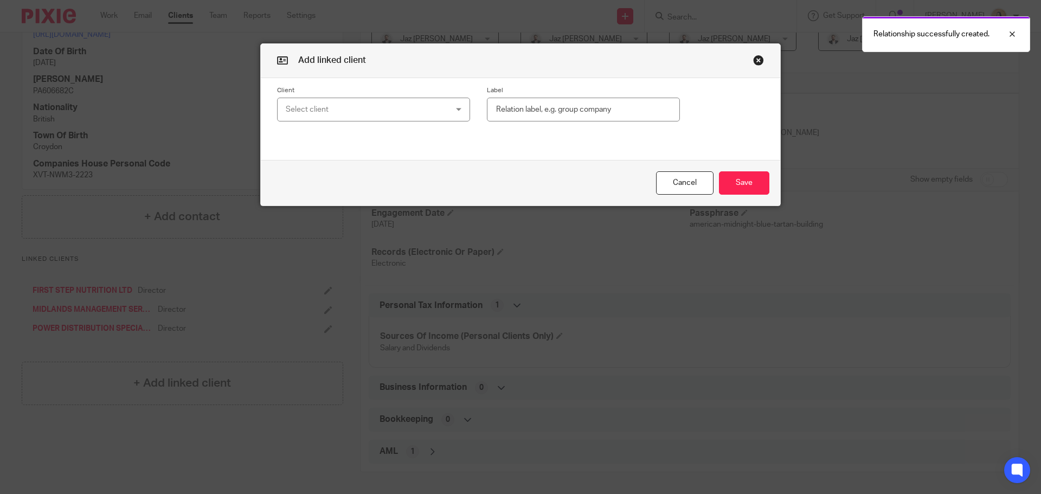
click at [332, 111] on div "Select client" at bounding box center [359, 109] width 147 height 23
type input "scales"
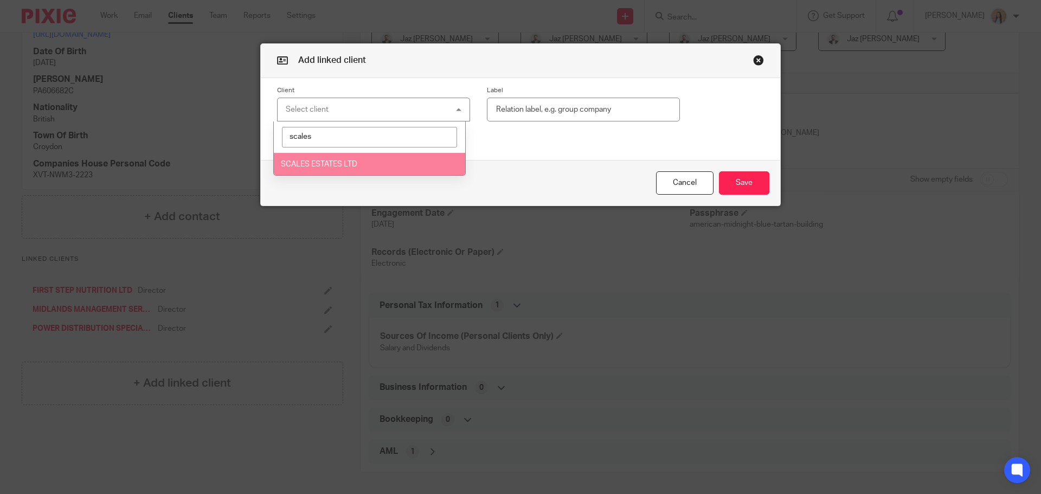
click at [346, 165] on span "SCALES ESTATES LTD" at bounding box center [319, 165] width 76 height 8
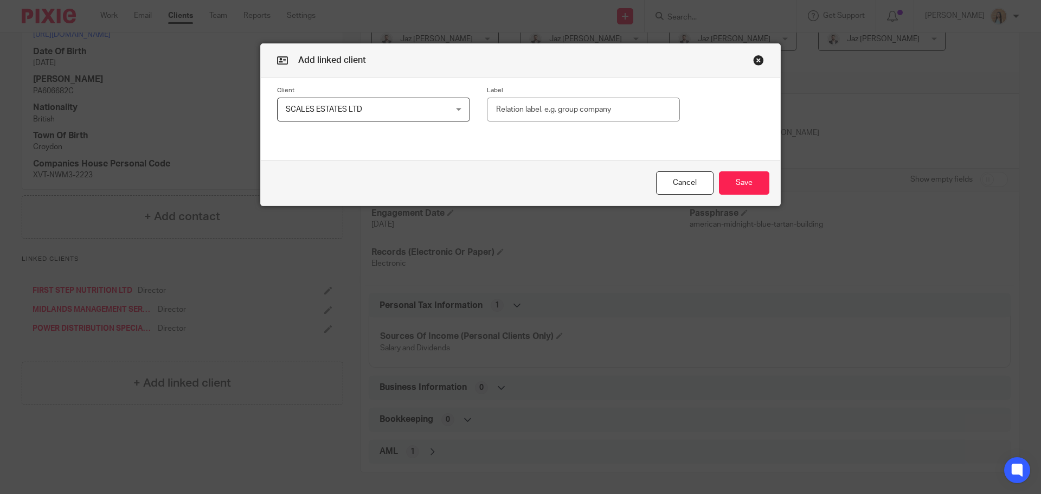
click at [523, 114] on input "text" at bounding box center [583, 110] width 193 height 24
type input "~"
type input "Director"
click at [767, 189] on div "Cancel Save" at bounding box center [521, 183] width 520 height 46
click at [759, 186] on button "Save" at bounding box center [744, 182] width 50 height 23
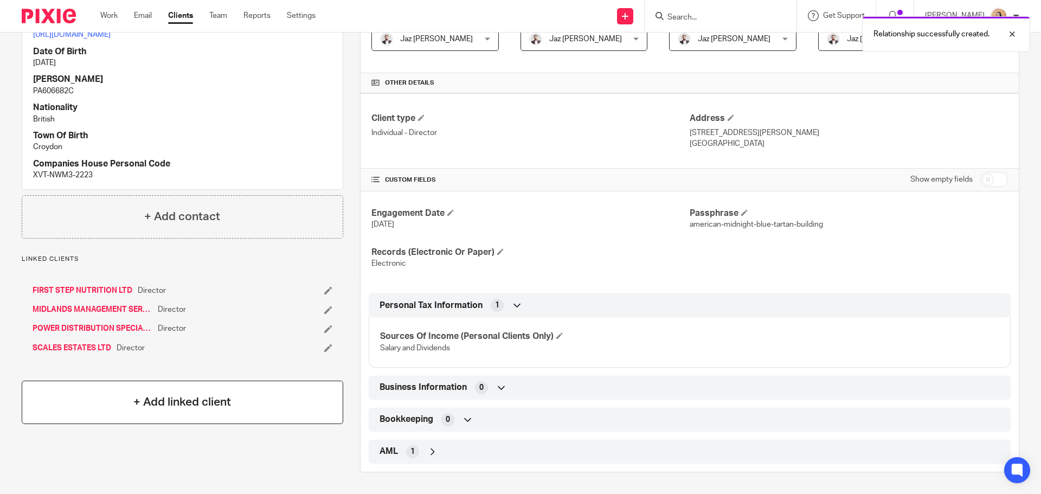
click at [125, 406] on div "+ Add linked client" at bounding box center [183, 402] width 322 height 43
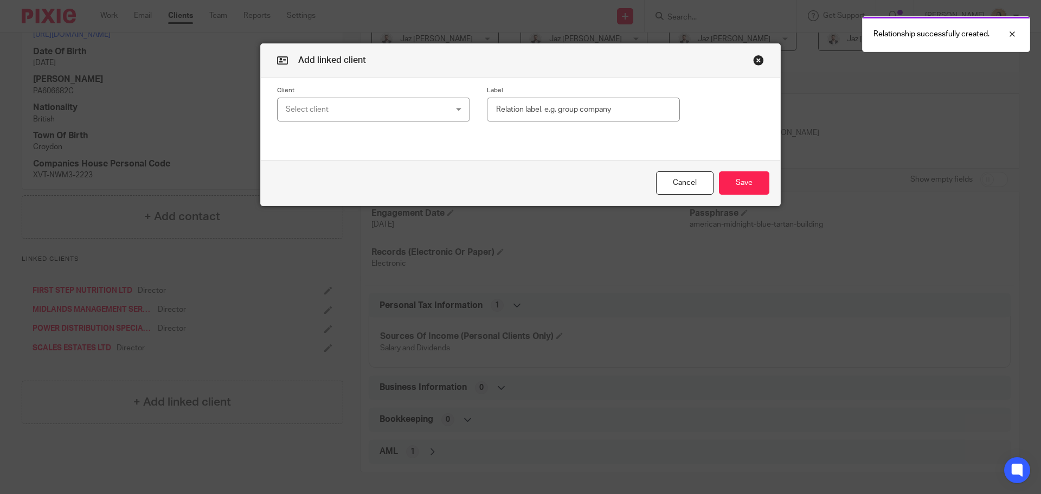
click at [366, 113] on div "Select client" at bounding box center [359, 109] width 147 height 23
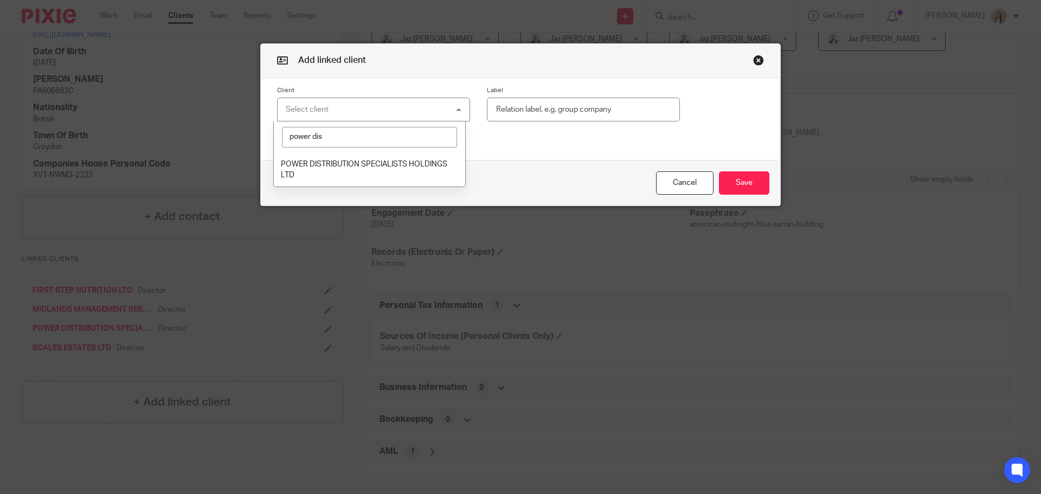
type input "power dis"
click at [411, 167] on span "POWER DISTRIBUTION SPECIALISTS HOLDINGS LTD" at bounding box center [364, 170] width 167 height 19
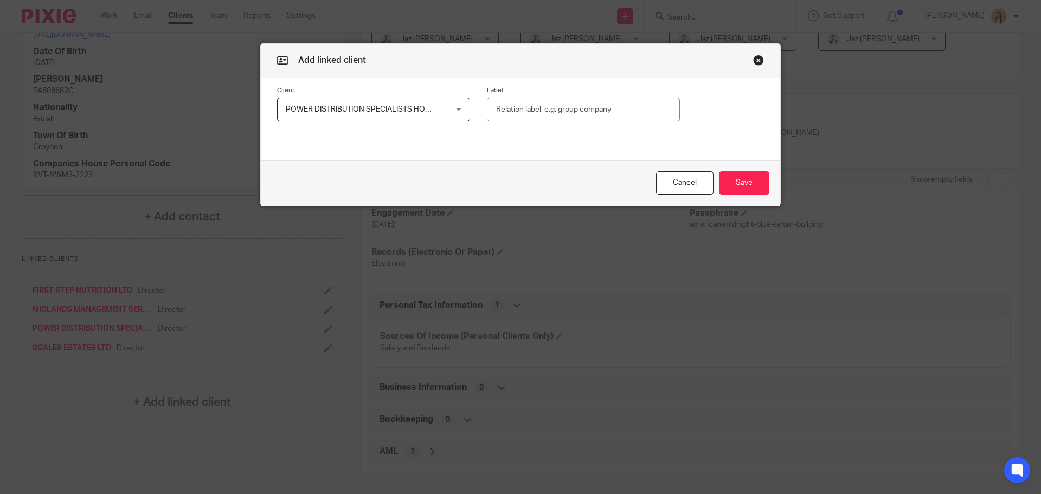
click at [545, 117] on input "text" at bounding box center [583, 110] width 193 height 24
type input "Director"
click at [756, 181] on button "Save" at bounding box center [744, 182] width 50 height 23
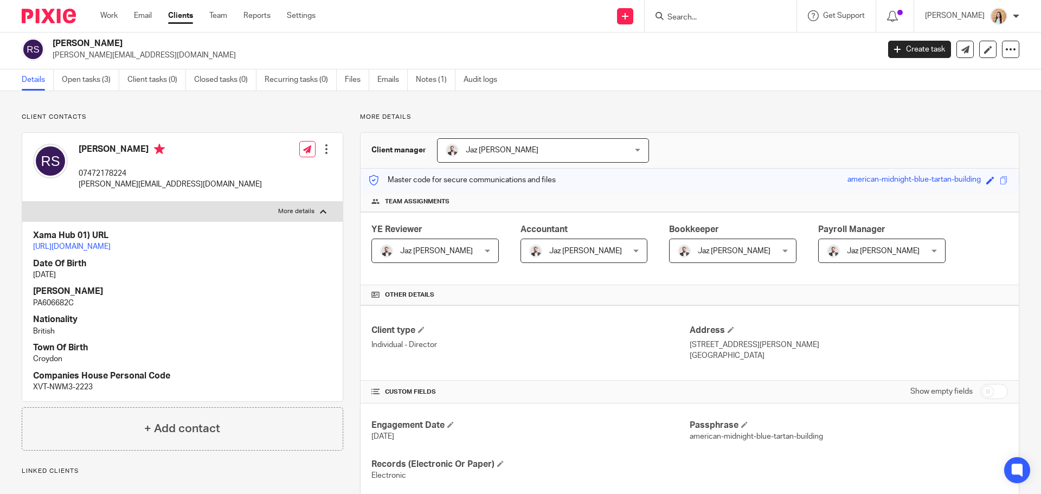
scroll to position [0, 0]
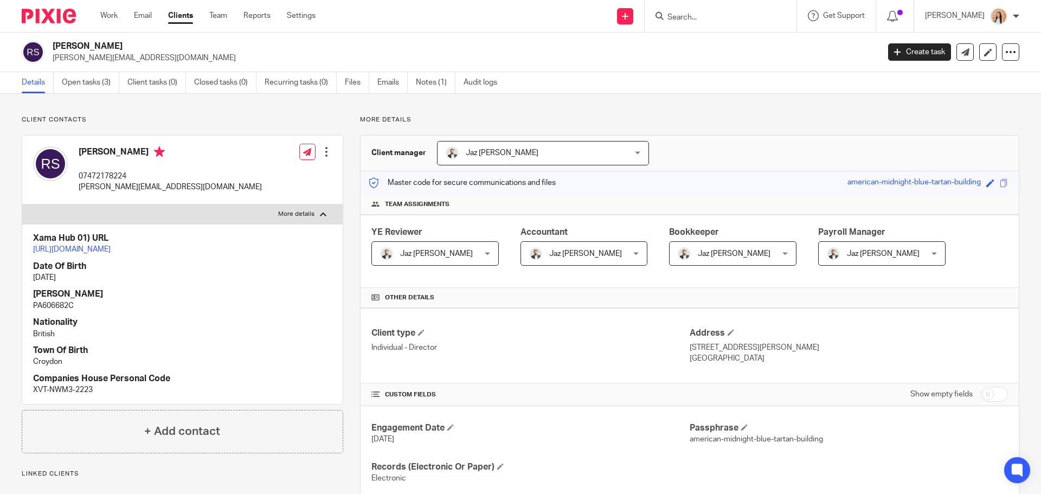
click at [348, 349] on div "More details Client manager Jaz [PERSON_NAME] Jaz [PERSON_NAME] Topia Jaz [PERS…" at bounding box center [681, 402] width 676 height 572
click at [347, 277] on div "More details Client manager Jaz [PERSON_NAME] Jaz [PERSON_NAME] Topia Jaz [PERS…" at bounding box center [681, 402] width 676 height 572
click at [343, 308] on div "More details Client manager Jaz [PERSON_NAME] Jaz [PERSON_NAME] Topia Jaz [PERS…" at bounding box center [681, 402] width 676 height 572
click at [347, 311] on div "More details Client manager Jaz [PERSON_NAME] Jaz [PERSON_NAME] Topia Jaz [PERS…" at bounding box center [681, 402] width 676 height 572
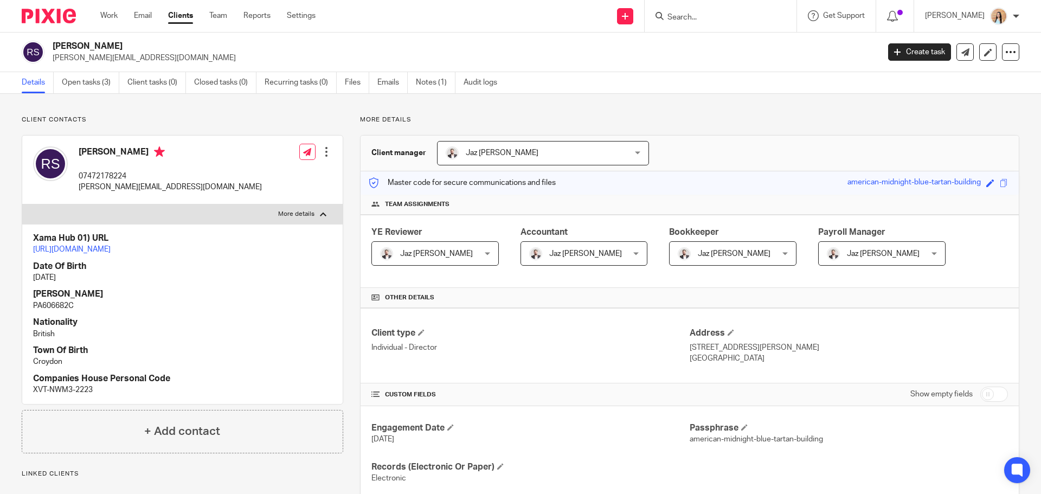
click at [346, 266] on div "More details Client manager Jaz [PERSON_NAME] Jaz [PERSON_NAME] Topia Jaz [PERS…" at bounding box center [681, 402] width 676 height 572
click at [347, 269] on div "More details Client manager Jaz [PERSON_NAME] Jaz [PERSON_NAME] Topia Jaz [PERS…" at bounding box center [681, 402] width 676 height 572
click at [346, 259] on div "More details Client manager Jaz Grewal Jaz Grewal Fatema Topia Jaz Grewal Mason…" at bounding box center [681, 402] width 676 height 572
click at [347, 259] on div "More details Client manager Jaz Grewal Jaz Grewal Fatema Topia Jaz Grewal Mason…" at bounding box center [681, 402] width 676 height 572
click at [347, 265] on div "More details Client manager Jaz Grewal Jaz Grewal Fatema Topia Jaz Grewal Mason…" at bounding box center [681, 402] width 676 height 572
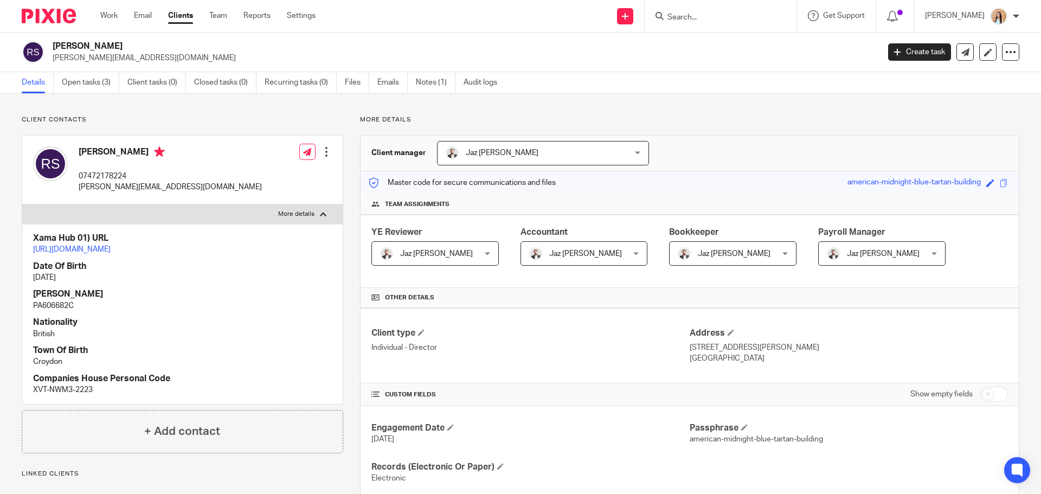
click at [344, 267] on div "More details Client manager Jaz Grewal Jaz Grewal Fatema Topia Jaz Grewal Mason…" at bounding box center [681, 402] width 676 height 572
click at [347, 268] on div "More details Client manager Jaz Grewal Jaz Grewal Fatema Topia Jaz Grewal Mason…" at bounding box center [681, 402] width 676 height 572
click at [347, 270] on div "More details Client manager Jaz Grewal Jaz Grewal Fatema Topia Jaz Grewal Mason…" at bounding box center [681, 402] width 676 height 572
click at [345, 269] on div "More details Client manager Jaz Grewal Jaz Grewal Fatema Topia Jaz Grewal Mason…" at bounding box center [681, 402] width 676 height 572
click at [346, 269] on div "More details Client manager Jaz Grewal Jaz Grewal Fatema Topia Jaz Grewal Mason…" at bounding box center [681, 402] width 676 height 572
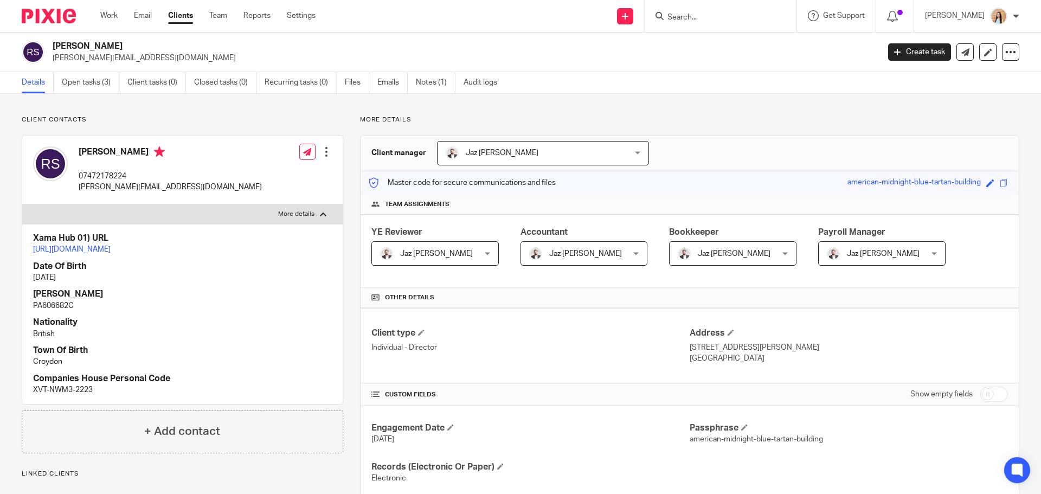
click at [346, 287] on div "More details Client manager Jaz Grewal Jaz Grewal Fatema Topia Jaz Grewal Mason…" at bounding box center [681, 402] width 676 height 572
click at [290, 81] on link "Recurring tasks (0)" at bounding box center [301, 82] width 72 height 21
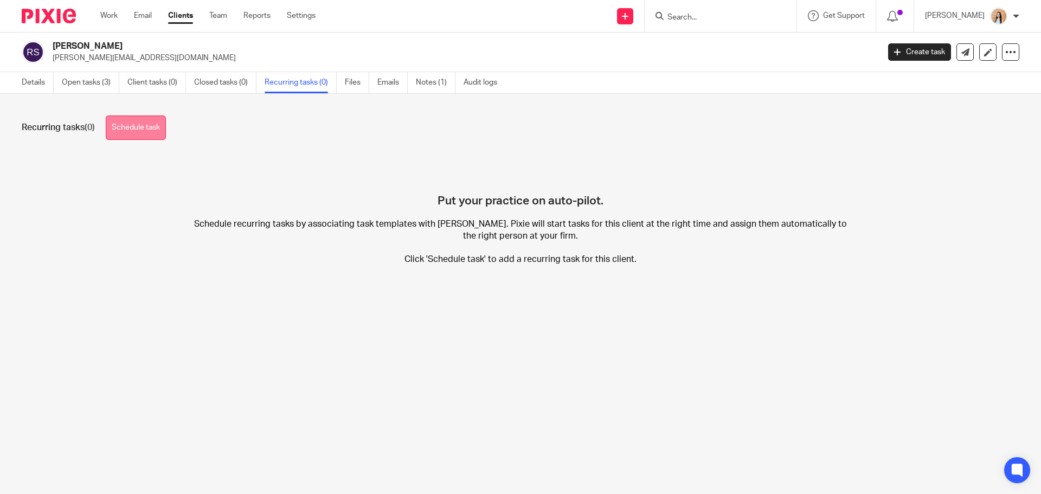
click at [150, 131] on link "Schedule task" at bounding box center [136, 128] width 60 height 24
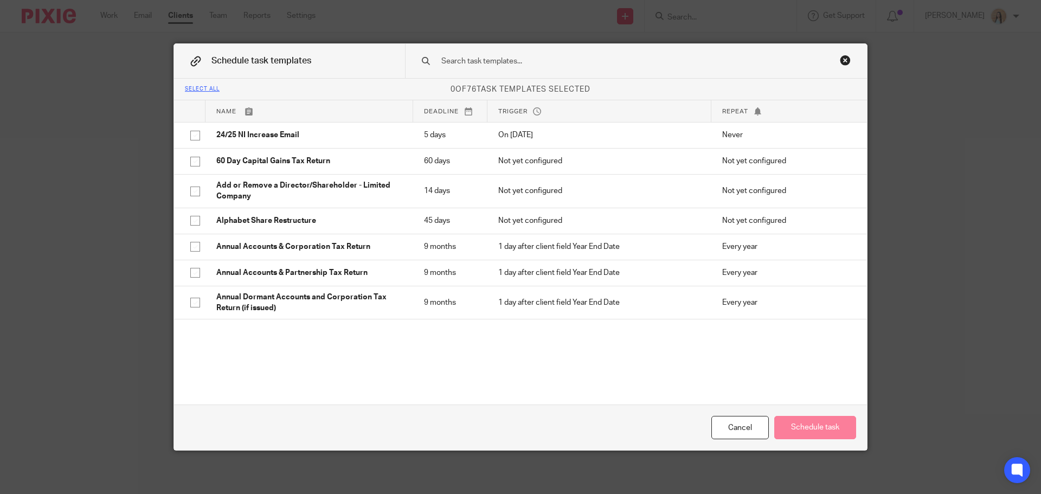
click at [455, 58] on input "text" at bounding box center [618, 61] width 357 height 12
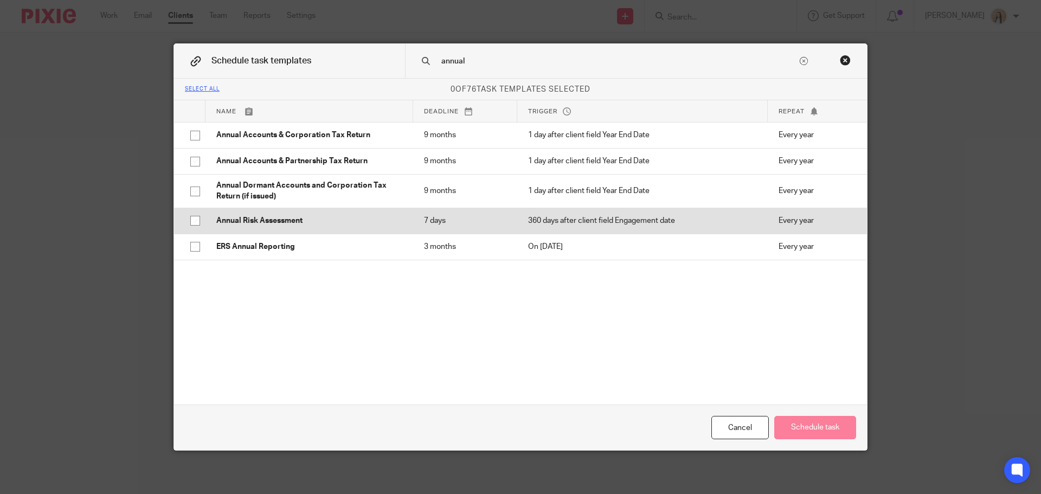
type input "annual"
click at [296, 223] on p "Annual Risk Assessment" at bounding box center [309, 220] width 186 height 11
checkbox input "true"
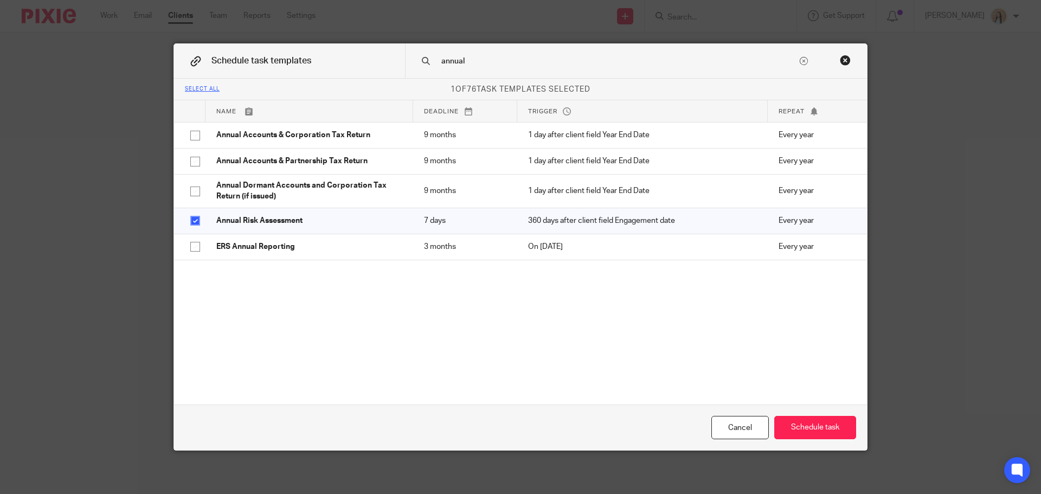
click at [509, 58] on input "annual" at bounding box center [618, 61] width 357 height 12
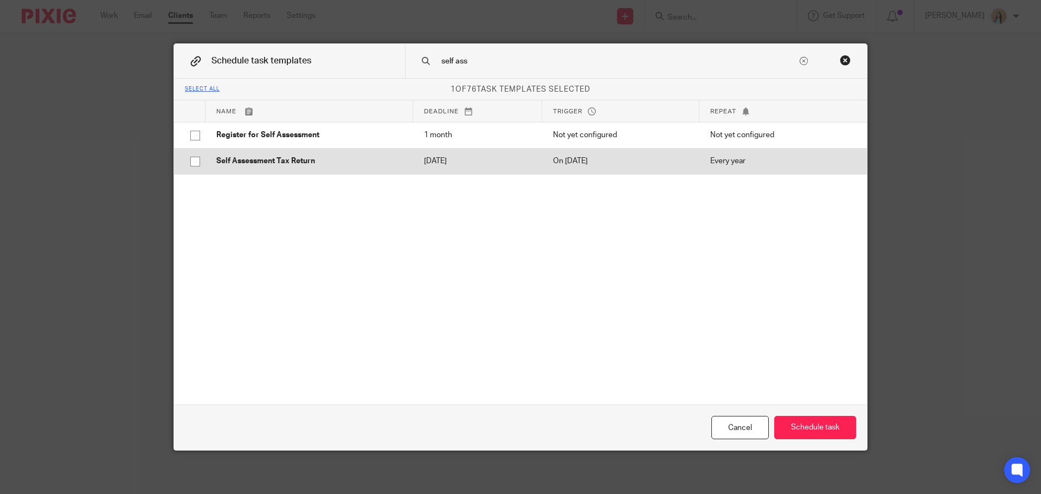
type input "self ass"
click at [424, 157] on p "2026-01-31" at bounding box center [477, 161] width 107 height 11
checkbox input "true"
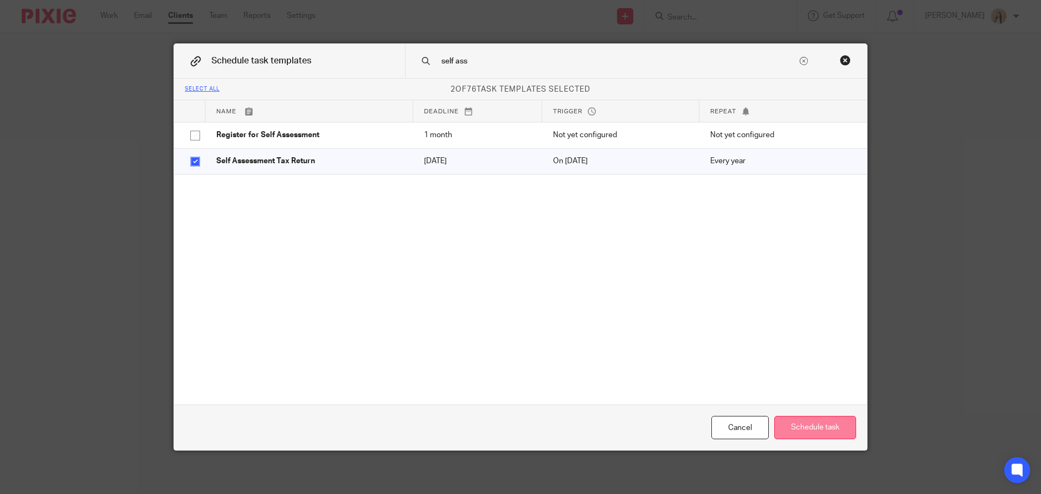
click at [809, 431] on button "Schedule task" at bounding box center [816, 427] width 82 height 23
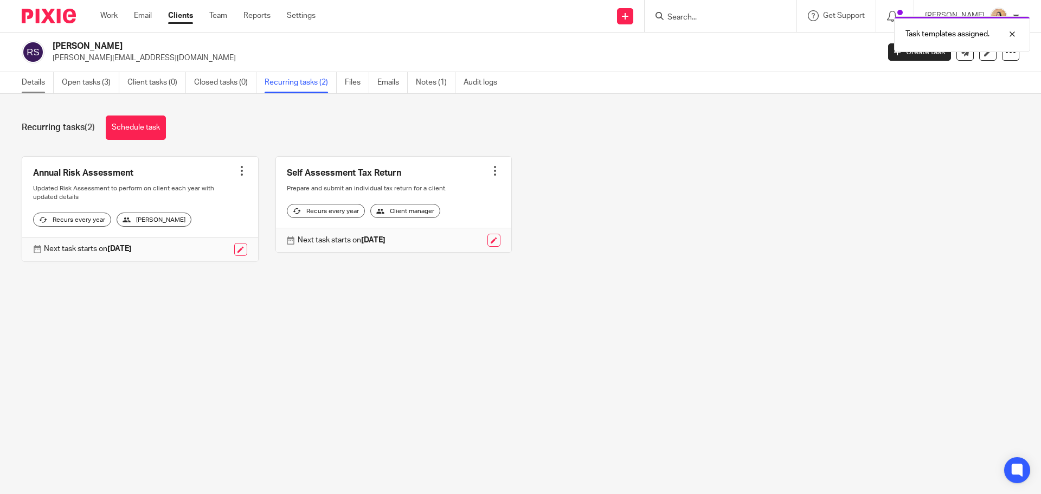
click at [34, 80] on link "Details" at bounding box center [38, 82] width 32 height 21
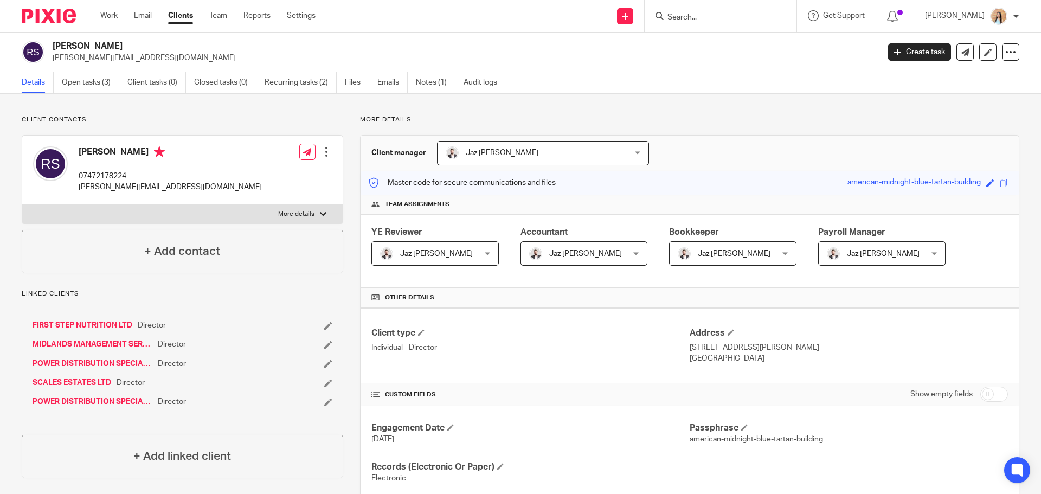
click at [346, 178] on div "More details Client manager Jaz [PERSON_NAME] Jaz [PERSON_NAME] Topia Jaz [PERS…" at bounding box center [681, 402] width 676 height 572
click at [985, 55] on link at bounding box center [988, 51] width 17 height 17
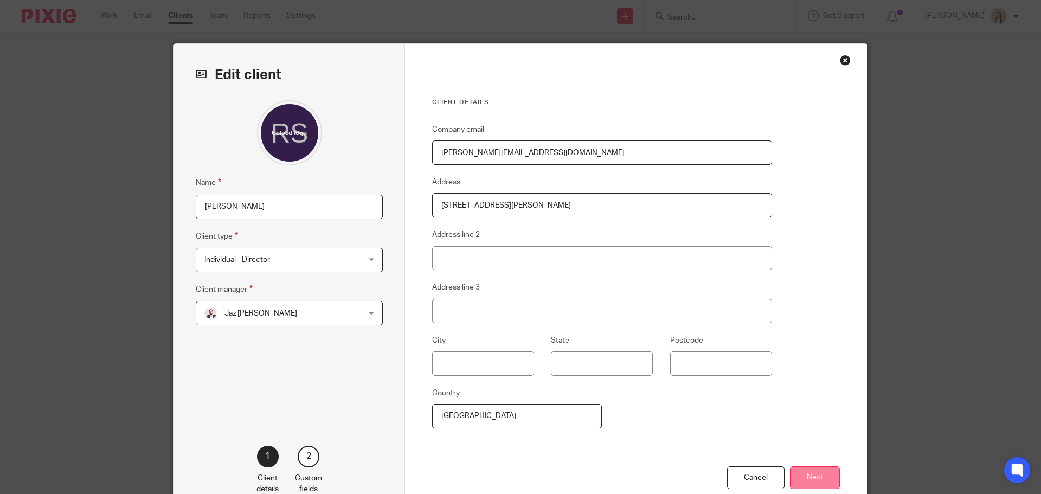
click at [825, 469] on button "Next" at bounding box center [815, 477] width 50 height 23
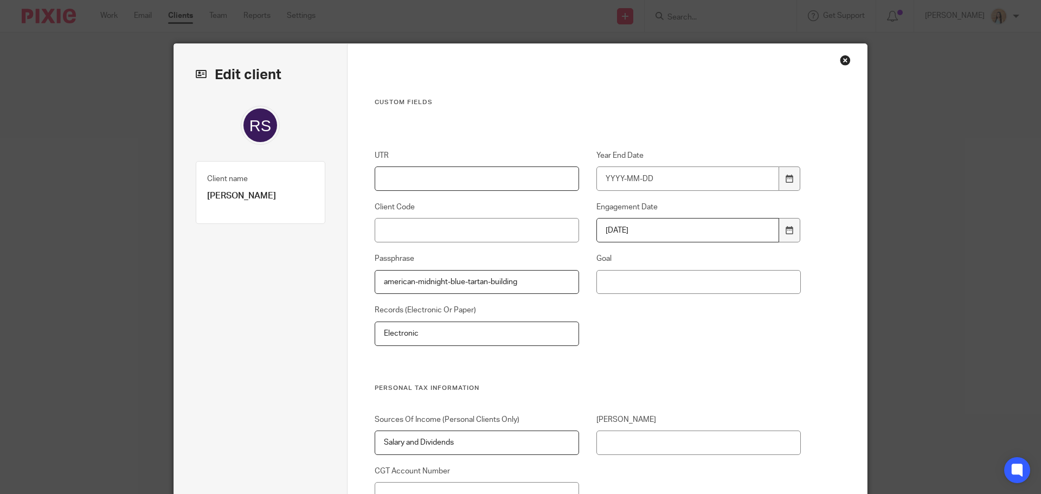
click at [377, 182] on input "UTR" at bounding box center [477, 179] width 205 height 24
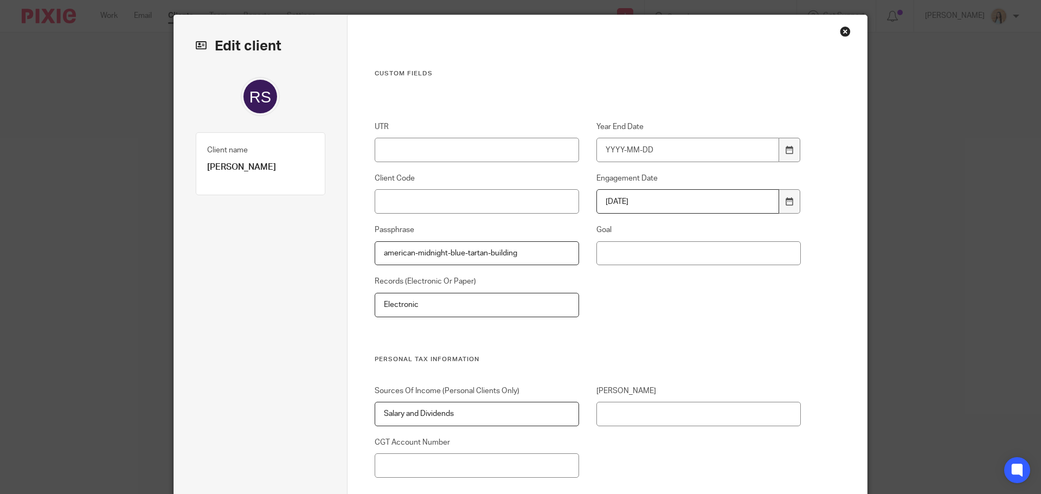
scroll to position [54, 0]
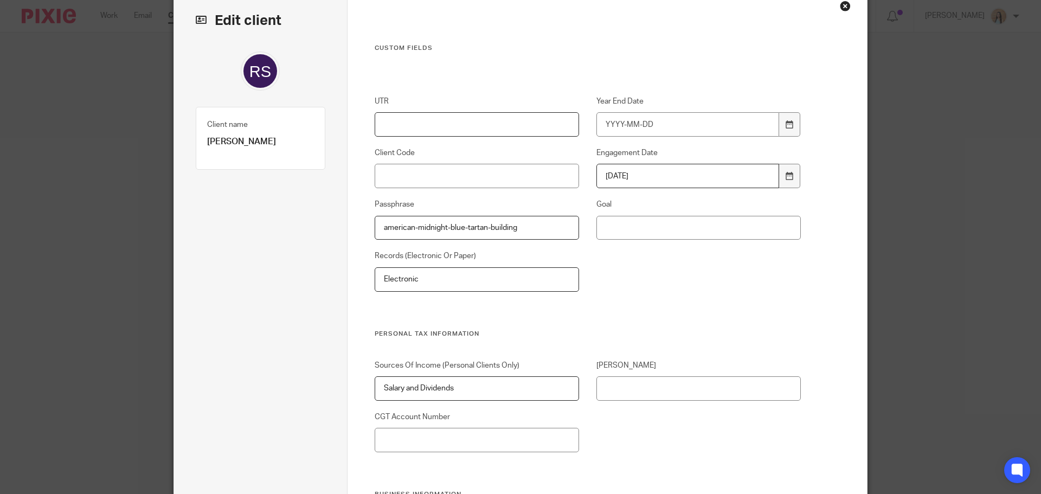
click at [408, 129] on input "UTR" at bounding box center [477, 124] width 205 height 24
type input "Y"
type input "TBC"
click at [416, 165] on input "Client Code" at bounding box center [477, 176] width 205 height 24
type input "REE001"
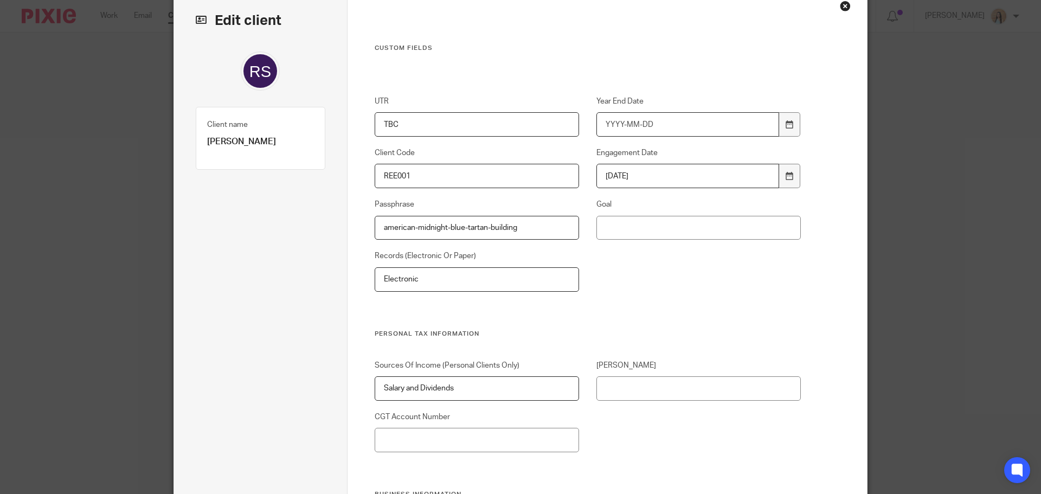
click at [626, 115] on input "Year End Date" at bounding box center [688, 124] width 183 height 24
click at [647, 273] on div "UTR TBC Year End Date 2026-04-05 Client Code REE001 Engagement Date 2025-10-02 …" at bounding box center [579, 212] width 444 height 233
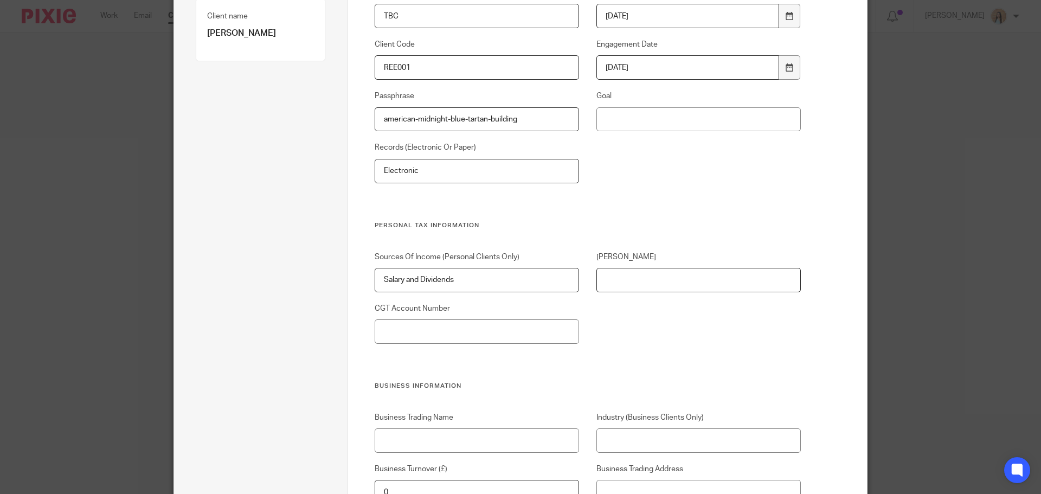
click at [627, 274] on input "[PERSON_NAME]" at bounding box center [699, 280] width 205 height 24
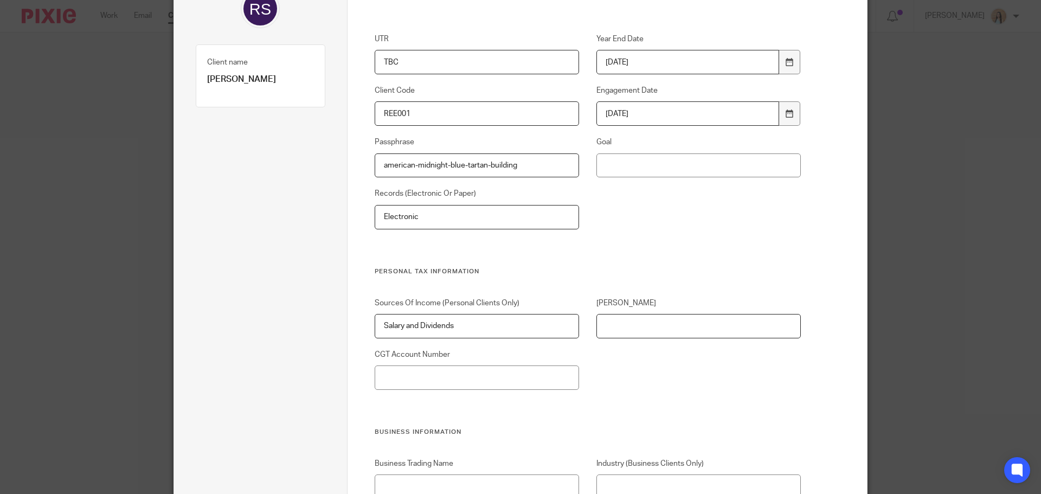
scroll to position [54, 0]
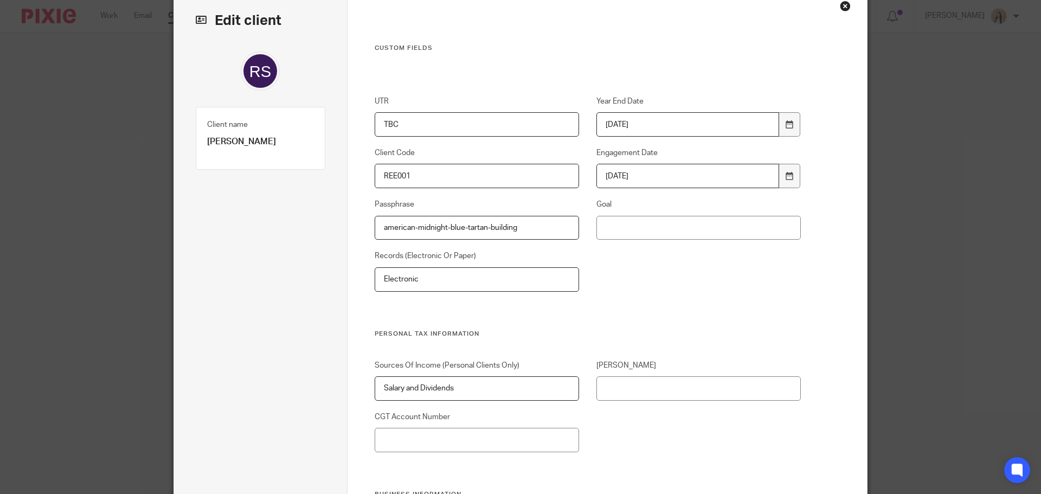
click at [661, 123] on input "2026-04-05" at bounding box center [688, 124] width 183 height 24
click at [682, 127] on input "2026-04-05" at bounding box center [688, 124] width 183 height 24
click at [618, 127] on input "2026-04-05" at bounding box center [688, 124] width 183 height 24
drag, startPoint x: 545, startPoint y: 120, endPoint x: 491, endPoint y: 119, distance: 54.3
click at [491, 119] on div "UTR TBC Year End Date 2025-10-3 Client Code REE001 Engagement Date 2025-10-02 P…" at bounding box center [579, 212] width 444 height 233
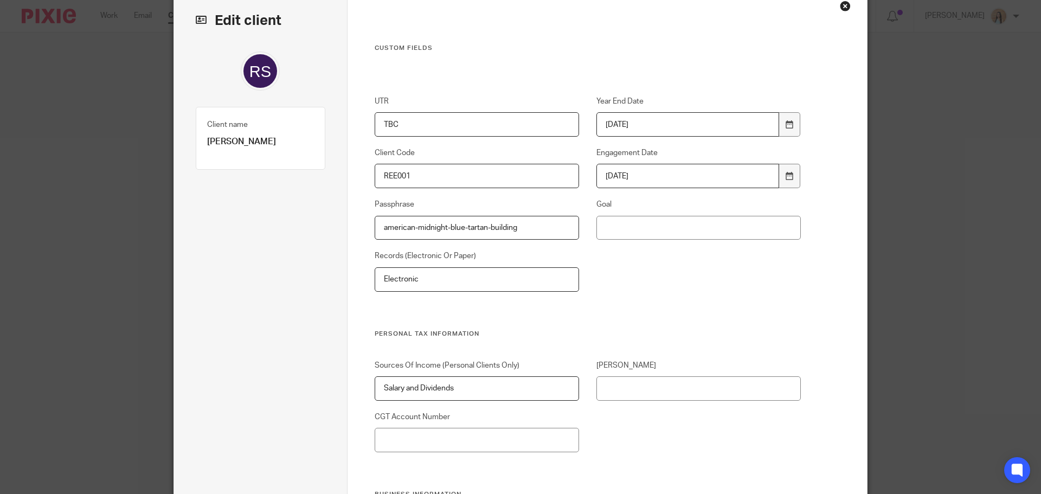
type input "2024-04-05"
click at [630, 323] on div "UTR TBC Year End Date 2024-04-05 Client Code REE001 Engagement Date 2025-10-02 …" at bounding box center [579, 212] width 444 height 233
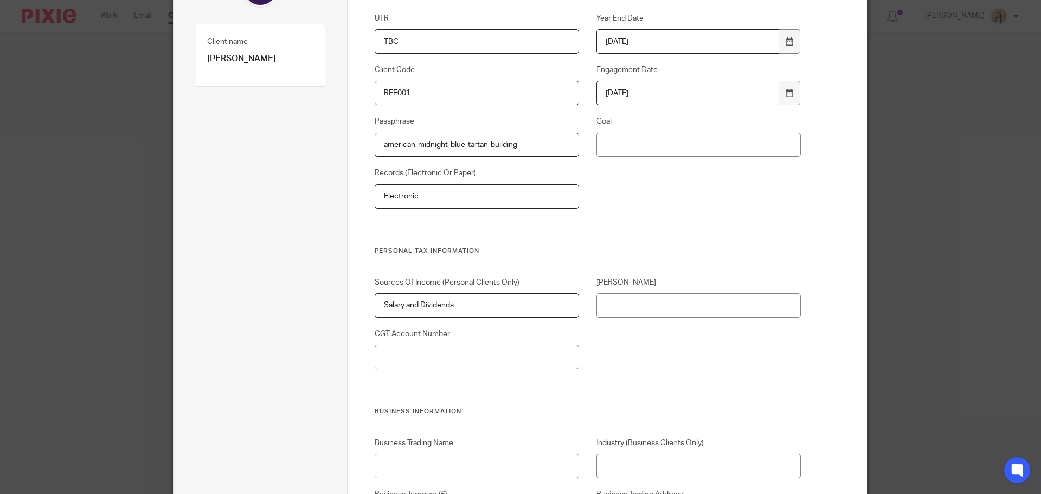
scroll to position [217, 0]
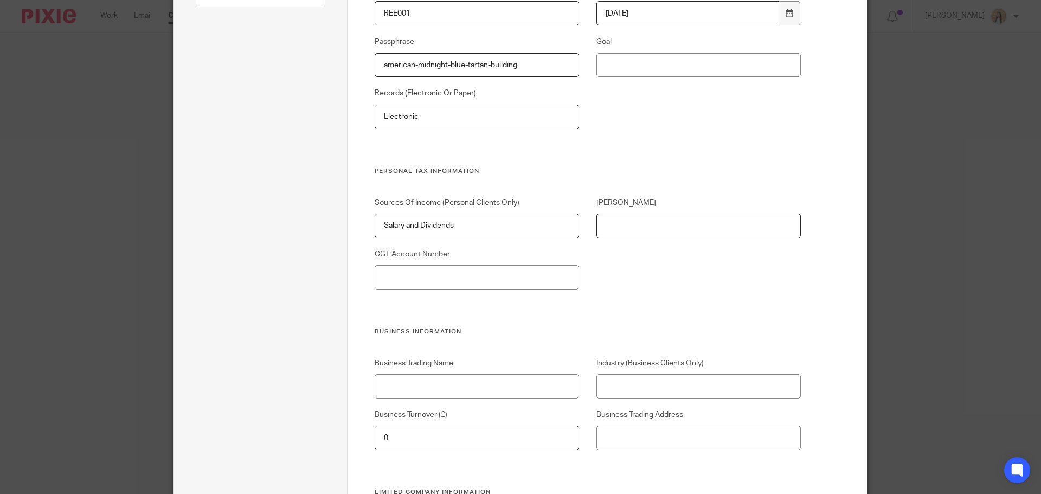
click at [639, 214] on input "[PERSON_NAME]" at bounding box center [699, 226] width 205 height 24
paste input "PA606682C"
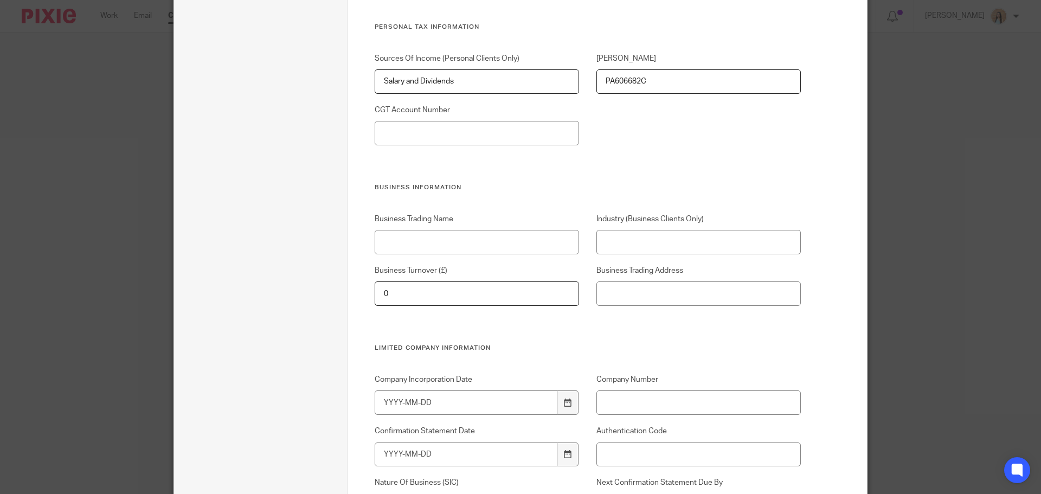
scroll to position [380, 0]
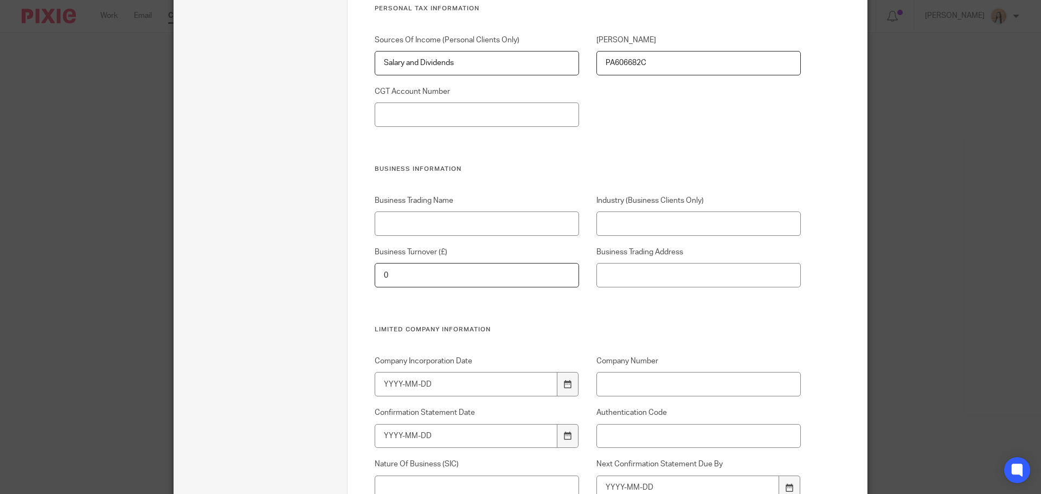
type input "PA606682C"
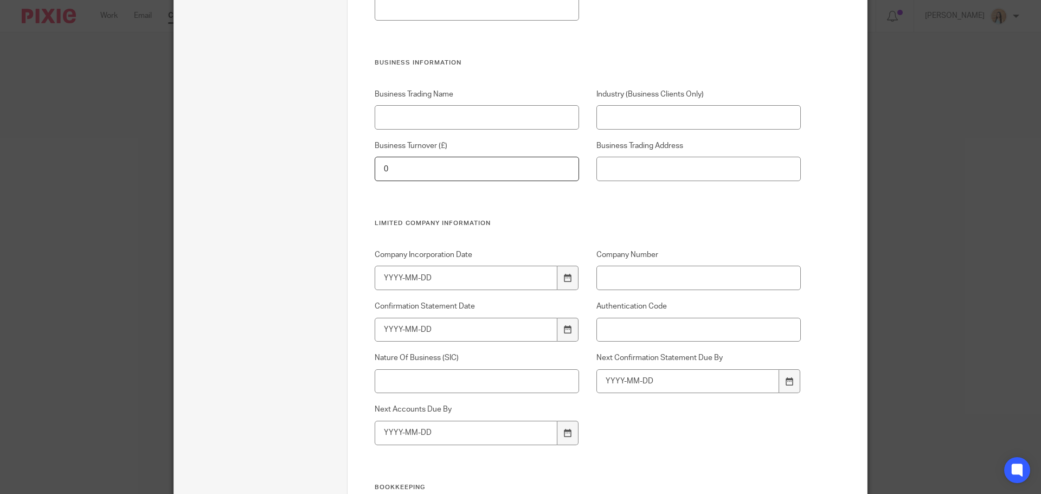
scroll to position [488, 0]
click at [477, 121] on input "Business Trading Name" at bounding box center [477, 115] width 205 height 24
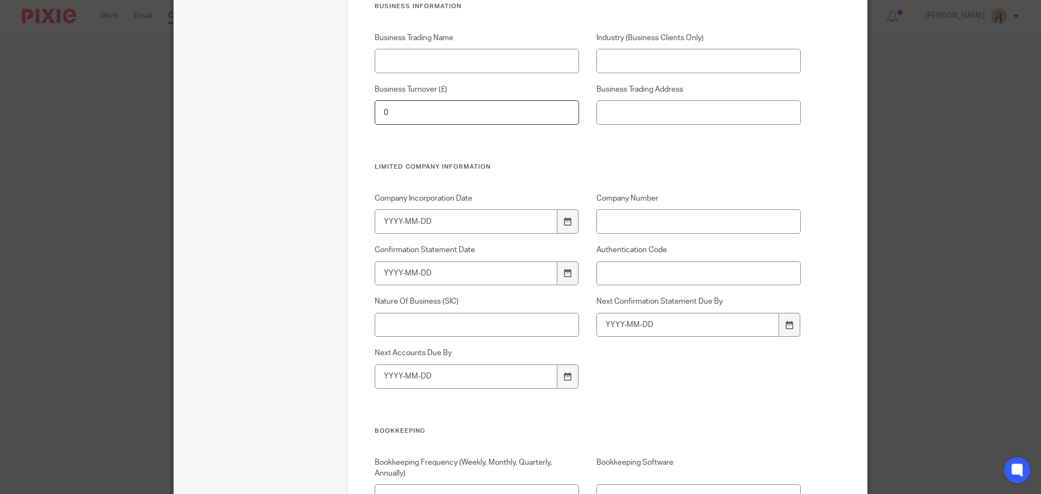
click at [273, 323] on div "Client name Reece Scales Client type" at bounding box center [261, 501] width 130 height 1876
click at [263, 316] on div "Client name Reece Scales Client type" at bounding box center [261, 501] width 130 height 1876
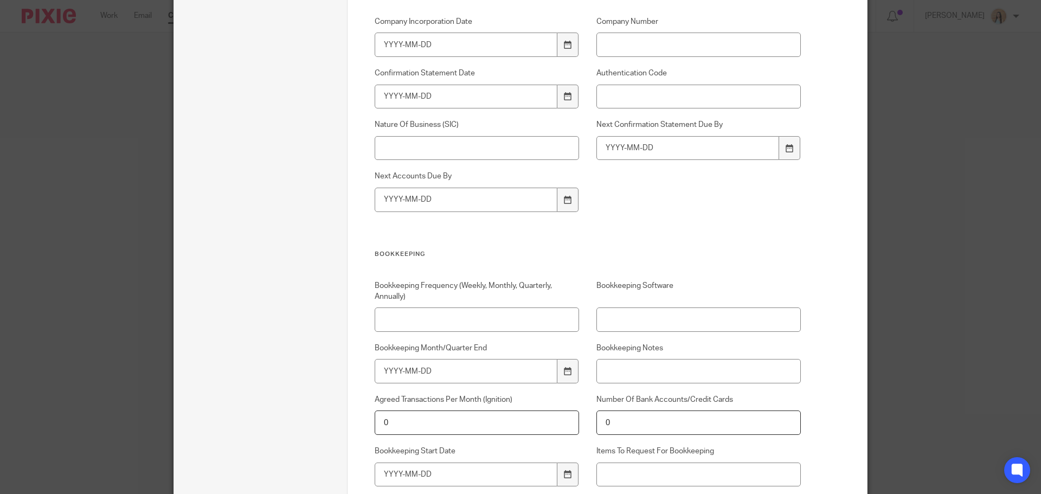
scroll to position [651, 0]
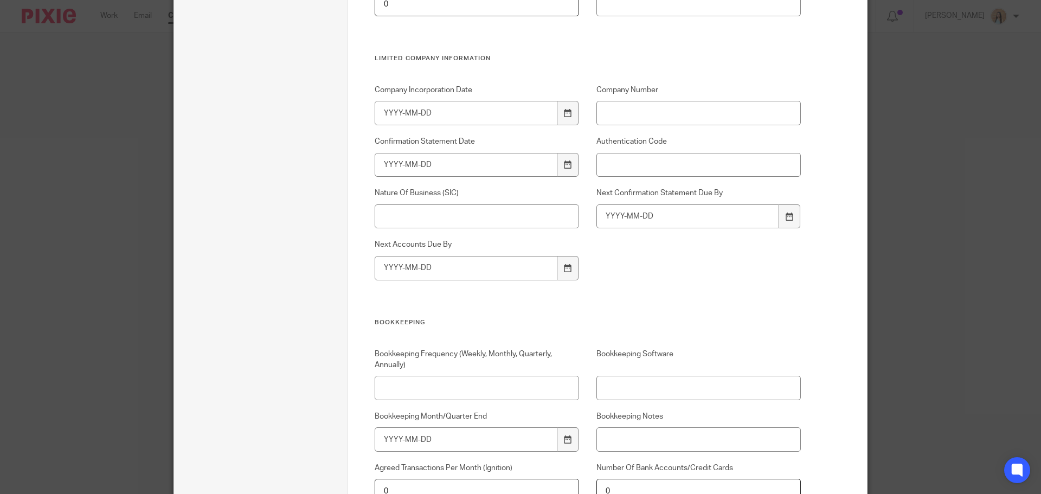
click at [263, 234] on div "Client name Reece Scales Client type" at bounding box center [261, 393] width 130 height 1876
click at [259, 235] on div "Client name Reece Scales Client type" at bounding box center [261, 393] width 130 height 1876
click at [580, 210] on div "Next Confirmation Statement Due By" at bounding box center [690, 208] width 222 height 41
click at [581, 211] on div "Next Confirmation Statement Due By" at bounding box center [690, 208] width 222 height 41
click at [579, 208] on div "Next Confirmation Statement Due By" at bounding box center [690, 208] width 222 height 41
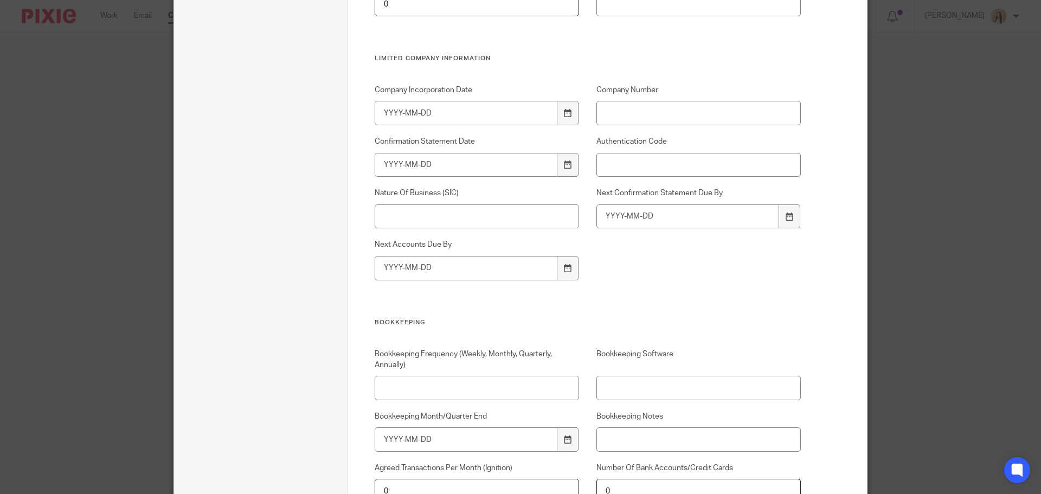
click at [580, 211] on div "Next Confirmation Statement Due By" at bounding box center [690, 208] width 222 height 41
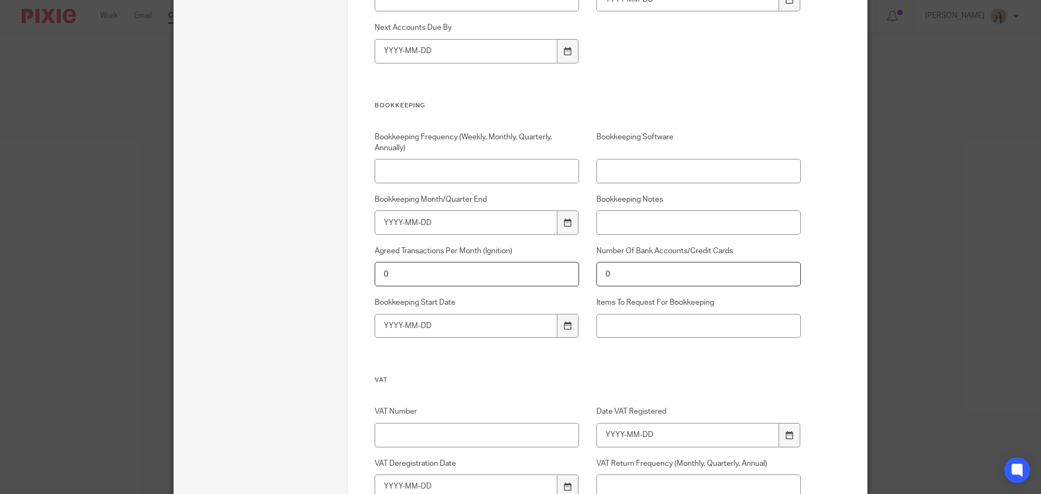
scroll to position [597, 0]
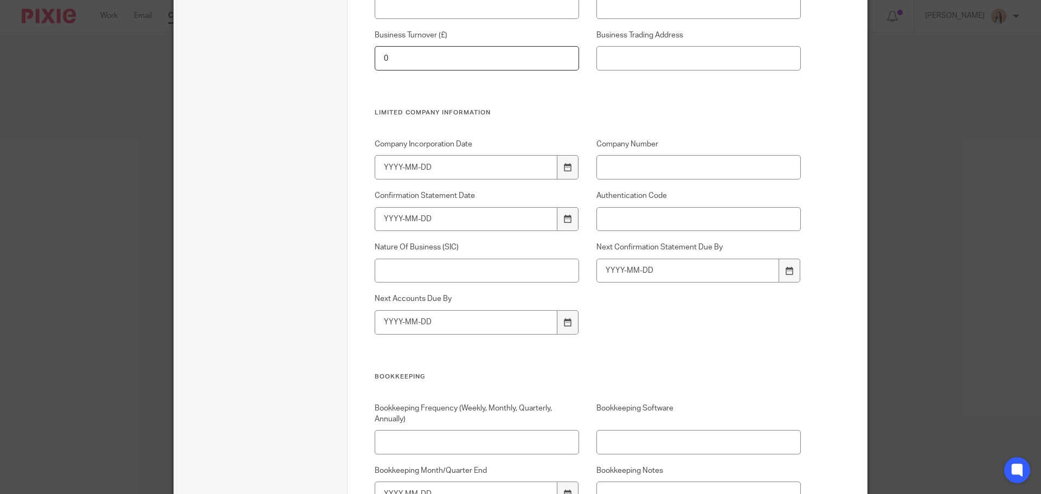
click at [267, 306] on div "Client name Reece Scales Client type" at bounding box center [261, 447] width 130 height 1876
click at [263, 302] on div "Client name Reece Scales Client type" at bounding box center [261, 447] width 130 height 1876
click at [257, 293] on div "Client name Reece Scales Client type" at bounding box center [261, 447] width 130 height 1876
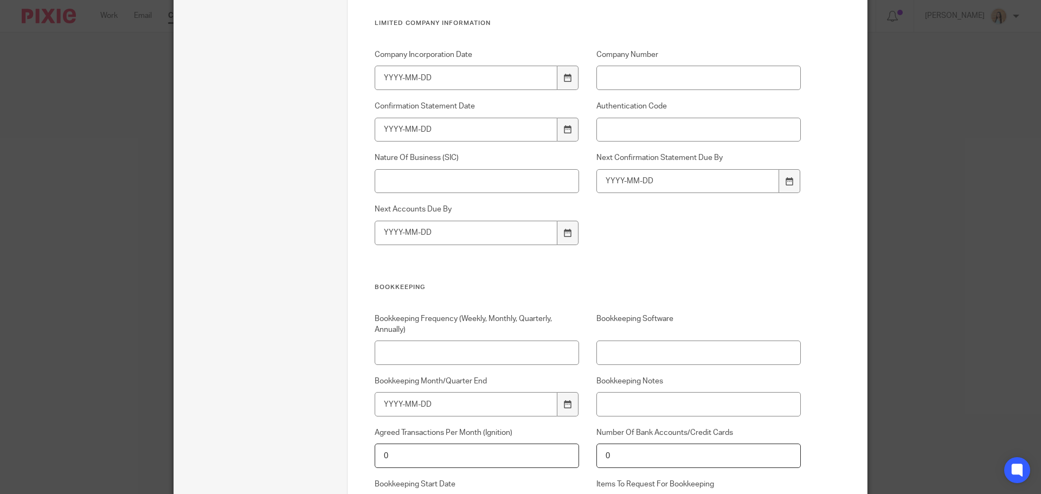
scroll to position [705, 0]
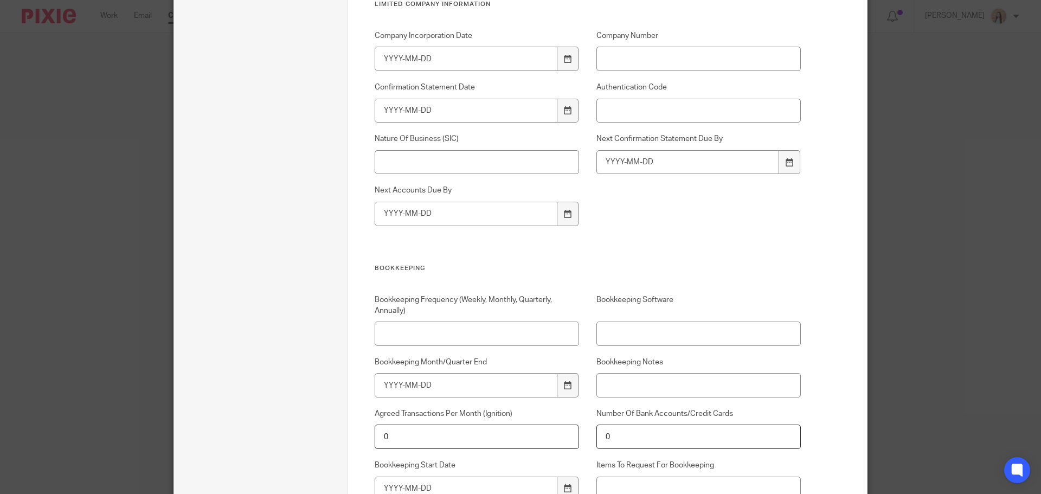
click at [265, 286] on div "Client name Reece Scales Client type" at bounding box center [261, 339] width 130 height 1876
click at [260, 283] on div "Client name Reece Scales Client type" at bounding box center [261, 339] width 130 height 1876
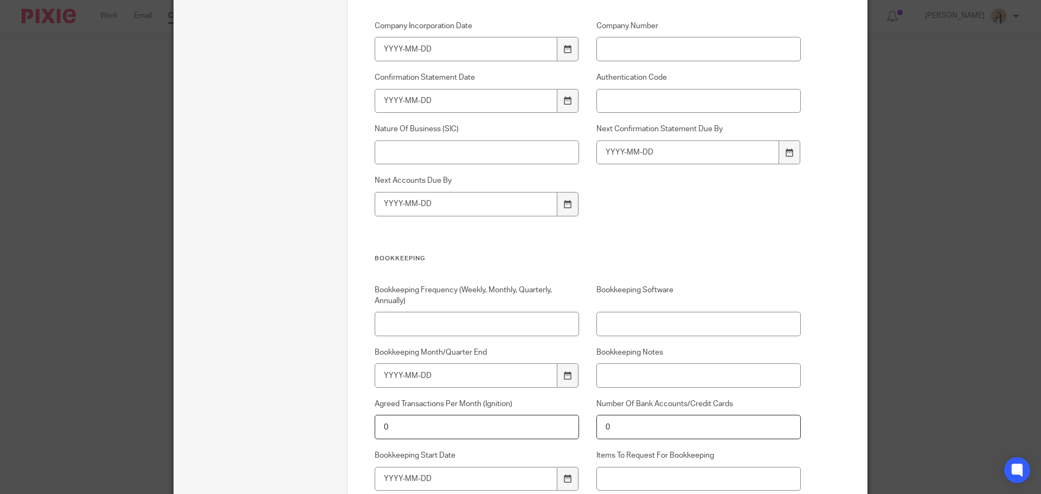
scroll to position [651, 0]
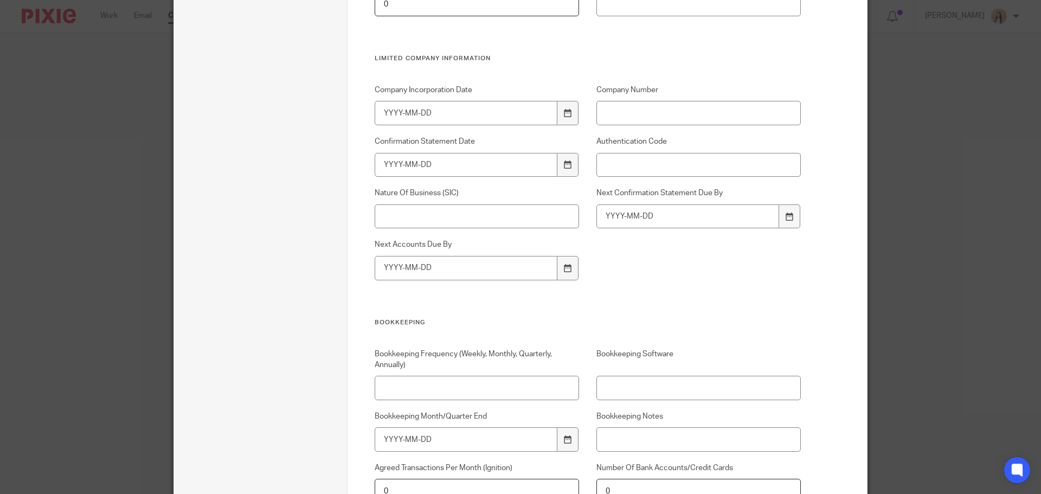
click at [269, 276] on div "Client name Reece Scales Client type" at bounding box center [261, 393] width 130 height 1876
click at [260, 247] on div "Client name Reece Scales Client type" at bounding box center [261, 393] width 130 height 1876
click at [260, 244] on div "Client name Reece Scales Client type" at bounding box center [261, 393] width 130 height 1876
click at [262, 202] on div "Client name Reece Scales Client type" at bounding box center [261, 393] width 130 height 1876
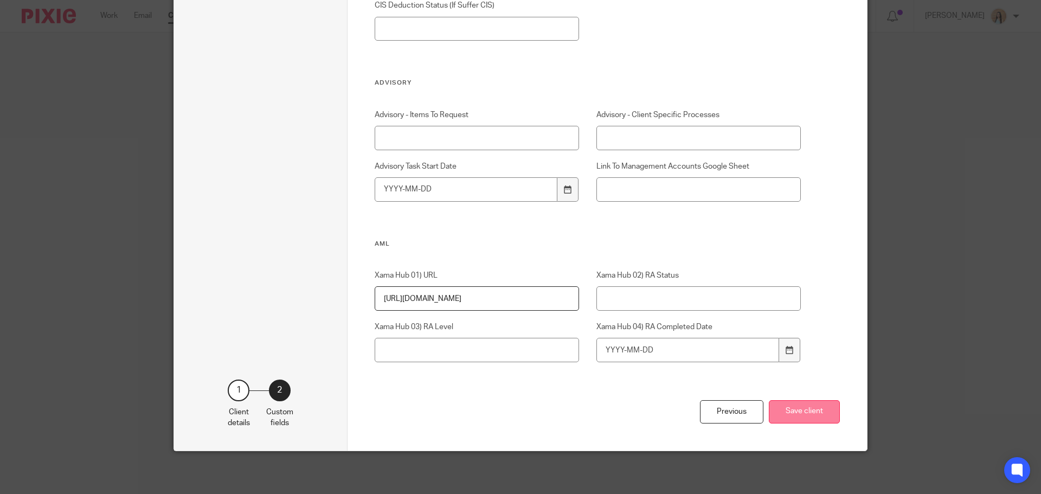
scroll to position [1635, 0]
drag, startPoint x: 806, startPoint y: 411, endPoint x: 767, endPoint y: 384, distance: 46.8
click at [805, 411] on button "Save client" at bounding box center [804, 411] width 71 height 23
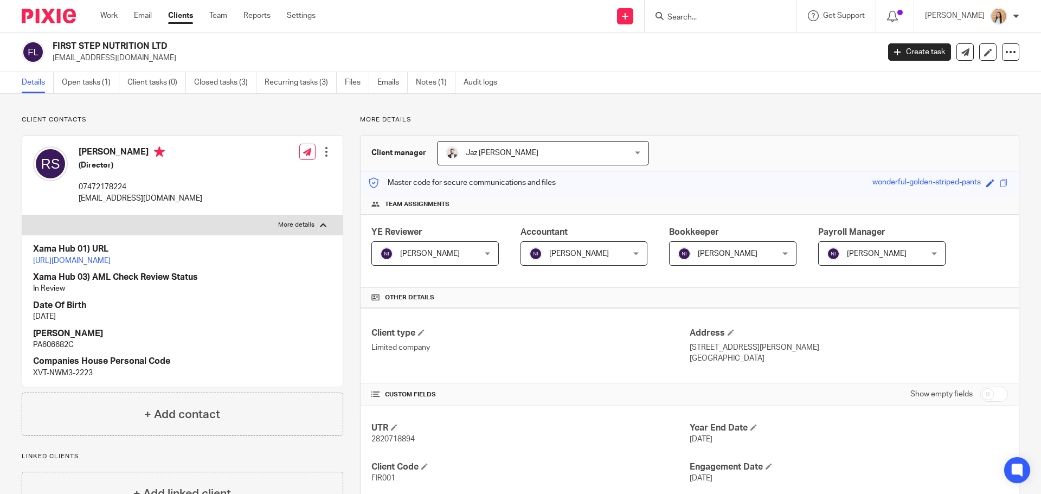
drag, startPoint x: 34, startPoint y: 356, endPoint x: 43, endPoint y: 355, distance: 9.3
click at [43, 350] on p "PA606682C" at bounding box center [182, 345] width 299 height 11
copy p "PA606682C"
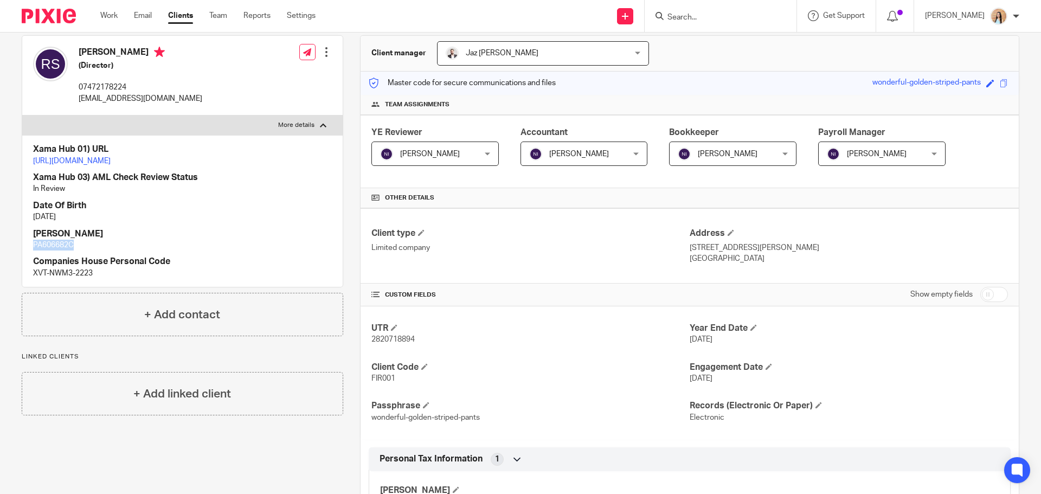
scroll to position [108, 0]
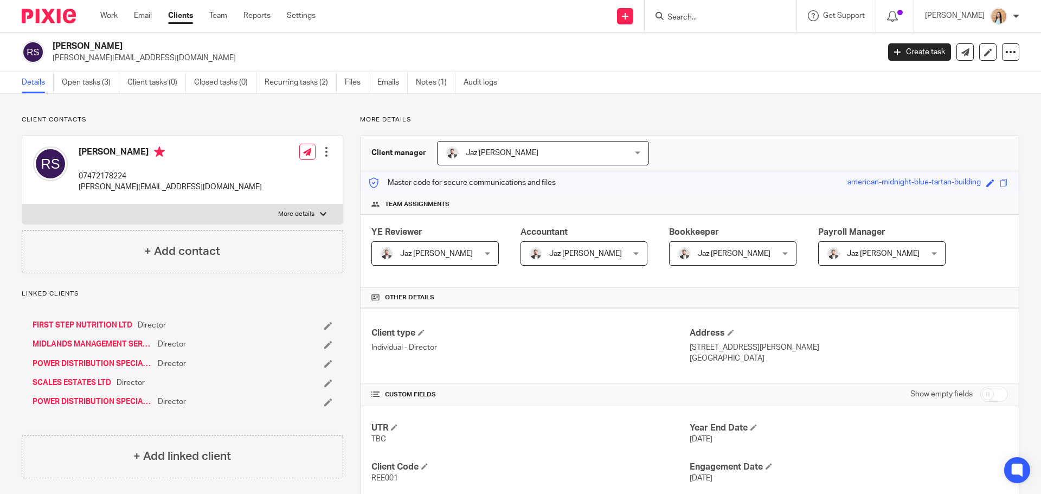
click at [308, 204] on label "More details" at bounding box center [182, 214] width 321 height 20
click at [22, 204] on input "More details" at bounding box center [22, 204] width 1 height 1
checkbox input "true"
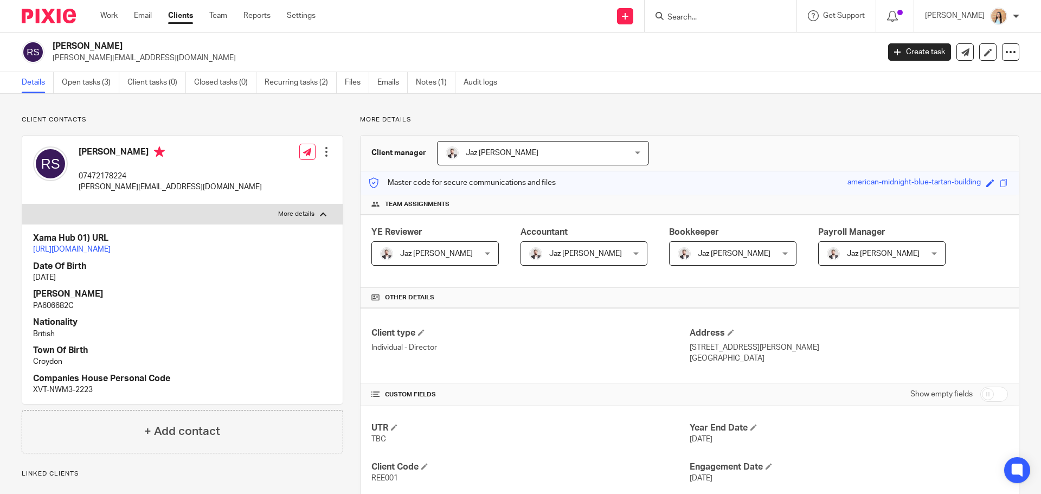
drag, startPoint x: 8, startPoint y: 278, endPoint x: 29, endPoint y: 341, distance: 66.2
click at [8, 278] on div "Client contacts [PERSON_NAME] 07472178224 [PERSON_NAME][EMAIL_ADDRESS][DOMAIN_N…" at bounding box center [174, 421] width 338 height 611
click at [68, 311] on p "PA606682C" at bounding box center [182, 306] width 299 height 11
copy p "PA606682C"
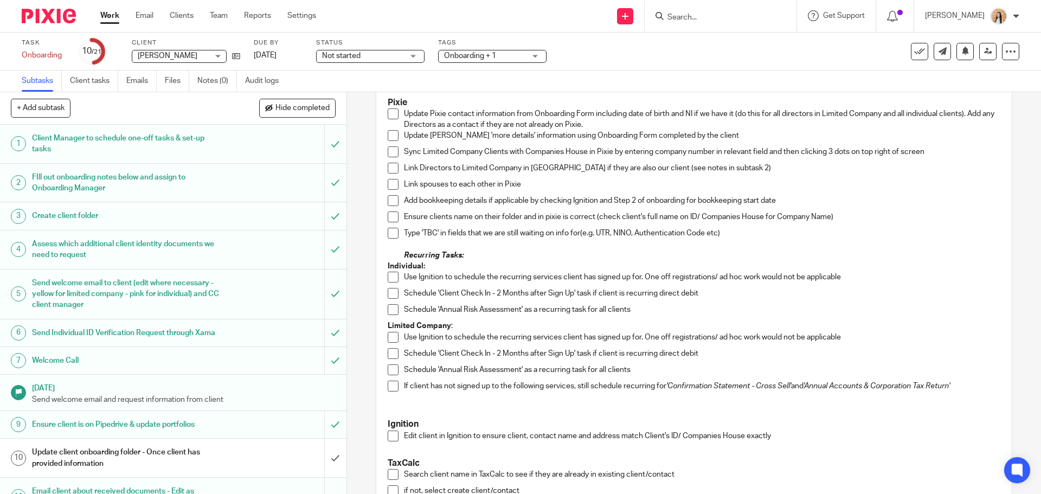
scroll to position [108, 0]
click at [388, 116] on span at bounding box center [393, 113] width 11 height 11
click at [389, 132] on span at bounding box center [393, 135] width 11 height 11
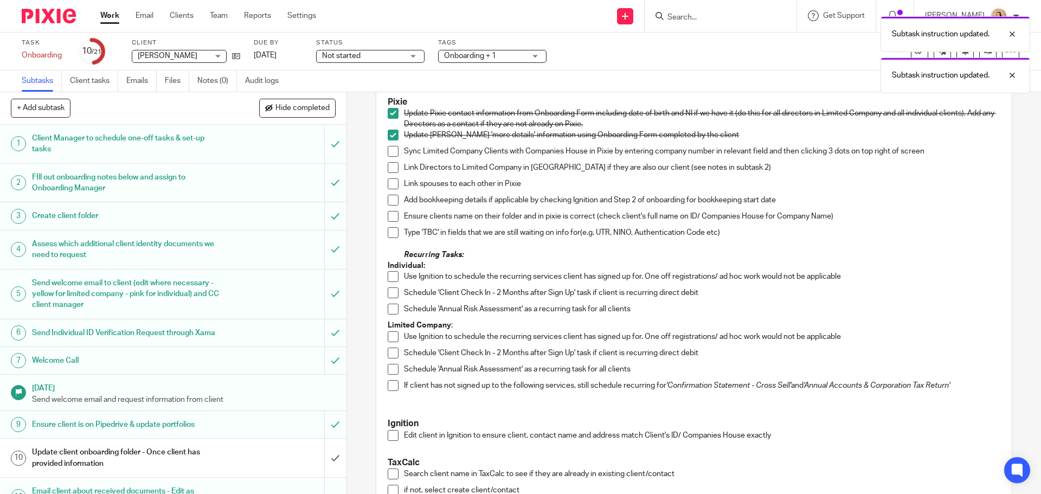
click at [391, 146] on span at bounding box center [393, 151] width 11 height 11
click at [388, 164] on span at bounding box center [393, 167] width 11 height 11
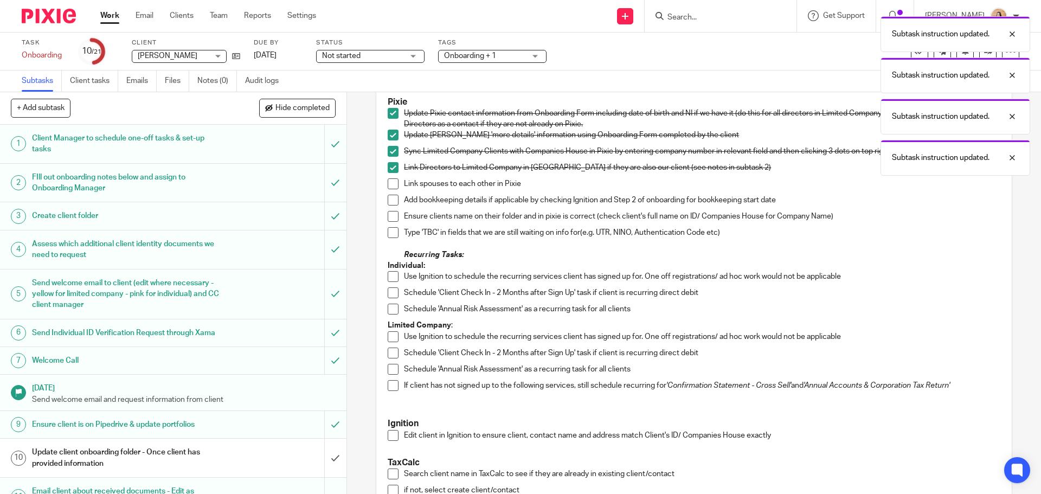
click at [393, 186] on span at bounding box center [393, 183] width 11 height 11
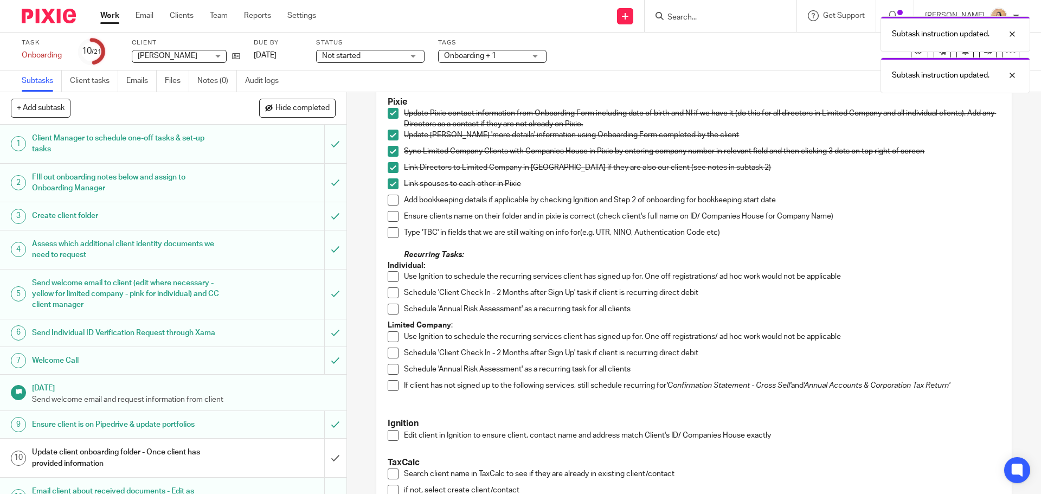
click at [392, 199] on span at bounding box center [393, 200] width 11 height 11
click at [394, 216] on span at bounding box center [393, 216] width 11 height 11
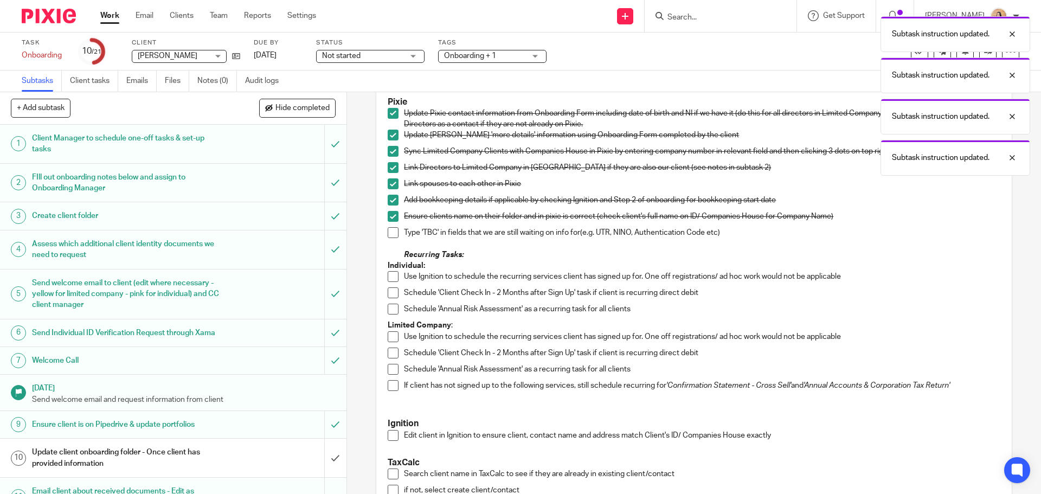
click at [385, 237] on div "Setup in systems Pixie Update Pixie contact information from Onboarding Form in…" at bounding box center [693, 461] width 623 height 785
click at [388, 232] on span at bounding box center [393, 232] width 11 height 11
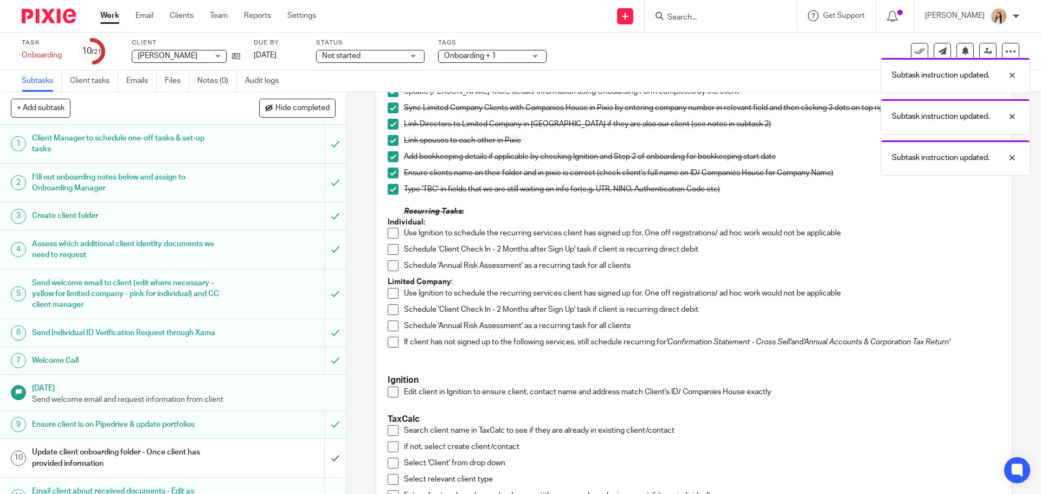
scroll to position [217, 0]
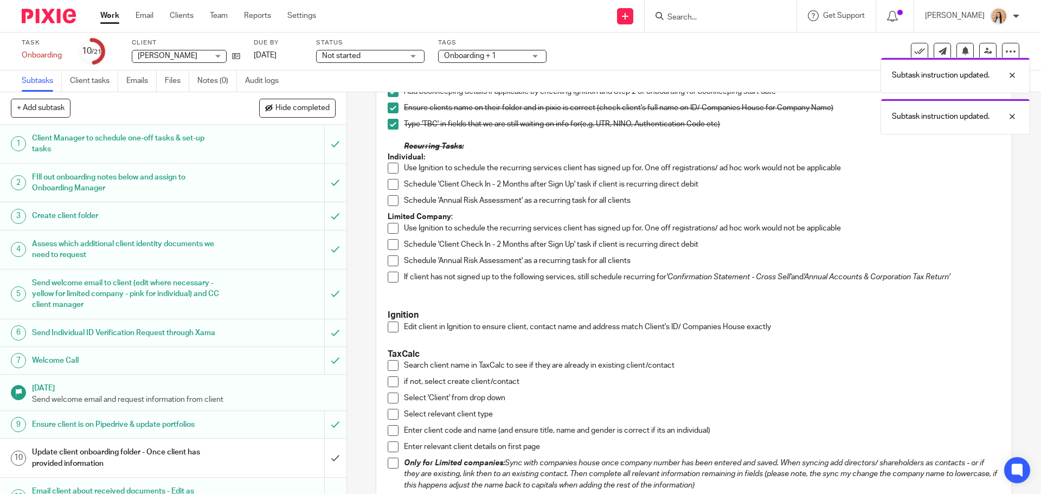
click at [388, 166] on span at bounding box center [393, 168] width 11 height 11
click at [395, 184] on span at bounding box center [393, 184] width 11 height 11
click at [395, 198] on span at bounding box center [393, 200] width 11 height 11
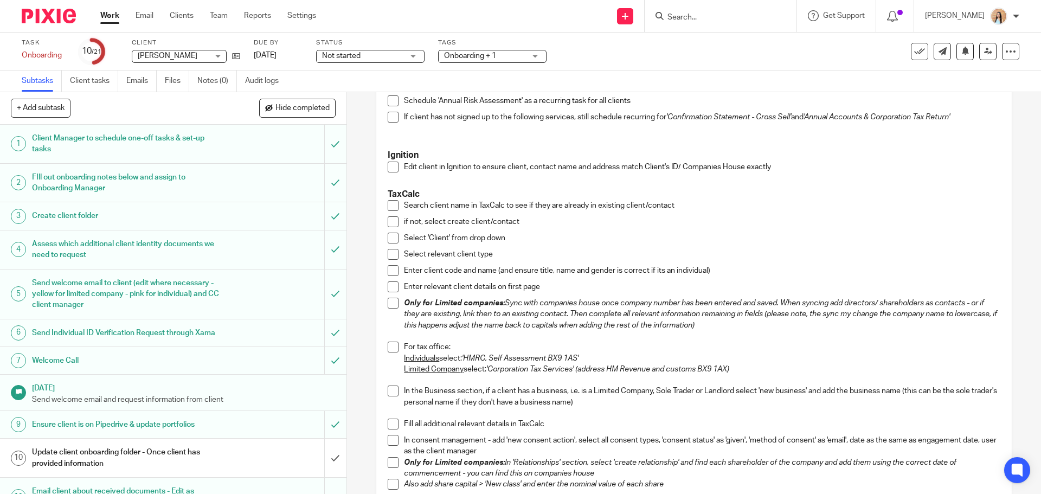
scroll to position [380, 0]
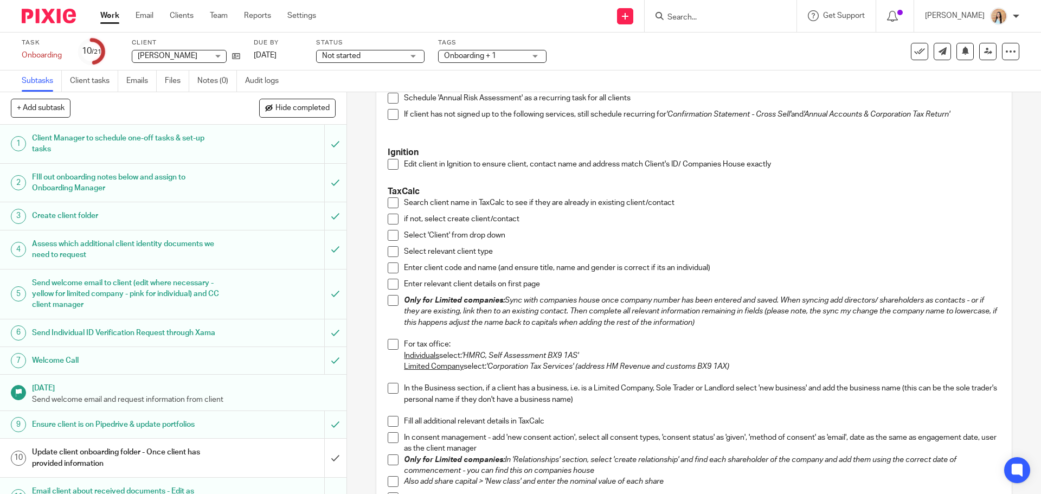
drag, startPoint x: 392, startPoint y: 163, endPoint x: 348, endPoint y: 166, distance: 44.6
click at [392, 163] on span at bounding box center [393, 164] width 11 height 11
